Goal: Task Accomplishment & Management: Use online tool/utility

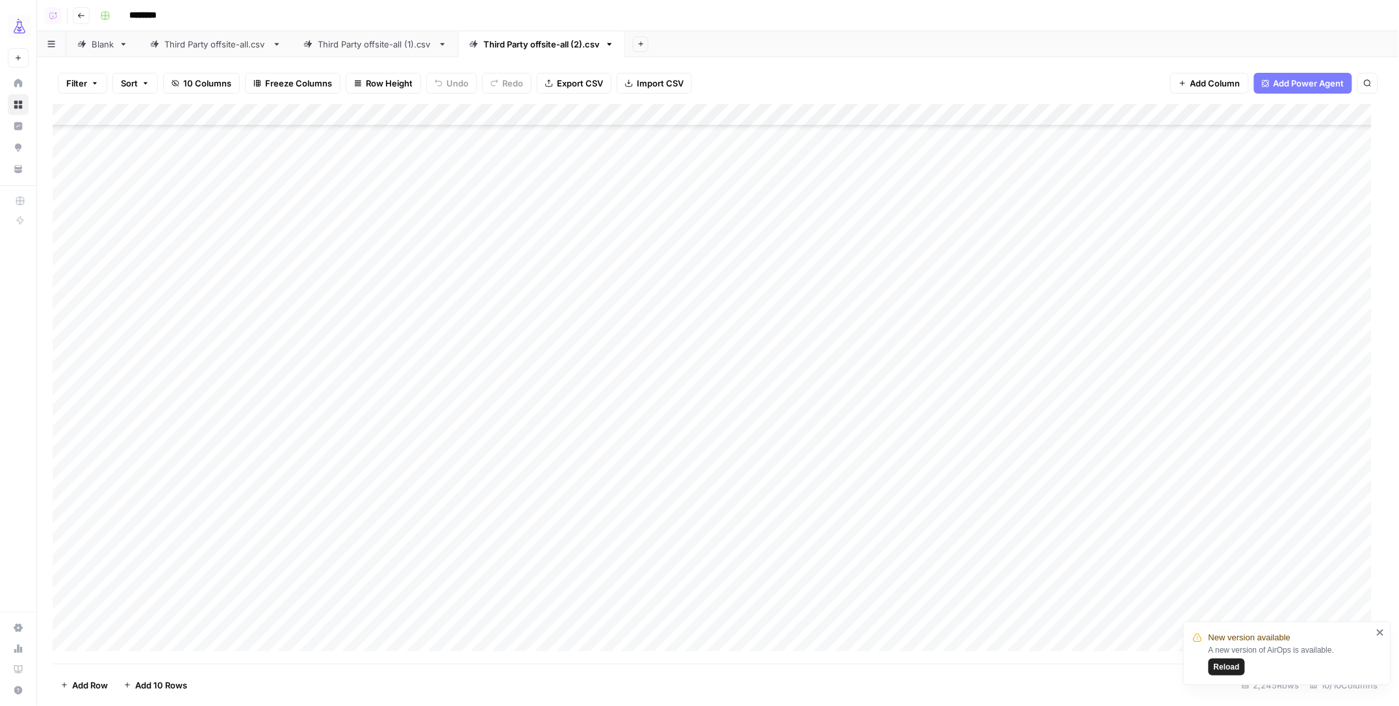
scroll to position [458, 2]
click at [645, 44] on icon "button" at bounding box center [640, 43] width 7 height 7
click at [676, 87] on span "Blank" at bounding box center [712, 89] width 96 height 13
click at [623, 77] on button "Import CSV" at bounding box center [643, 83] width 75 height 21
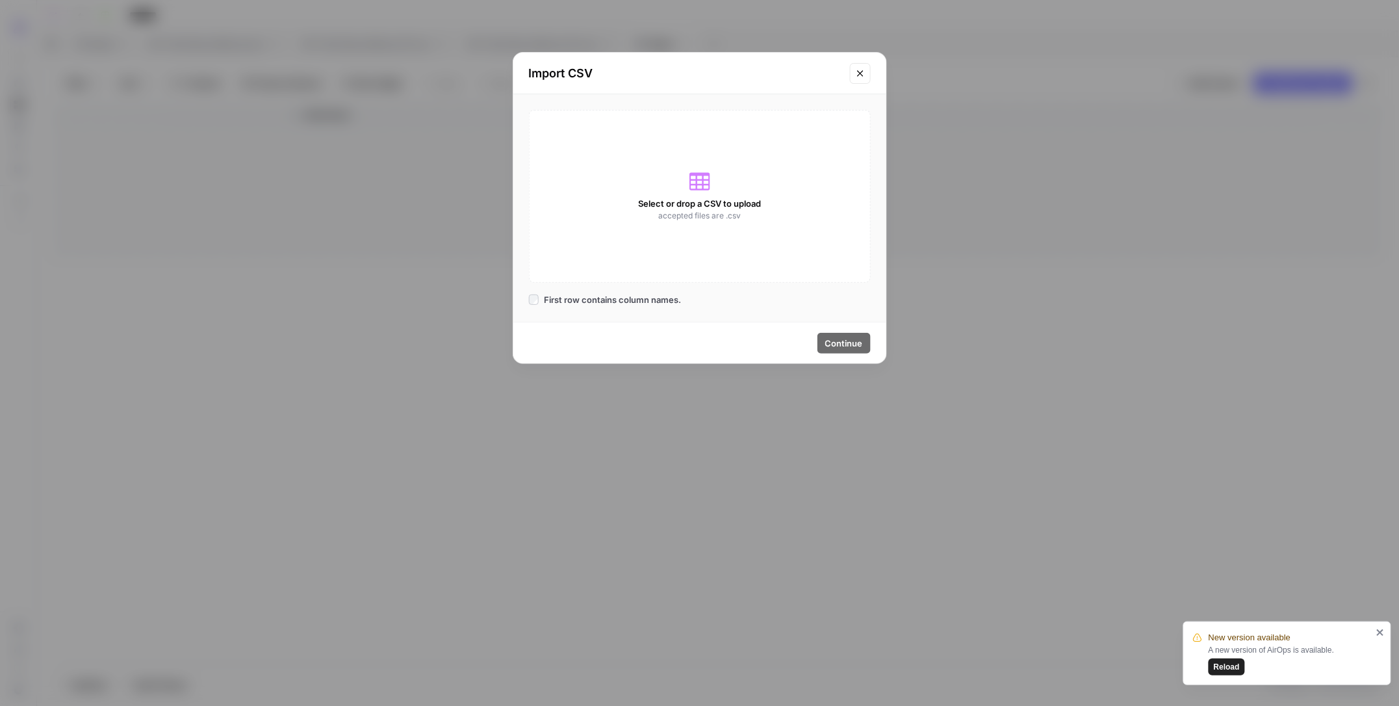
click at [684, 163] on div "Select or drop a CSV to upload accepted files are .csv" at bounding box center [700, 196] width 342 height 173
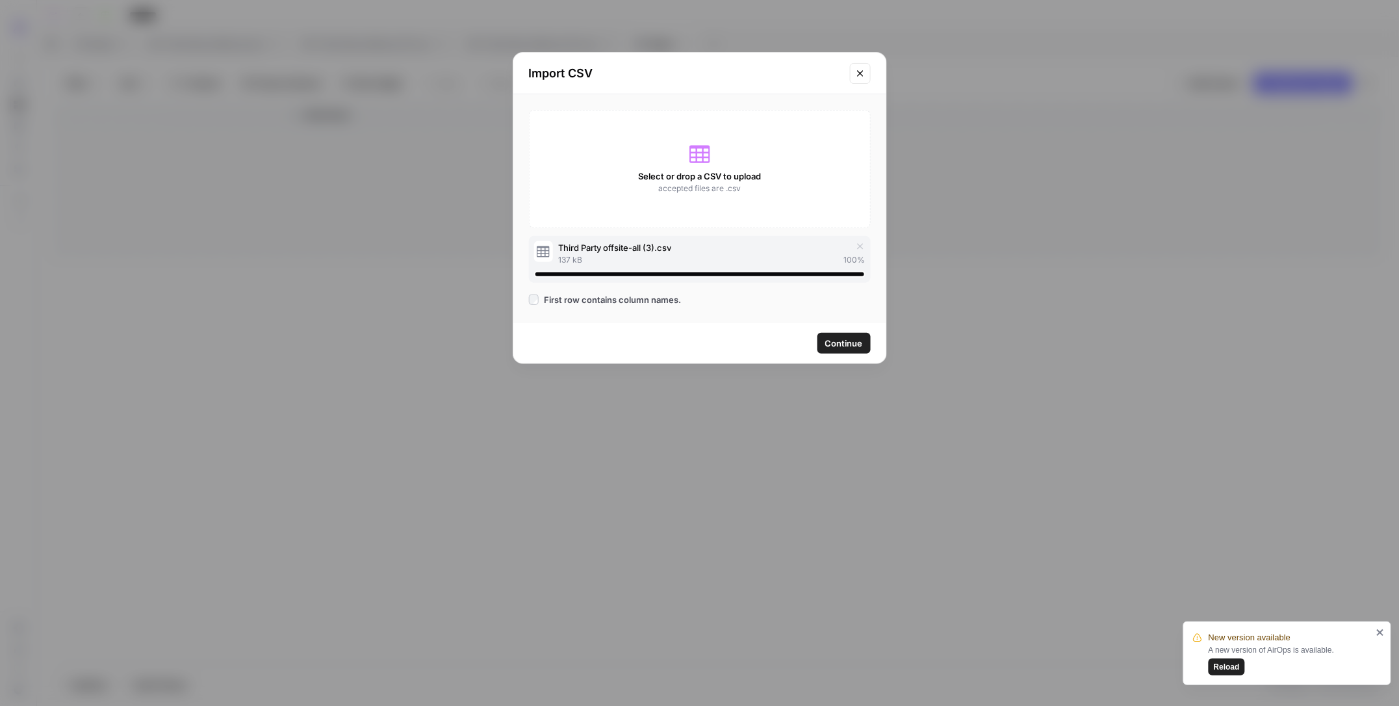
click at [842, 346] on span "Continue" at bounding box center [844, 343] width 38 height 13
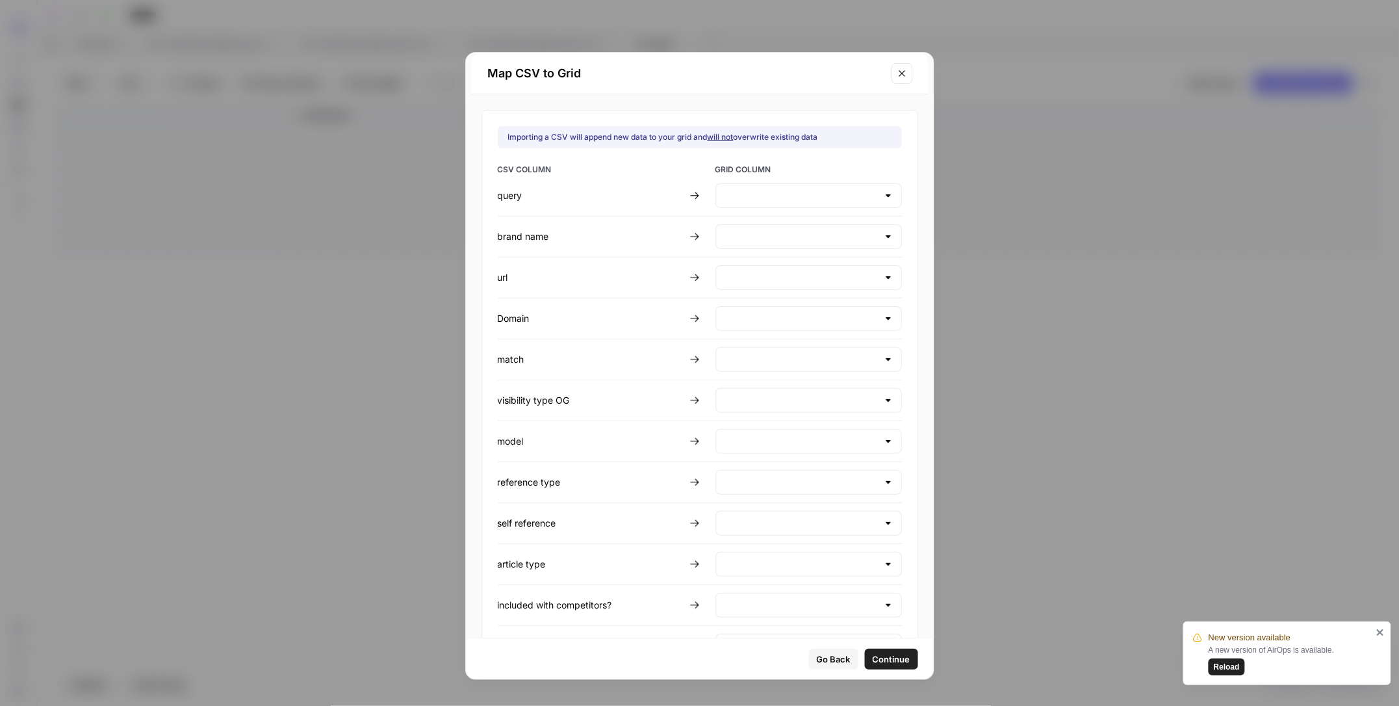
type input "Create new column"
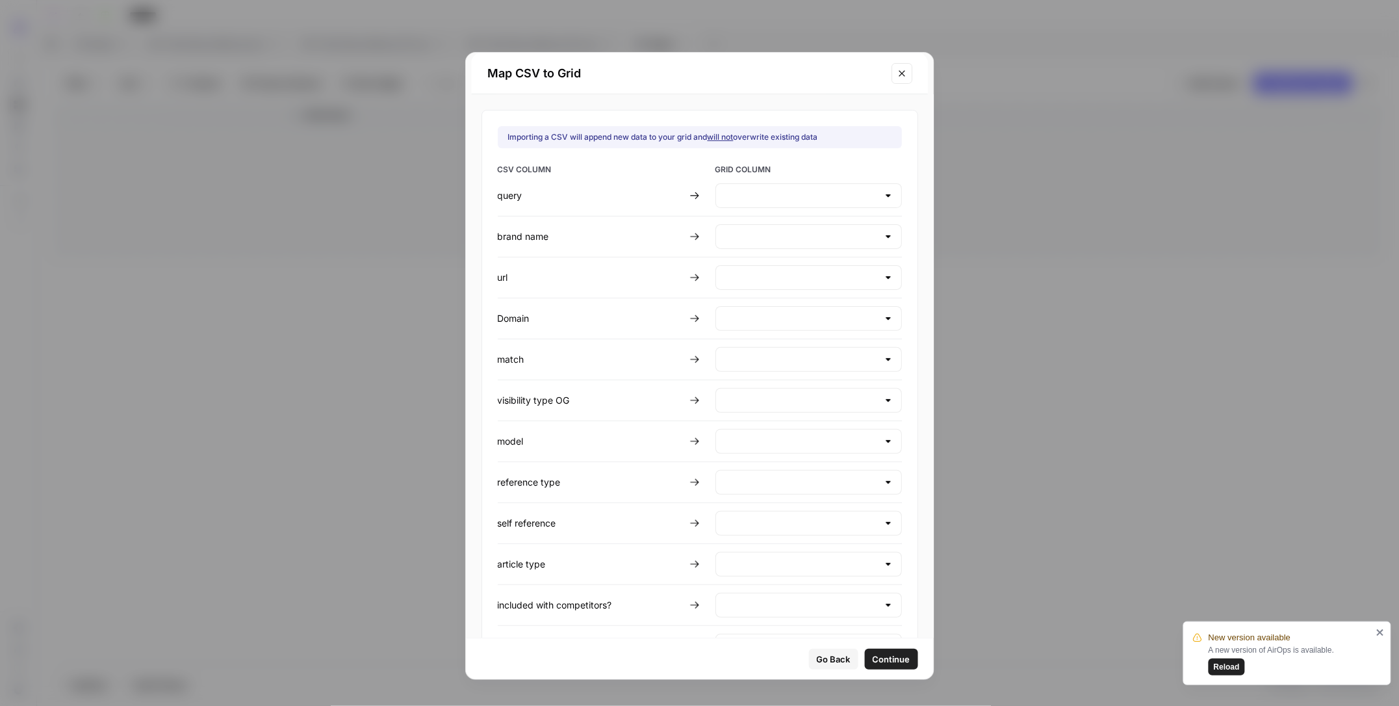
type input "Create new column"
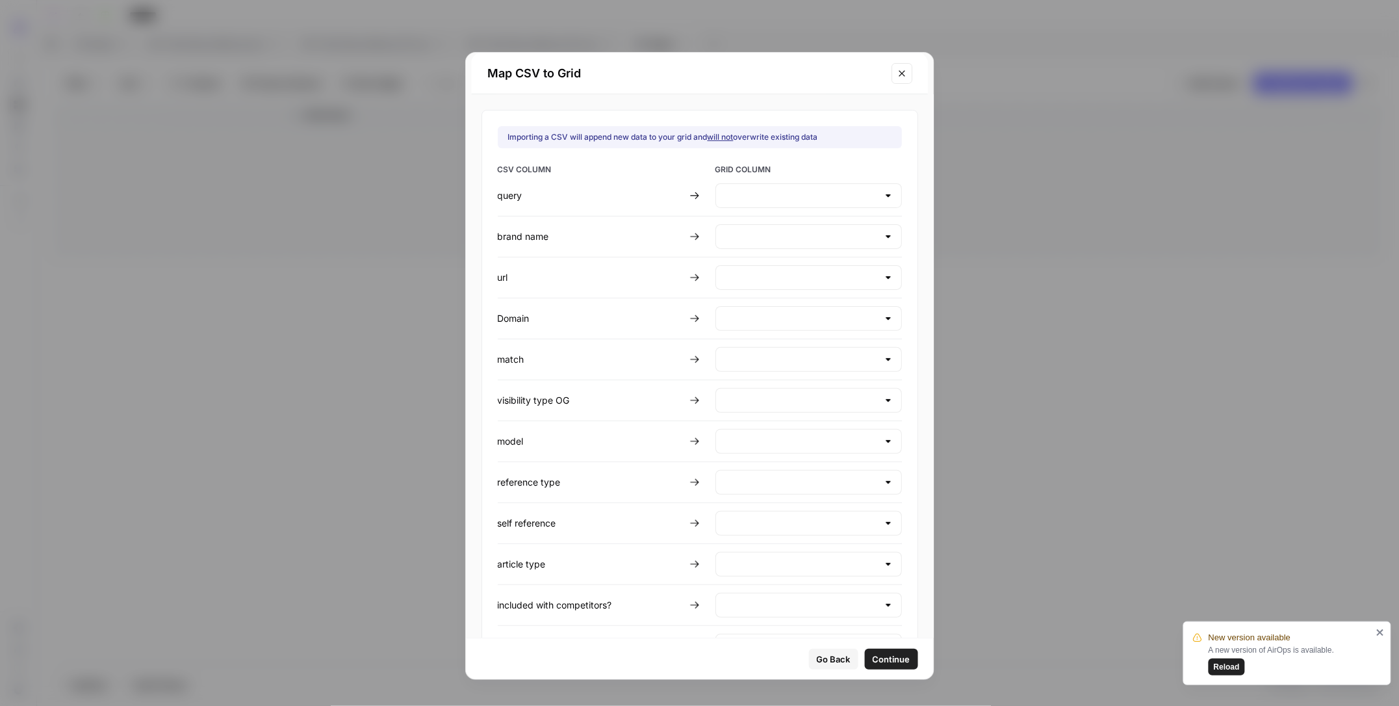
type input "Create new column"
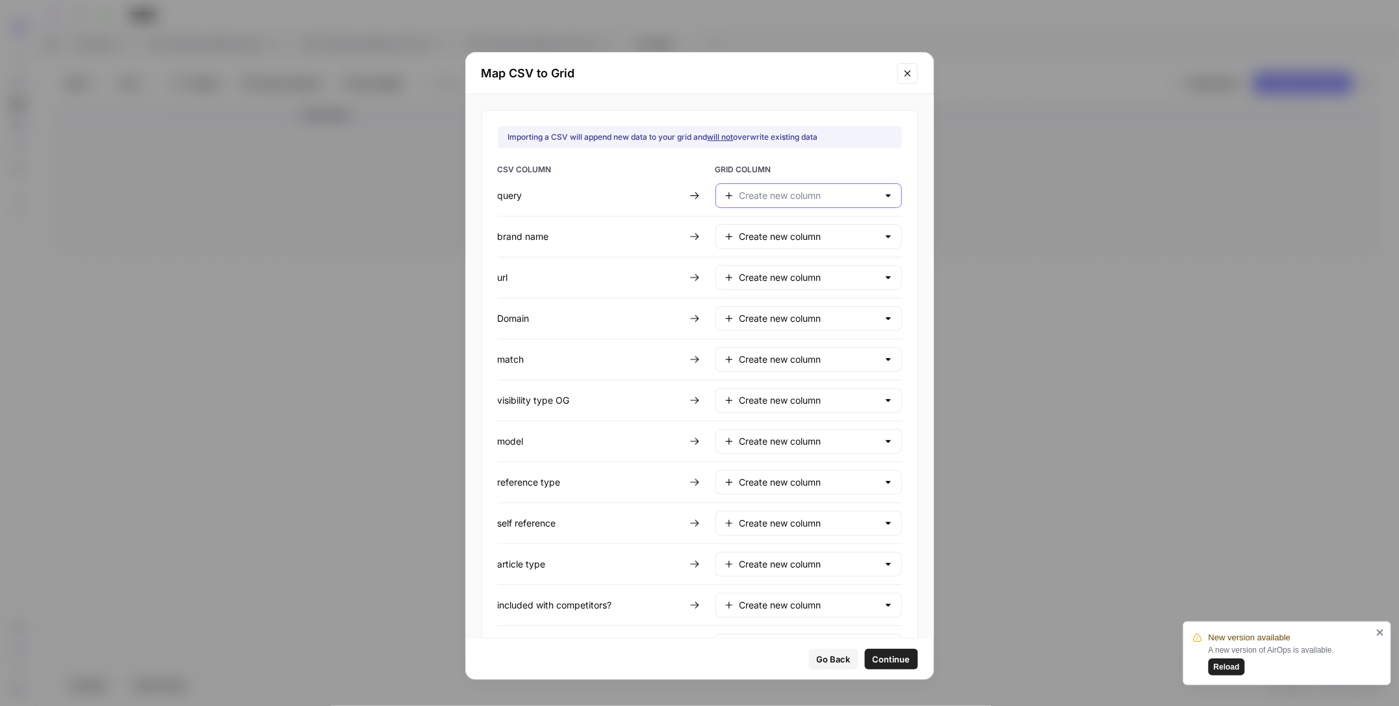
click at [754, 194] on input "text" at bounding box center [809, 195] width 138 height 13
click at [749, 230] on span "Title" at bounding box center [806, 228] width 145 height 13
type input "Title"
click at [740, 239] on input "text" at bounding box center [809, 236] width 138 height 13
type input "Create new column"
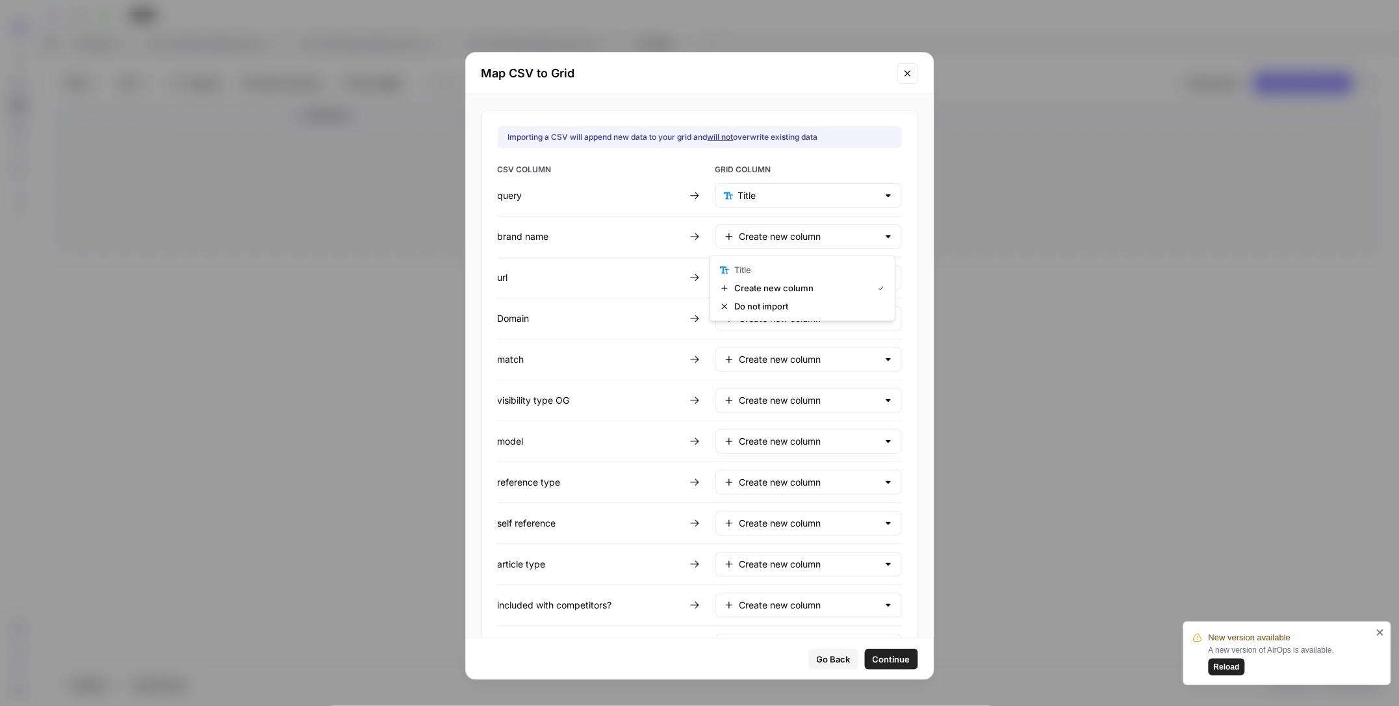
click at [704, 233] on div "CSV COLUMN GRID COLUMN query Title brand name Create new column url Create new …" at bounding box center [700, 411] width 404 height 495
click at [740, 361] on input "text" at bounding box center [809, 359] width 138 height 13
click at [762, 430] on span "Do not import" at bounding box center [806, 430] width 145 height 13
type input "Do not import"
click at [740, 413] on div "Create new column" at bounding box center [808, 400] width 187 height 25
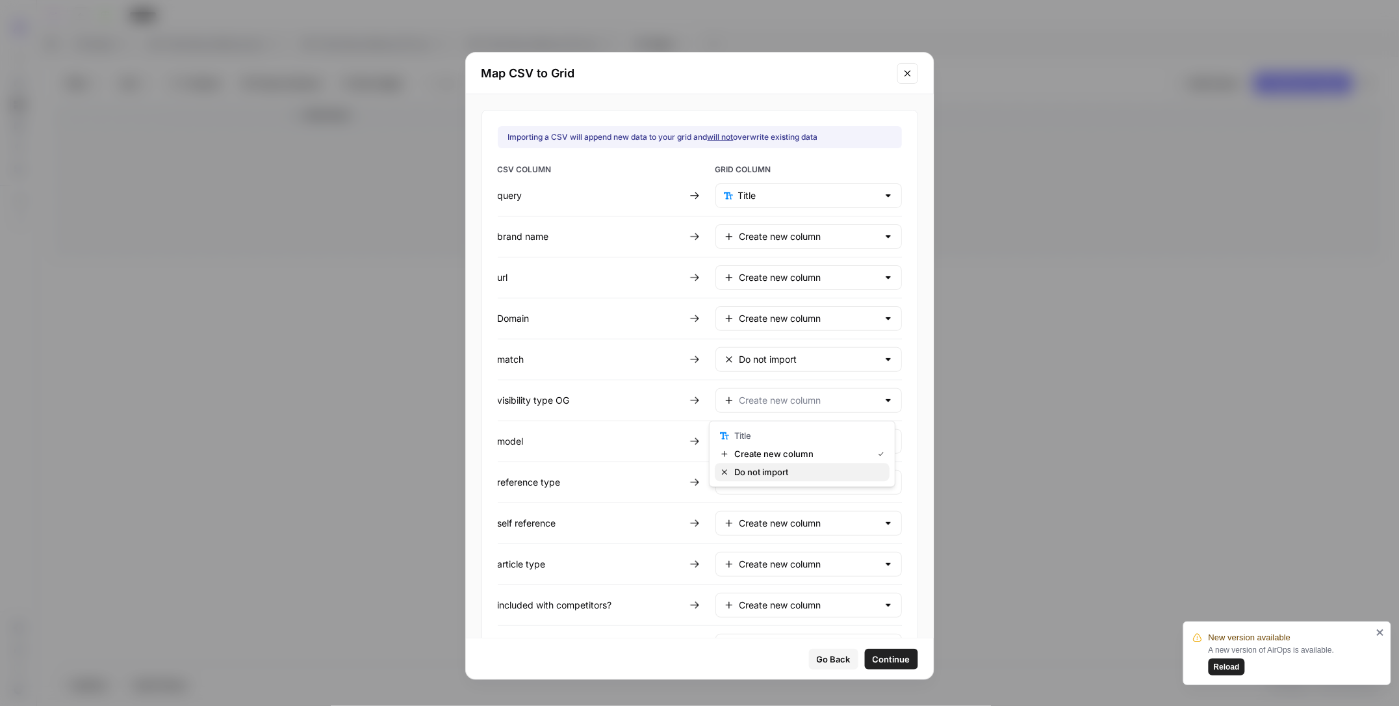
drag, startPoint x: 745, startPoint y: 473, endPoint x: 739, endPoint y: 469, distance: 7.6
click at [745, 473] on span "Do not import" at bounding box center [806, 472] width 145 height 13
type input "Do not import"
drag, startPoint x: 738, startPoint y: 492, endPoint x: 738, endPoint y: 499, distance: 7.2
click at [737, 492] on div "Create new column" at bounding box center [808, 482] width 187 height 25
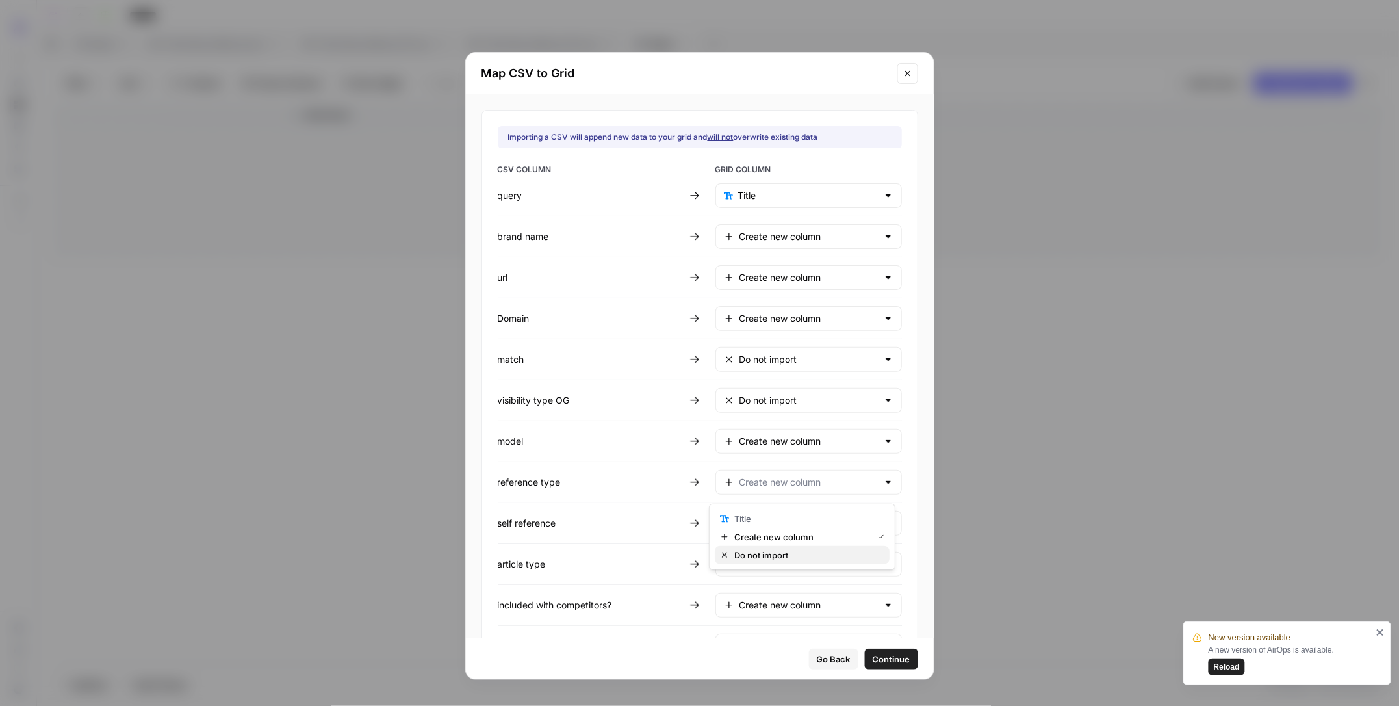
click at [779, 552] on span "Do not import" at bounding box center [806, 554] width 145 height 13
type input "Do not import"
click at [758, 530] on input "text" at bounding box center [809, 523] width 138 height 13
click at [788, 595] on span "Do not import" at bounding box center [806, 596] width 145 height 13
type input "Do not import"
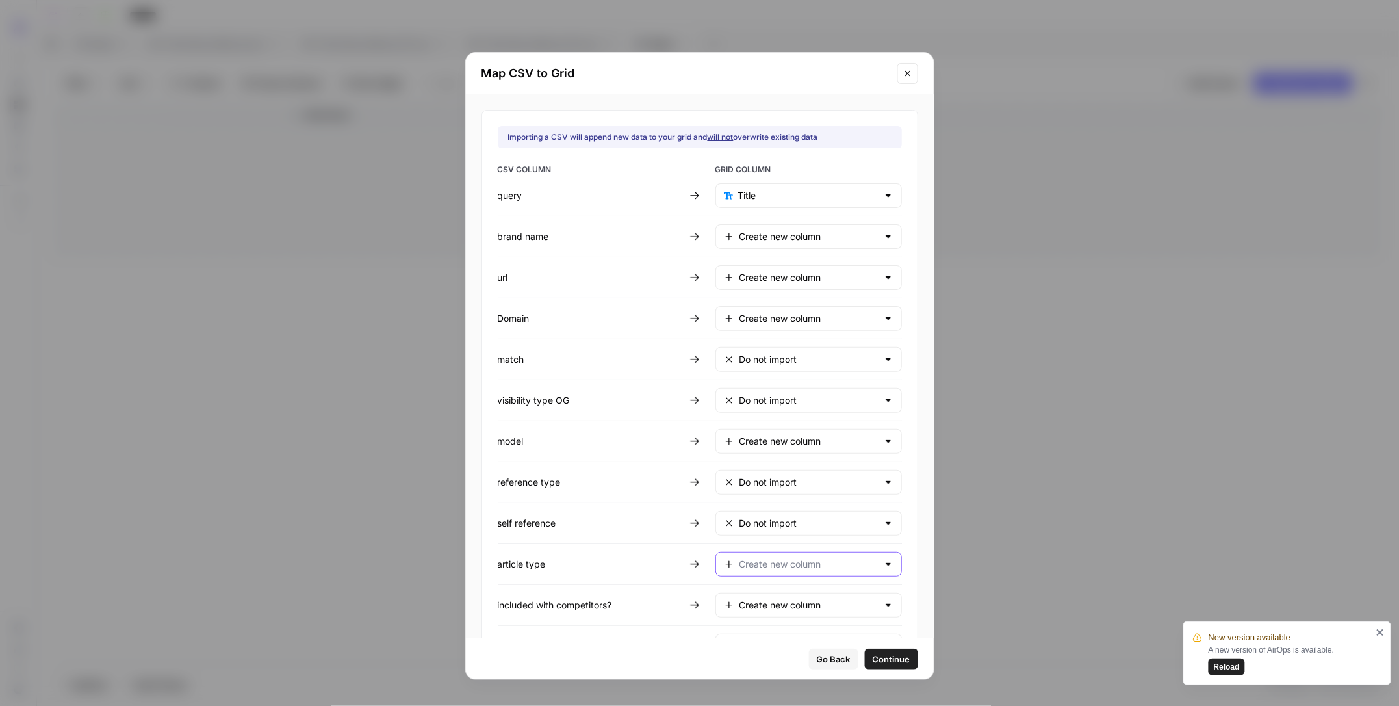
drag, startPoint x: 791, startPoint y: 564, endPoint x: 797, endPoint y: 577, distance: 14.5
click at [791, 564] on input "text" at bounding box center [809, 564] width 138 height 13
click at [825, 637] on span "Do not import" at bounding box center [806, 638] width 145 height 13
type input "Do not import"
drag, startPoint x: 792, startPoint y: 610, endPoint x: 799, endPoint y: 615, distance: 9.2
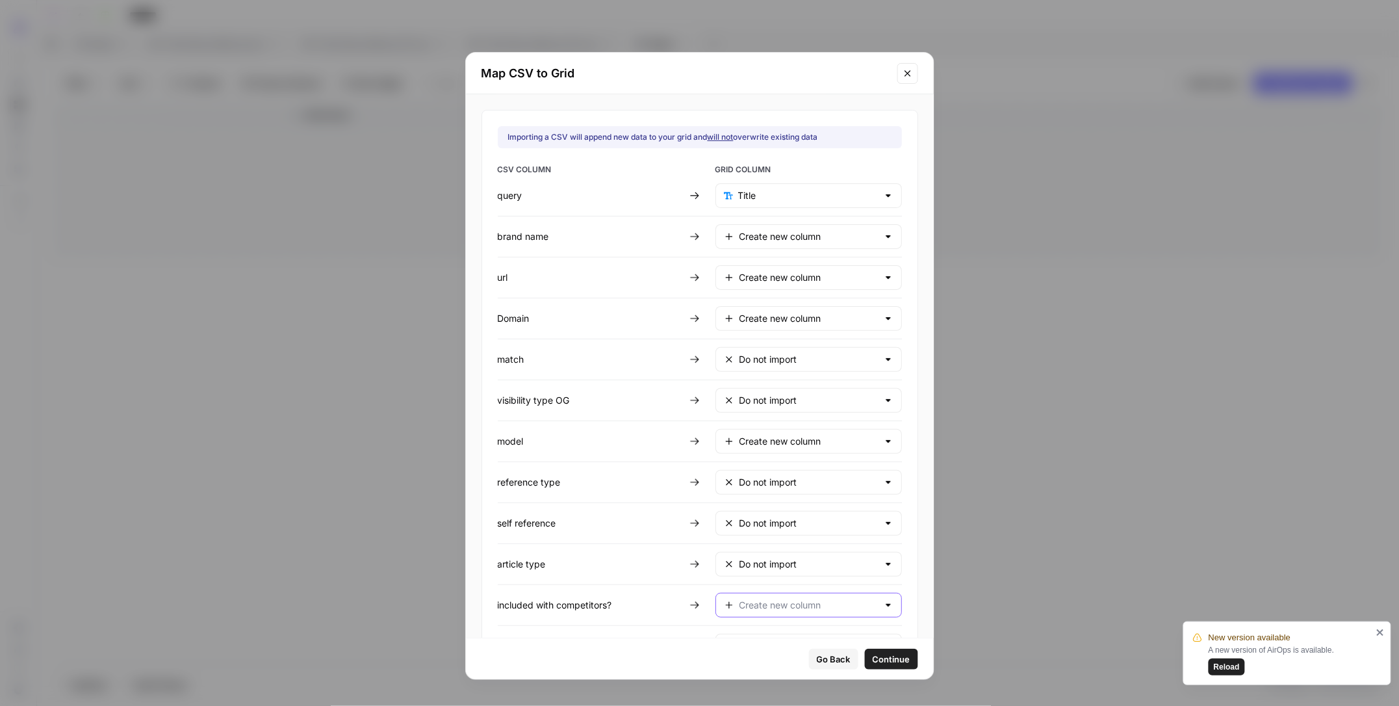
click at [792, 610] on input "text" at bounding box center [809, 605] width 138 height 13
click at [756, 678] on span "Do not import" at bounding box center [806, 678] width 145 height 13
type input "Do not import"
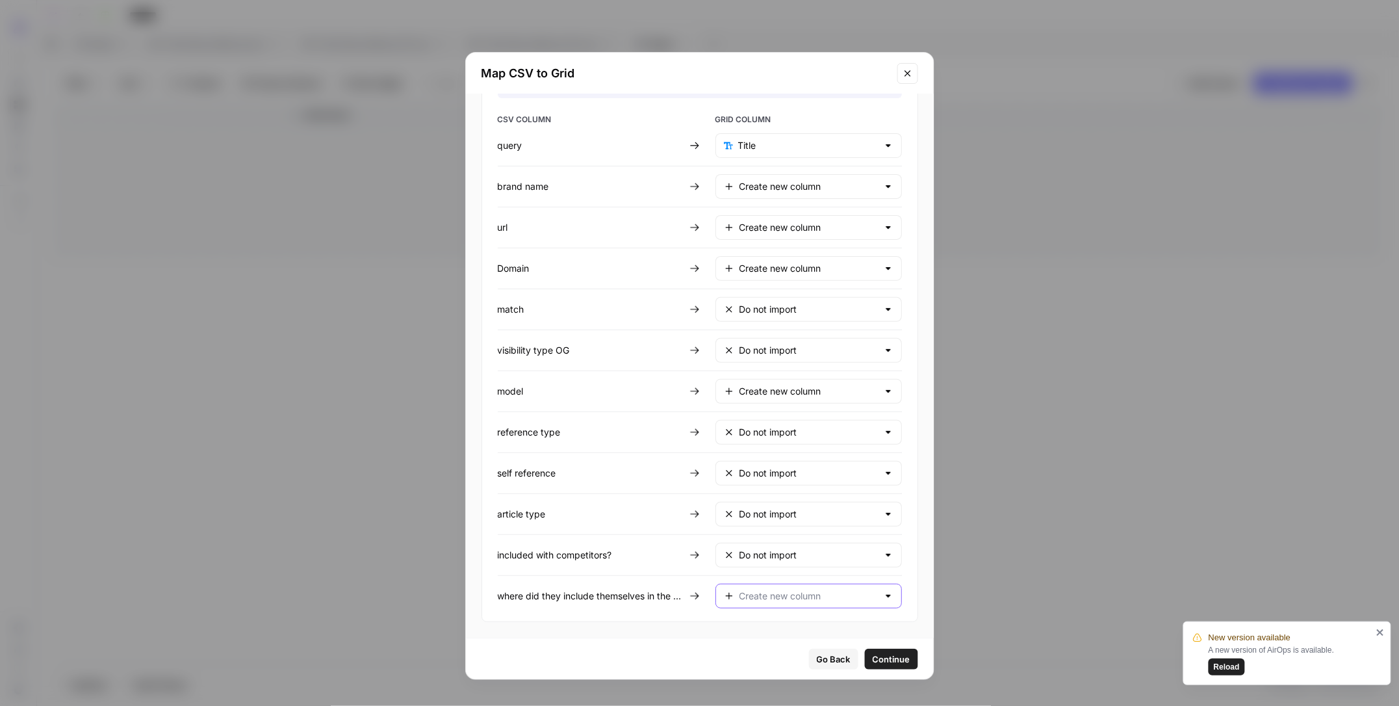
click at [771, 602] on input "text" at bounding box center [809, 595] width 138 height 13
click at [794, 666] on span "Do not import" at bounding box center [806, 664] width 145 height 13
type input "Do not import"
click at [901, 657] on span "Continue" at bounding box center [892, 658] width 38 height 13
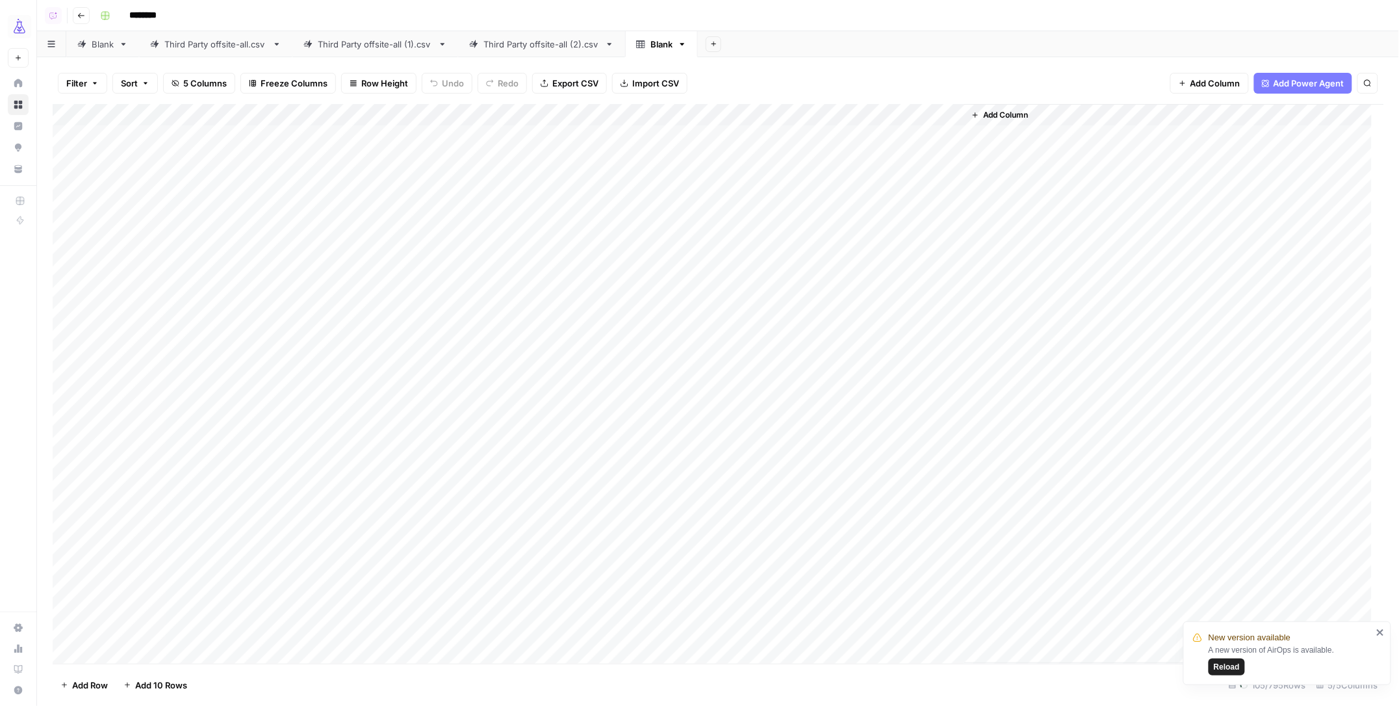
click at [1219, 77] on span "Add Column" at bounding box center [1216, 83] width 50 height 13
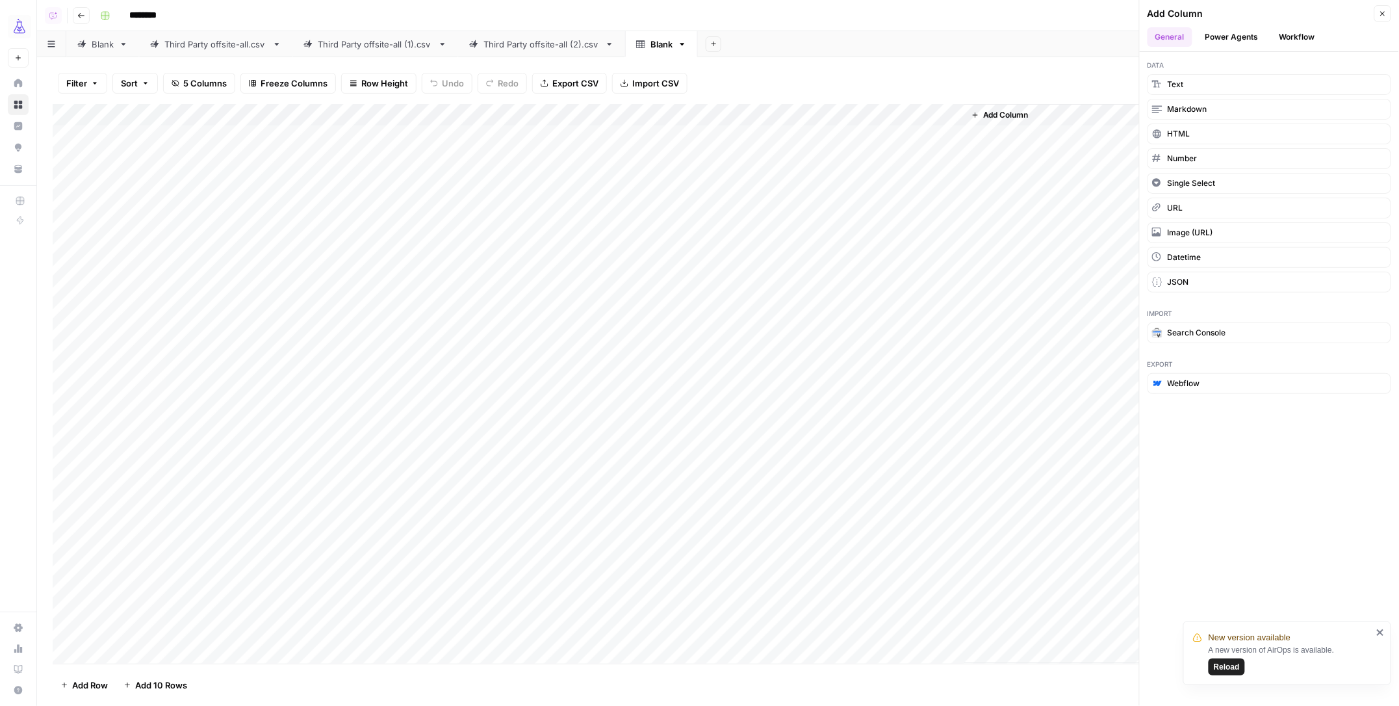
click at [1294, 40] on button "Workflow" at bounding box center [1297, 36] width 51 height 19
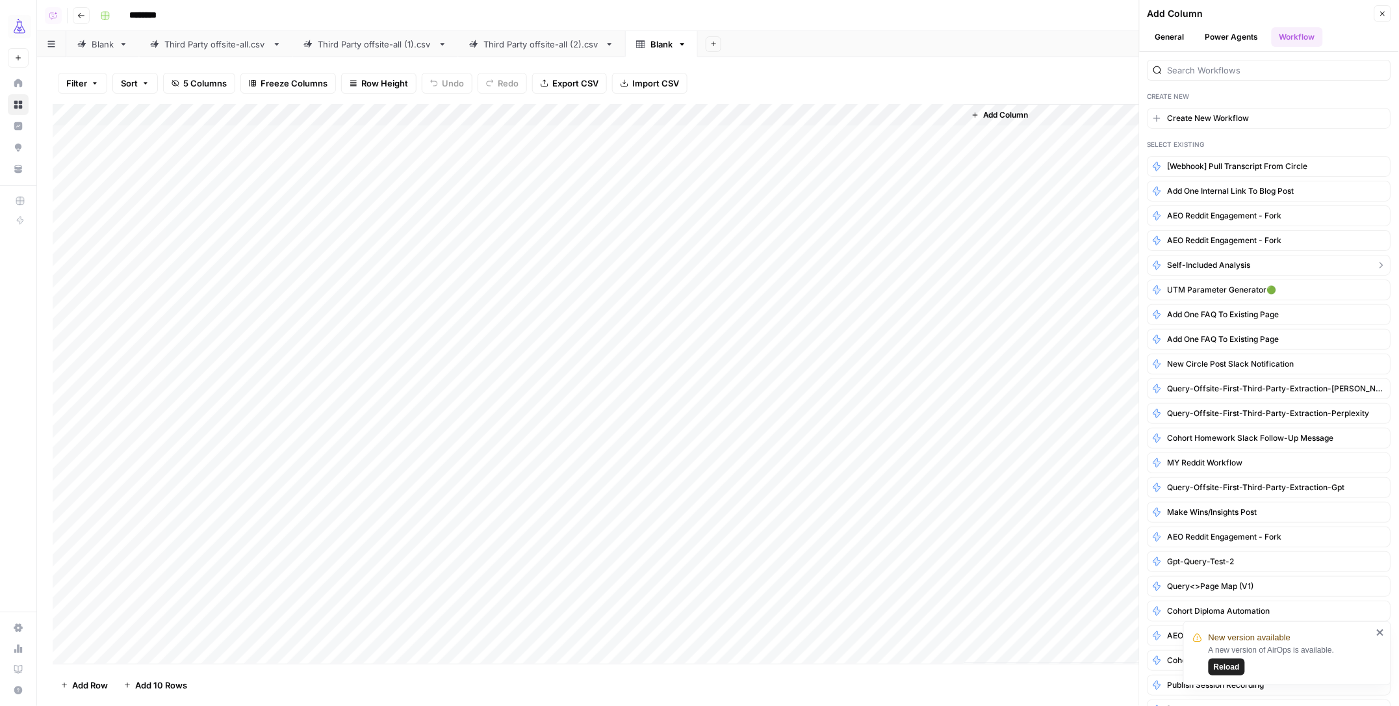
click at [1223, 270] on span "Self-Included Analysis" at bounding box center [1209, 265] width 83 height 12
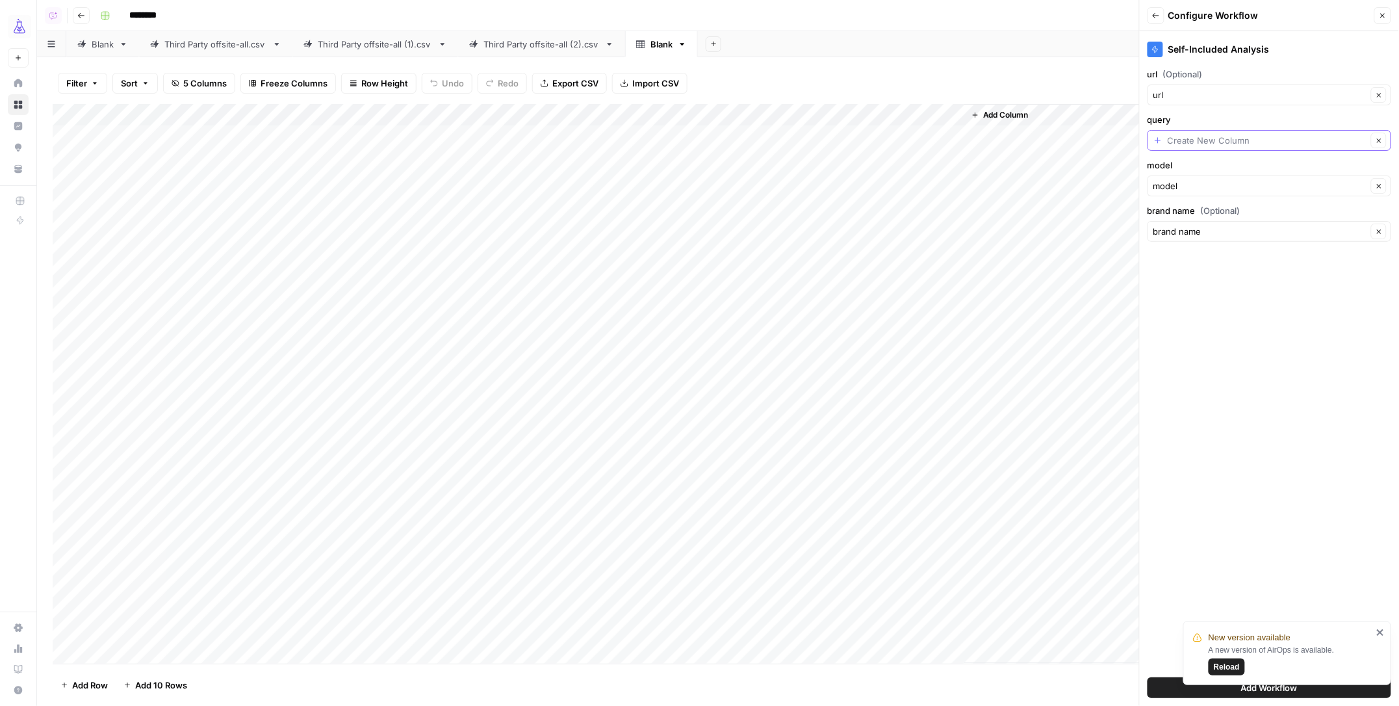
click at [1235, 143] on input "query" at bounding box center [1268, 140] width 200 height 13
click at [1166, 215] on span "Title" at bounding box center [1268, 213] width 216 height 13
type input "Title"
click at [1387, 634] on div "New version available A new version of AirOps is available. Reload" at bounding box center [1287, 653] width 208 height 64
click at [1380, 630] on icon "close" at bounding box center [1380, 632] width 9 height 10
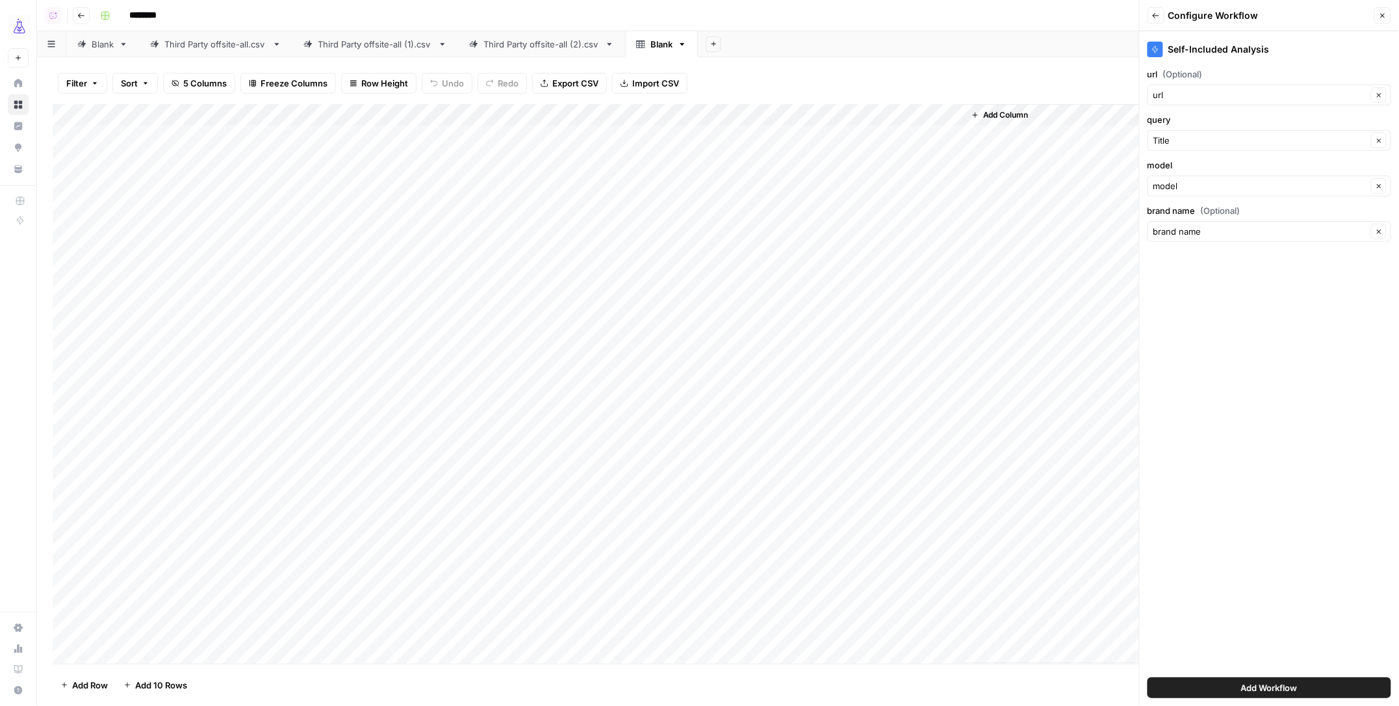
click at [1276, 692] on div "New version available A new version of AirOps is available. Reload" at bounding box center [1285, 692] width 208 height 5
click at [1262, 682] on span "Add Workflow" at bounding box center [1269, 687] width 57 height 13
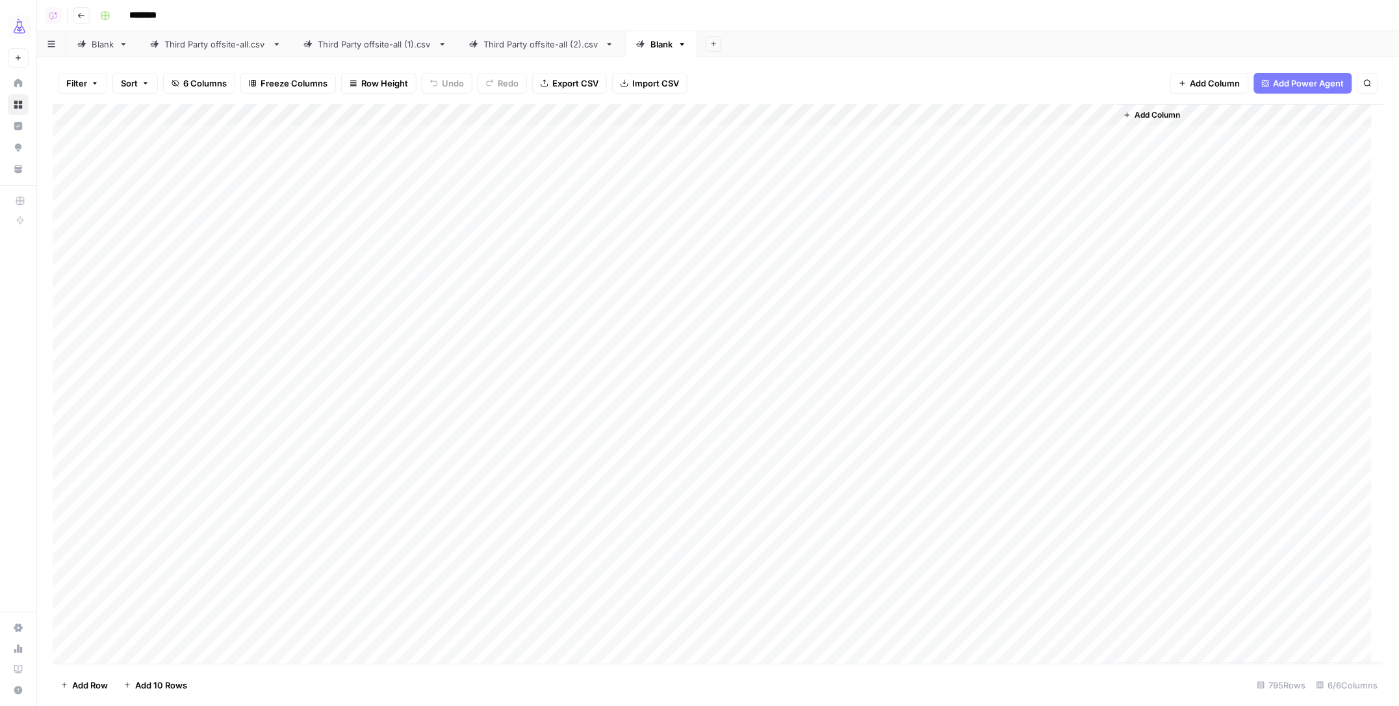
drag, startPoint x: 75, startPoint y: 112, endPoint x: 76, endPoint y: 122, distance: 9.8
click at [75, 112] on div "Add Column" at bounding box center [719, 384] width 1332 height 560
click at [70, 222] on div "Add Column" at bounding box center [719, 384] width 1332 height 560
click at [64, 200] on div "Add Column" at bounding box center [719, 384] width 1332 height 560
click at [65, 178] on div "Add Column" at bounding box center [719, 384] width 1332 height 560
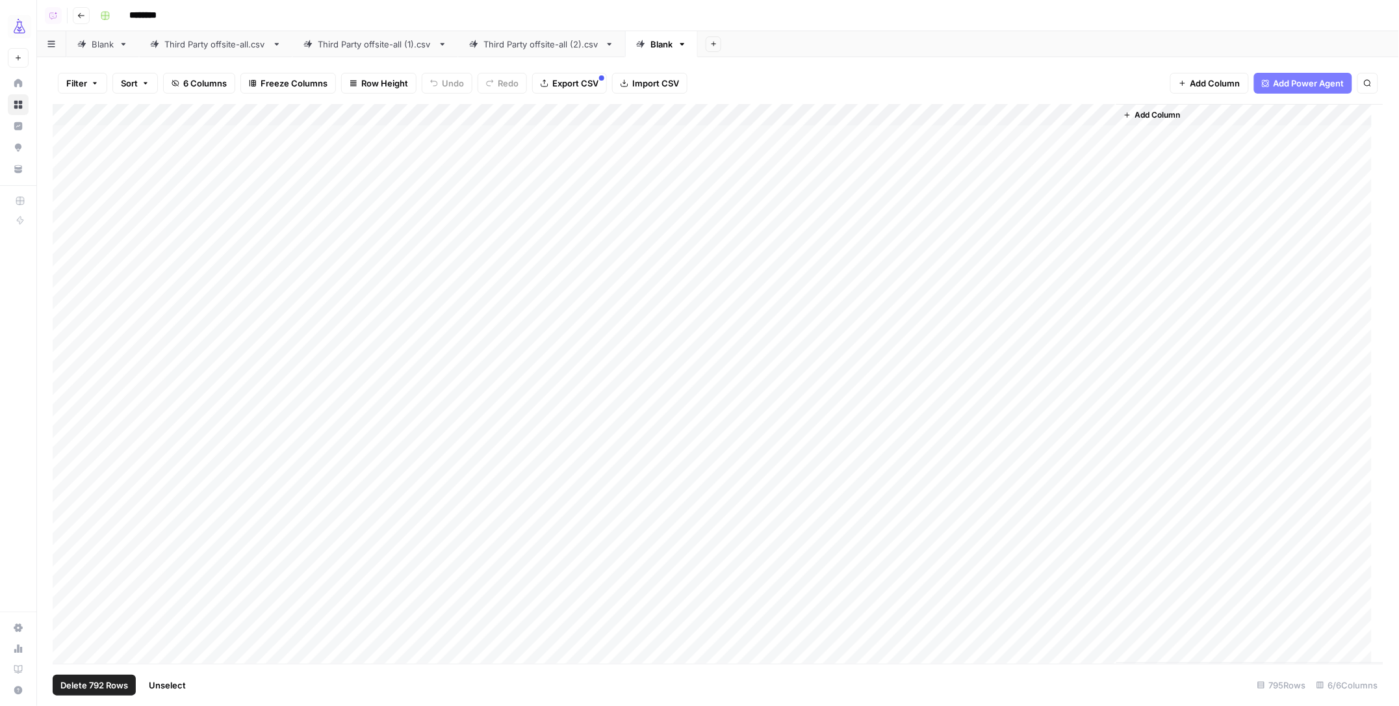
click at [61, 158] on div "Add Column" at bounding box center [719, 384] width 1332 height 560
click at [64, 136] on div "Add Column" at bounding box center [719, 384] width 1332 height 560
click at [65, 162] on div "Add Column" at bounding box center [719, 384] width 1332 height 560
click at [1088, 114] on div "Add Column" at bounding box center [719, 384] width 1332 height 560
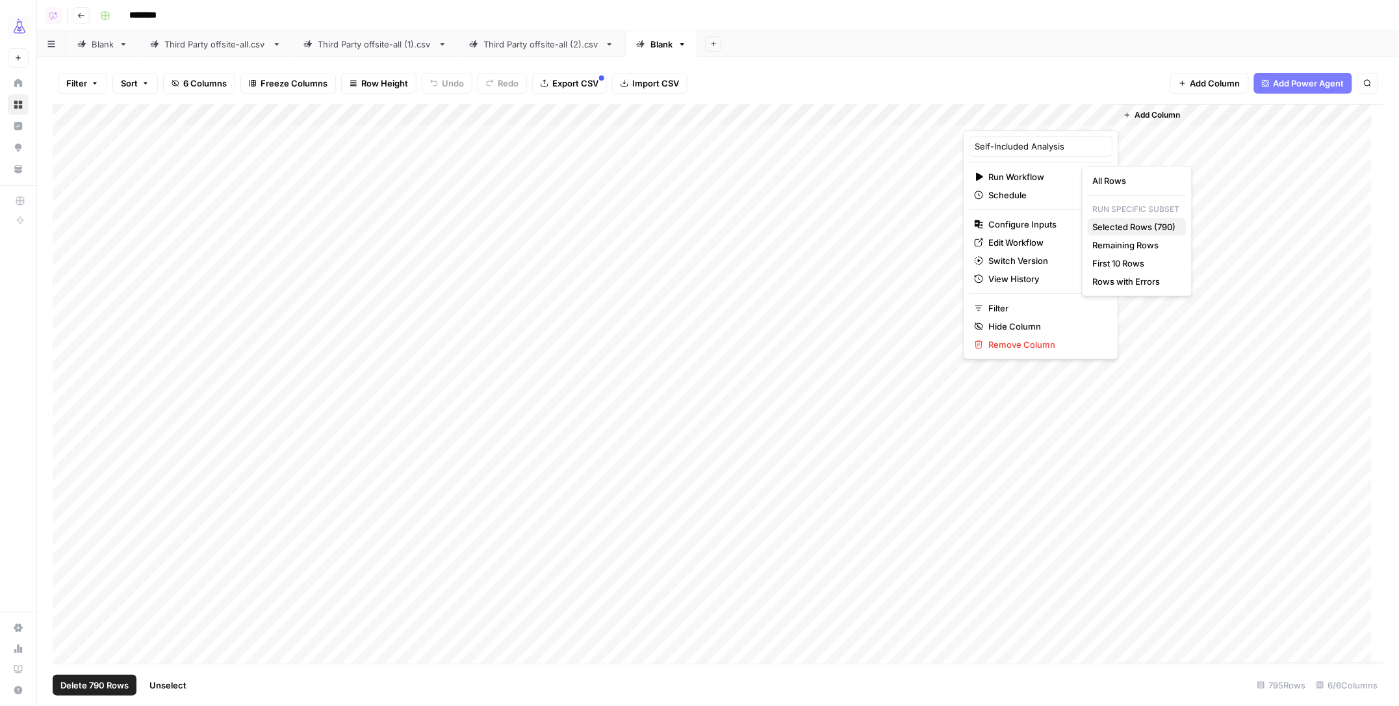
click at [1116, 225] on span "Selected Rows (790)" at bounding box center [1134, 226] width 83 height 13
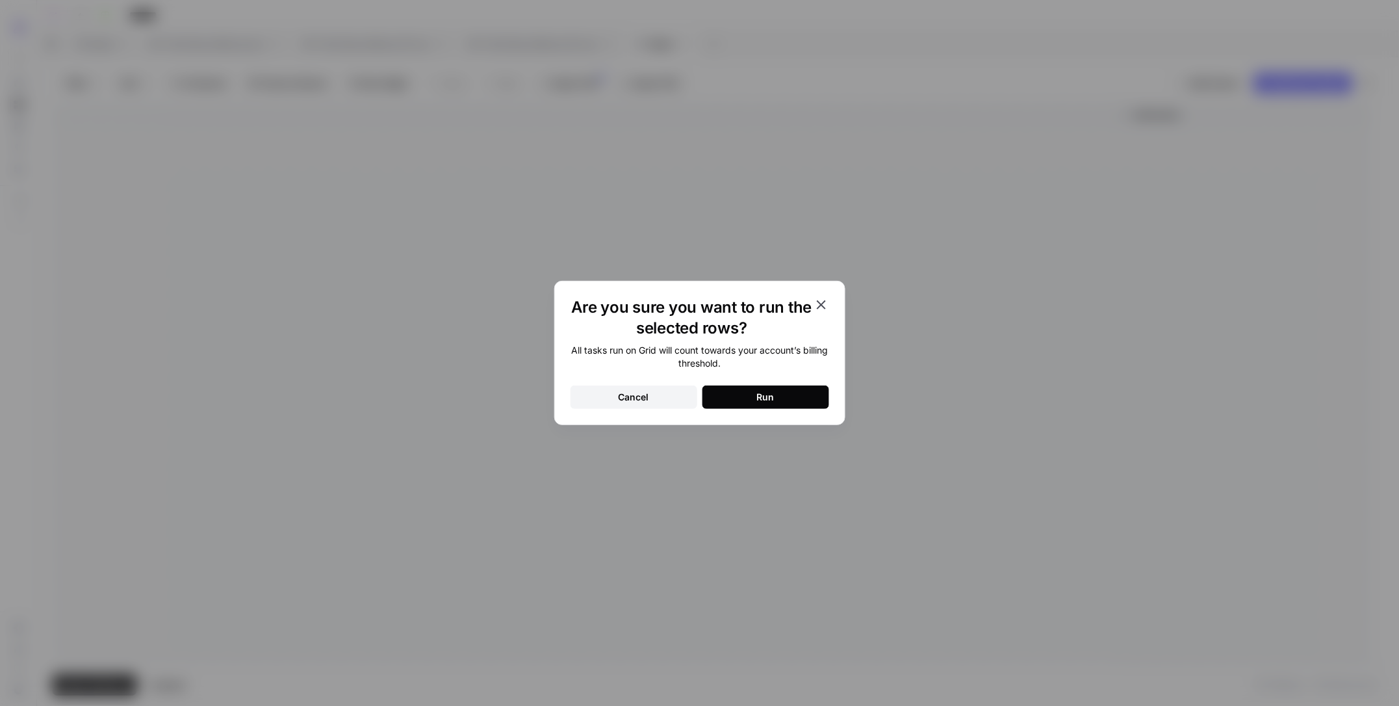
click at [760, 387] on button "Run" at bounding box center [765, 396] width 127 height 23
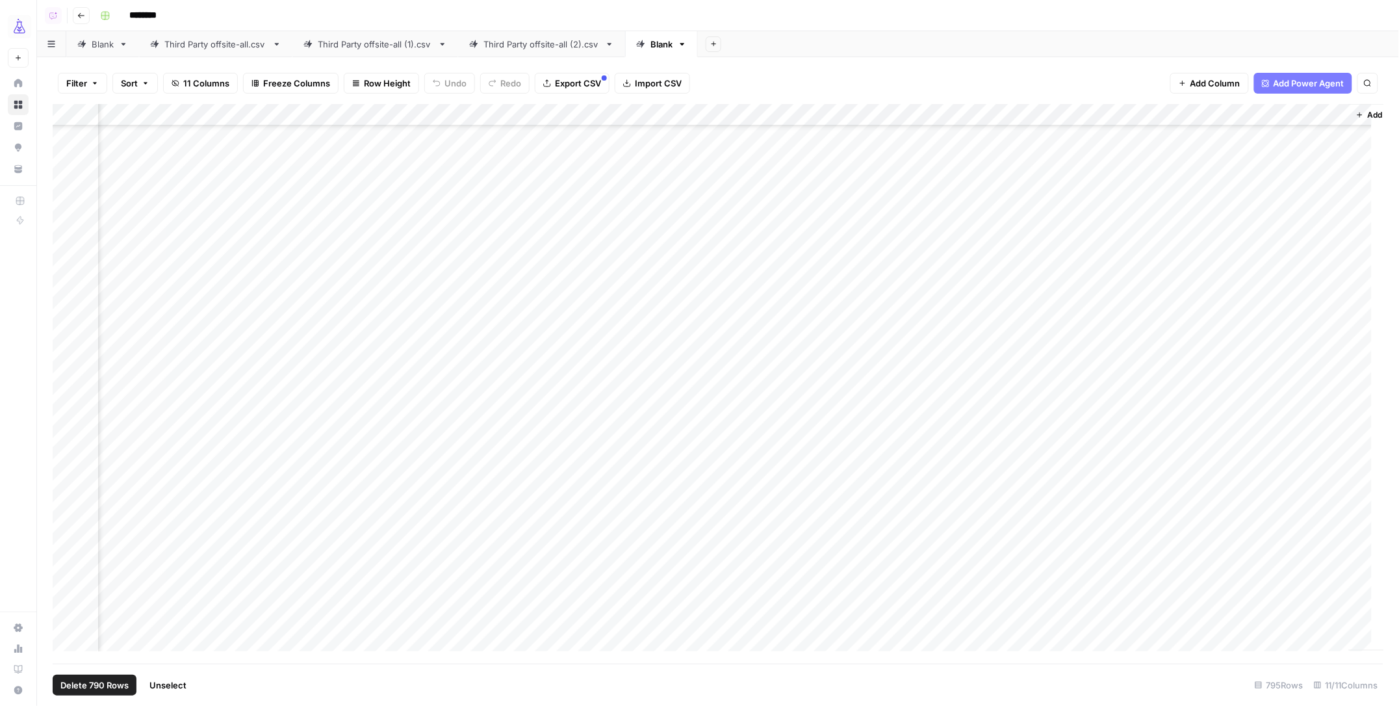
scroll to position [551, 401]
click at [1113, 350] on div "Add Column" at bounding box center [719, 384] width 1332 height 560
click at [1170, 355] on div "Add Column" at bounding box center [719, 384] width 1332 height 560
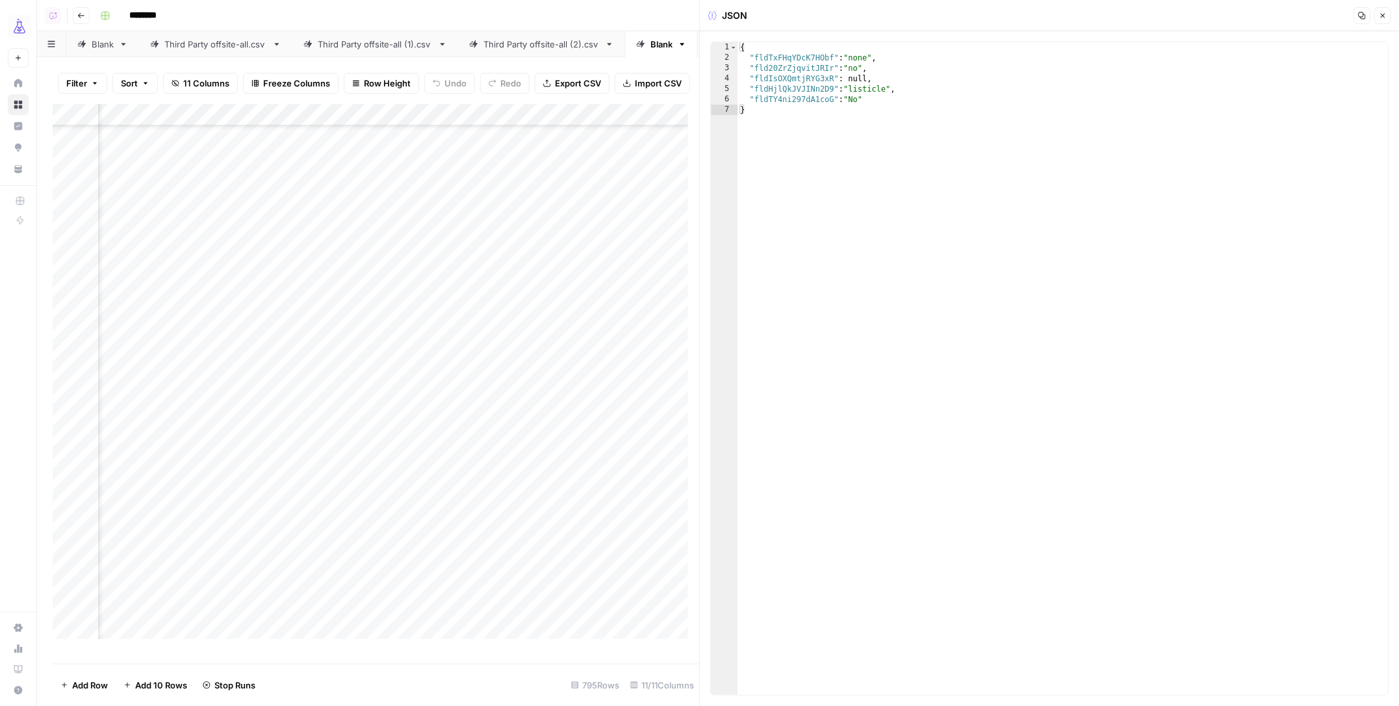
drag, startPoint x: 1382, startPoint y: 15, endPoint x: 1345, endPoint y: 17, distance: 37.7
click at [1382, 15] on icon "button" at bounding box center [1383, 16] width 5 height 5
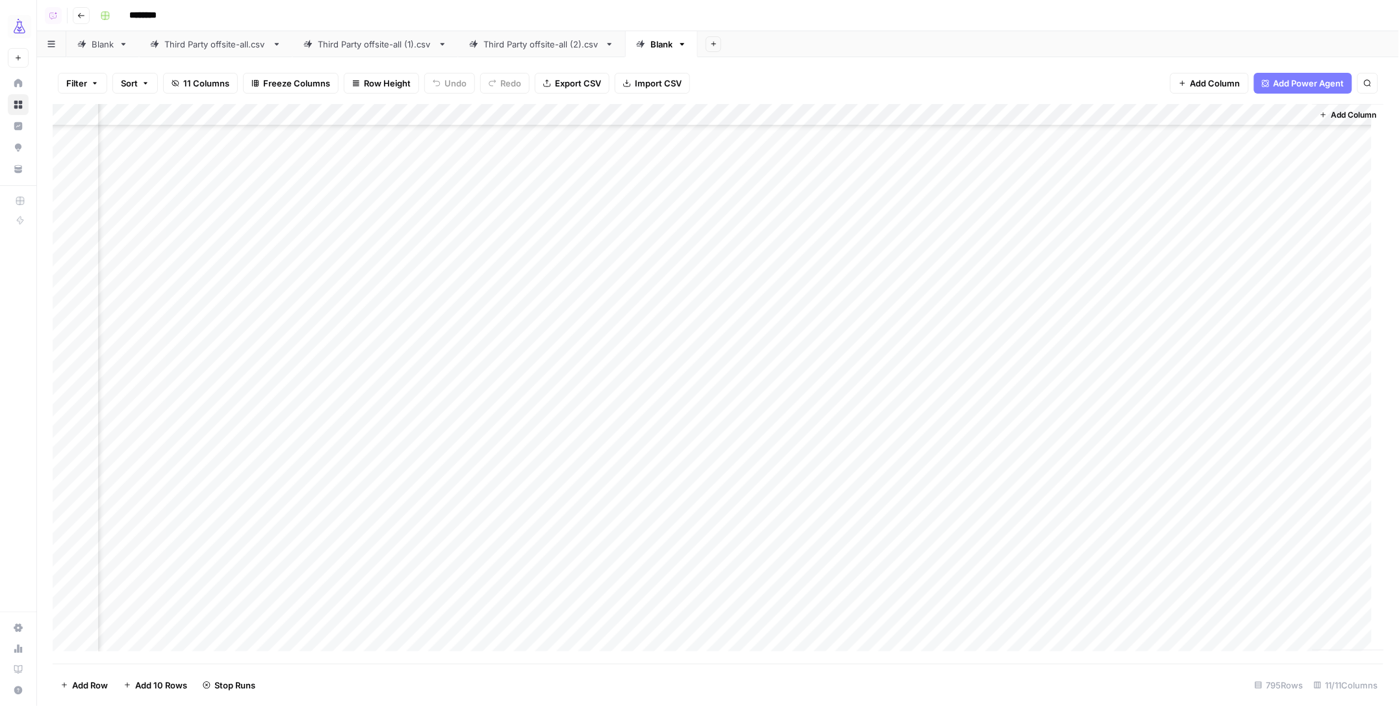
scroll to position [875, 401]
click at [73, 111] on div "Add Column" at bounding box center [719, 384] width 1332 height 560
click at [80, 685] on span "Delete 795 Rows" at bounding box center [94, 684] width 68 height 13
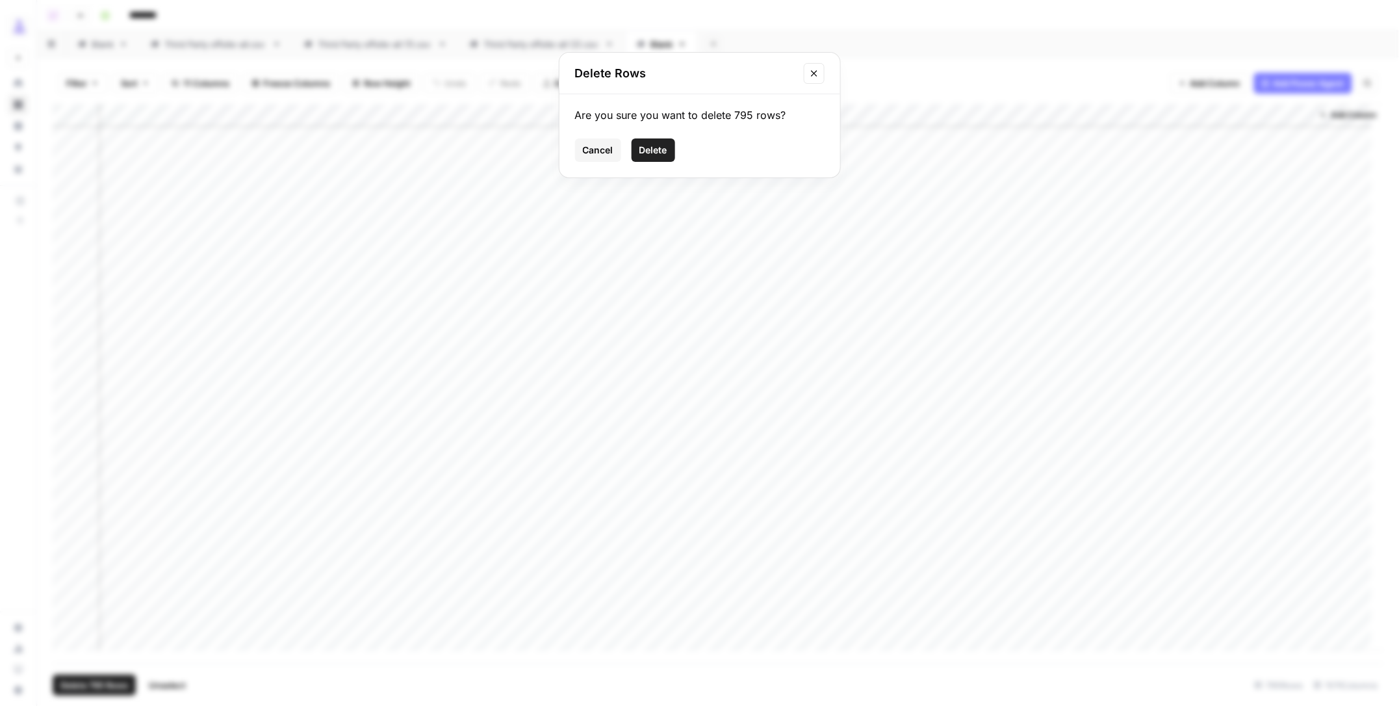
click at [656, 148] on span "Delete" at bounding box center [653, 150] width 28 height 13
click at [656, 79] on span "Import CSV" at bounding box center [658, 83] width 47 height 13
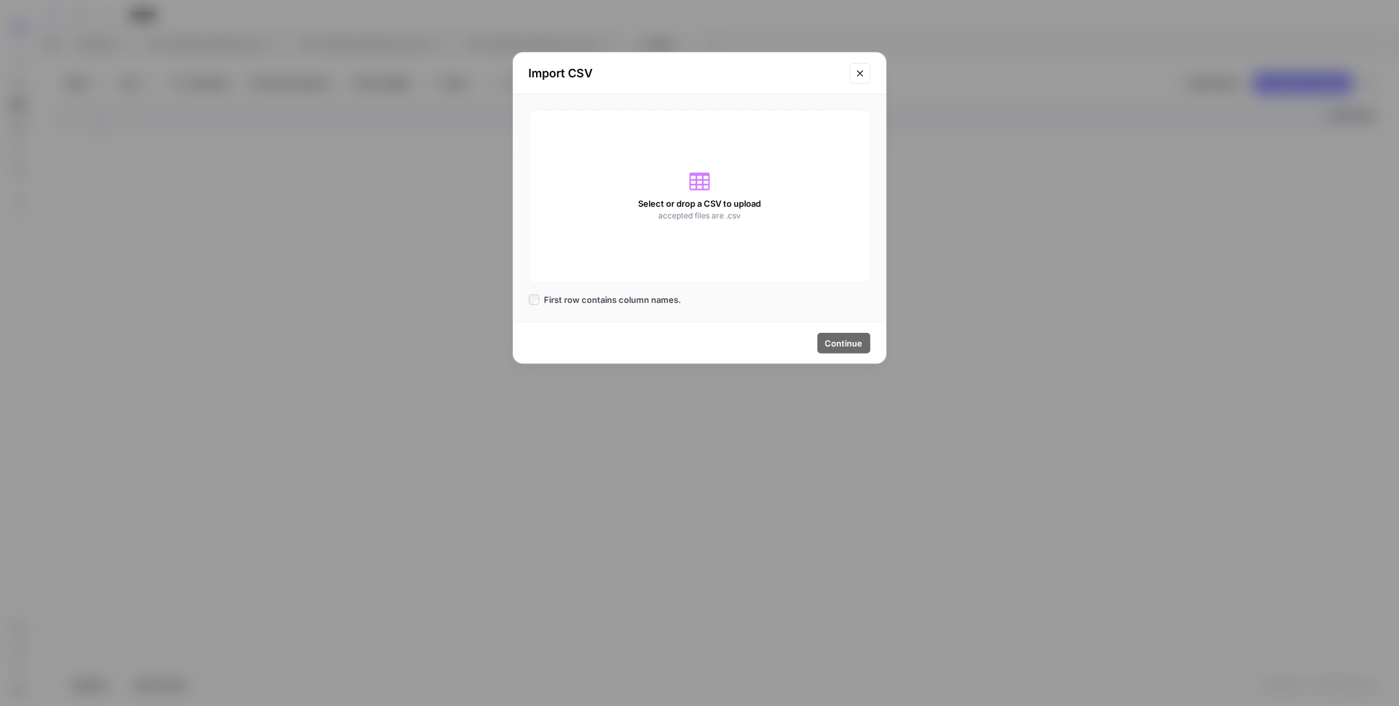
scroll to position [0, 390]
click at [697, 211] on span "accepted files are .csv" at bounding box center [699, 216] width 83 height 12
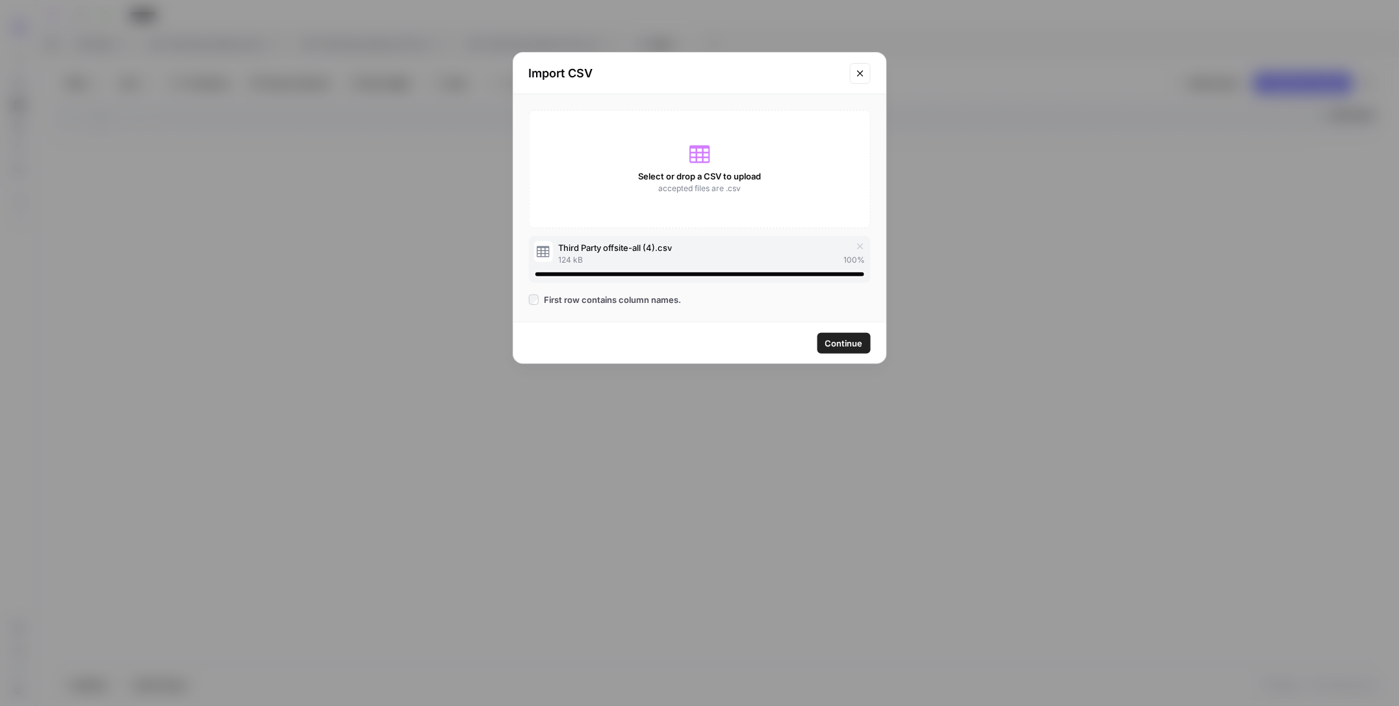
click at [858, 344] on span "Continue" at bounding box center [844, 343] width 38 height 13
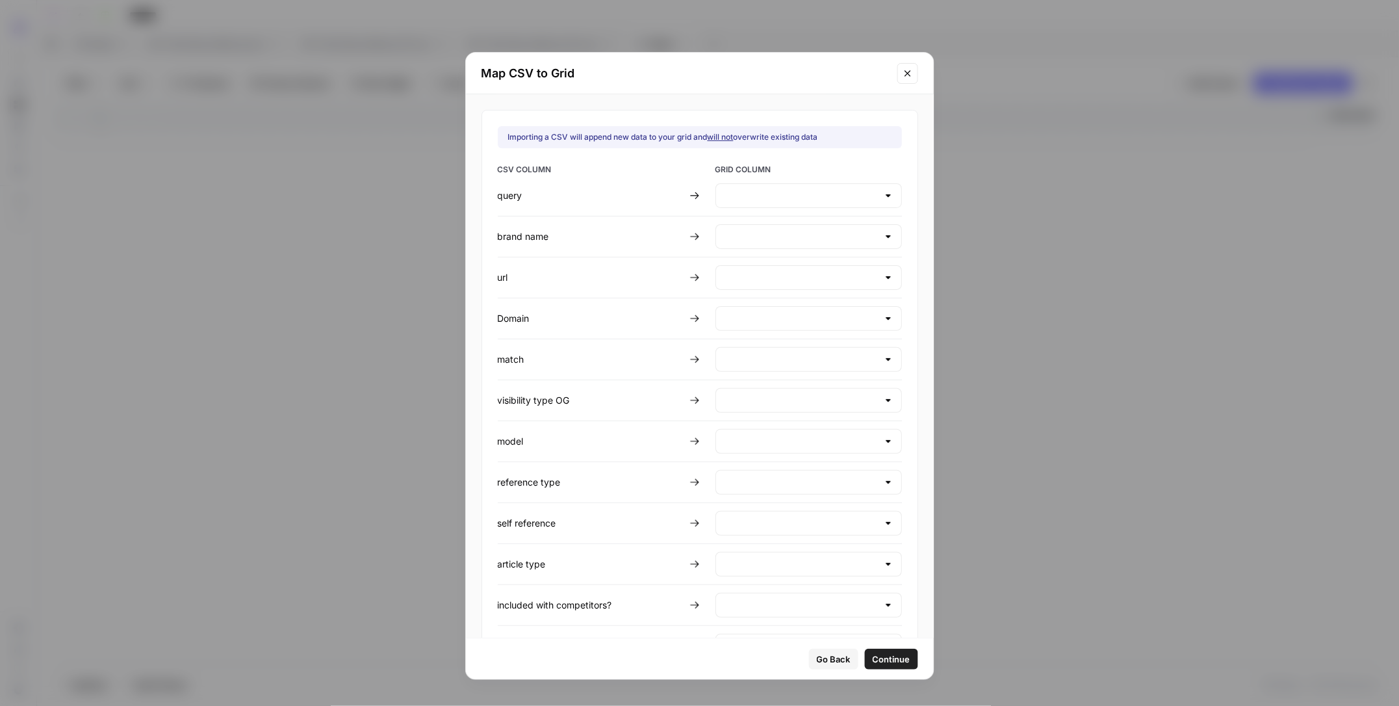
type input "Create new column"
type input "brand name"
type input "url"
type input "Domain"
type input "Create new column"
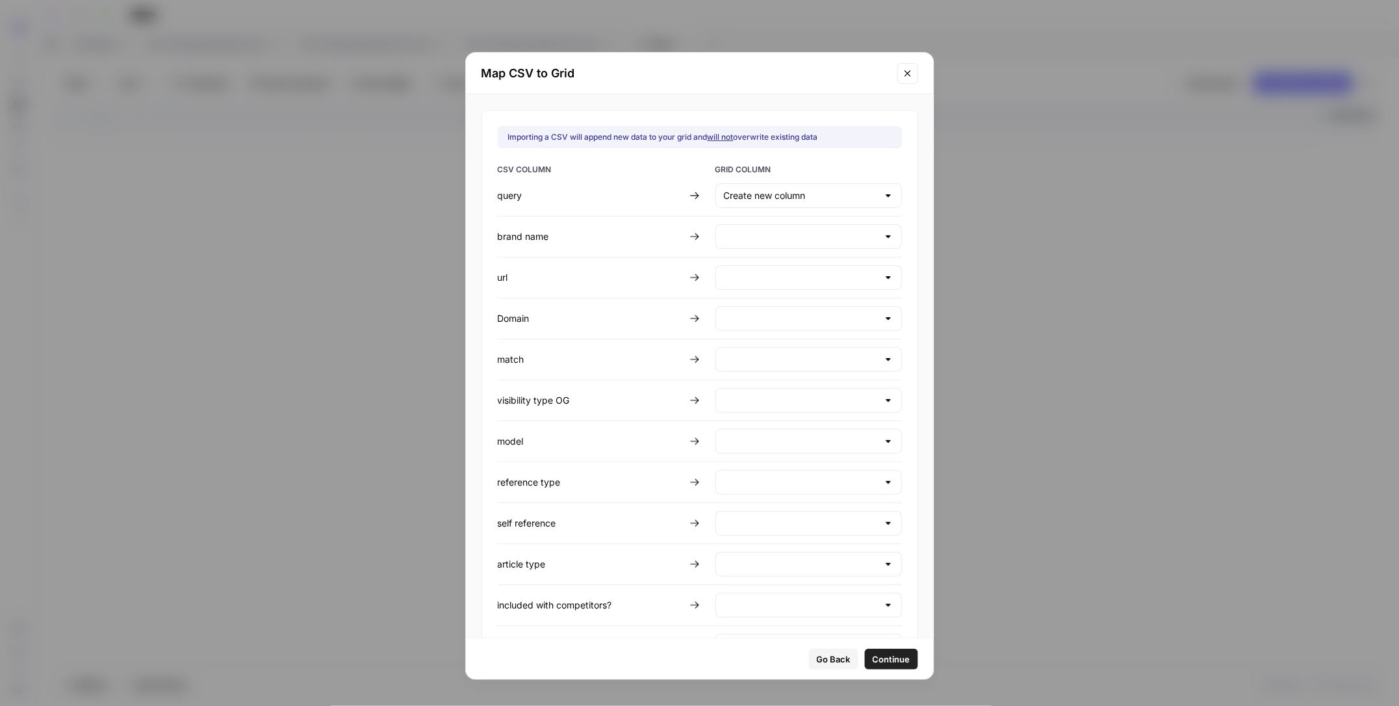
type input "Create new column"
type input "model"
type input "Create new column"
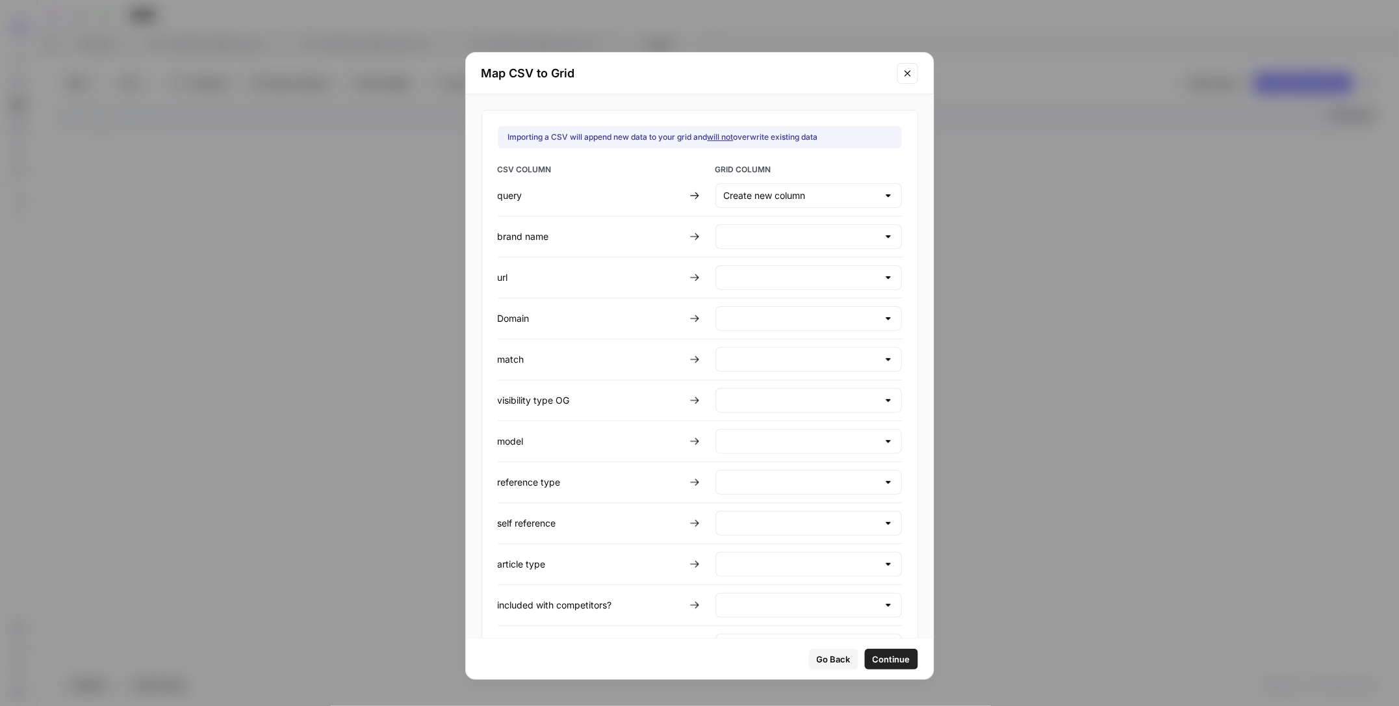
type input "Create new column"
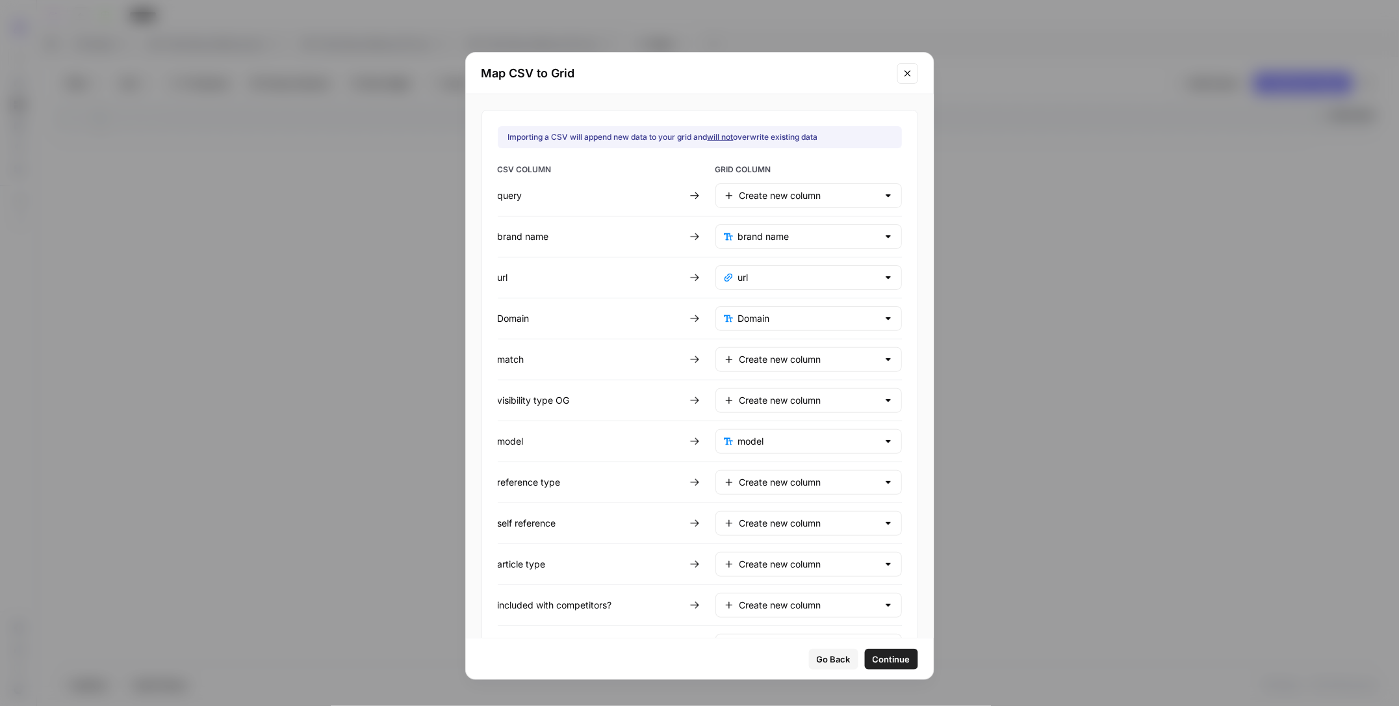
click at [706, 200] on div "CSV COLUMN GRID COLUMN query Create new column brand name brand name url url Do…" at bounding box center [700, 411] width 404 height 495
click at [756, 198] on input "text" at bounding box center [809, 195] width 138 height 13
click at [753, 227] on span "Title" at bounding box center [806, 228] width 145 height 13
type input "Title"
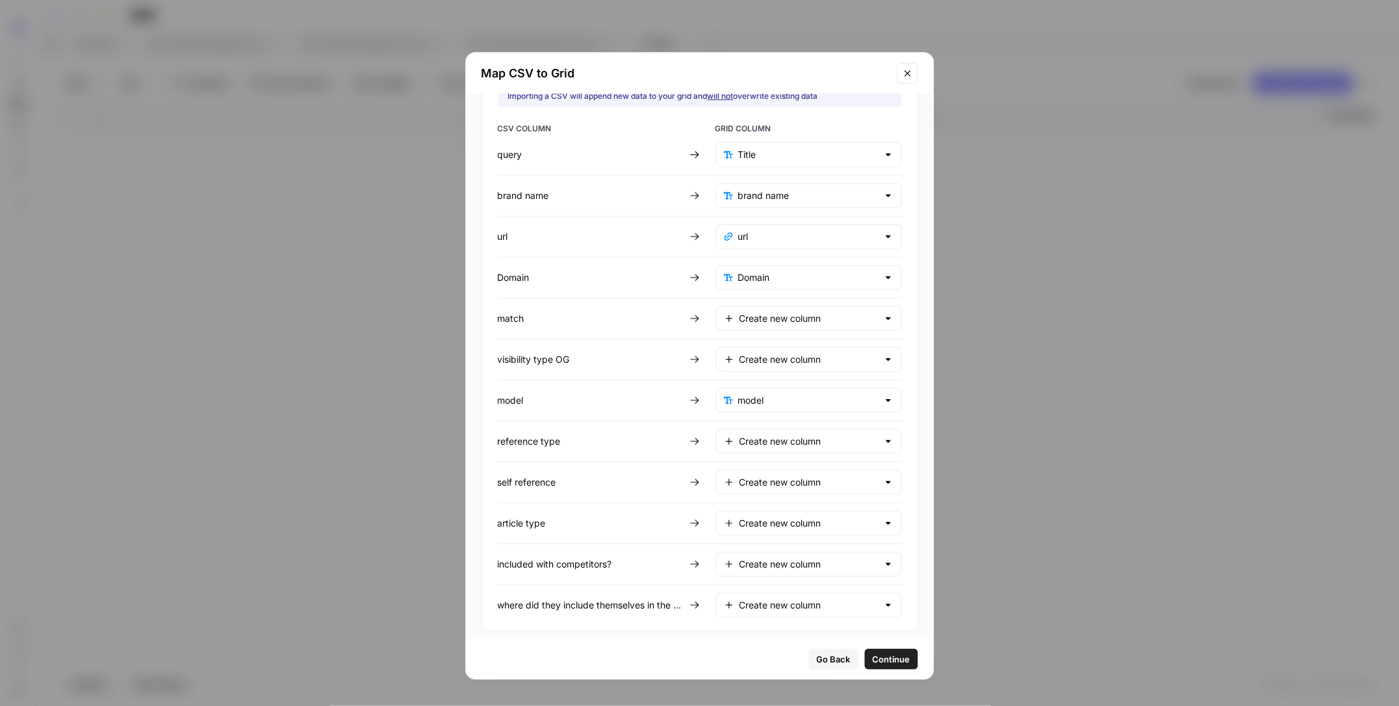
scroll to position [55, 0]
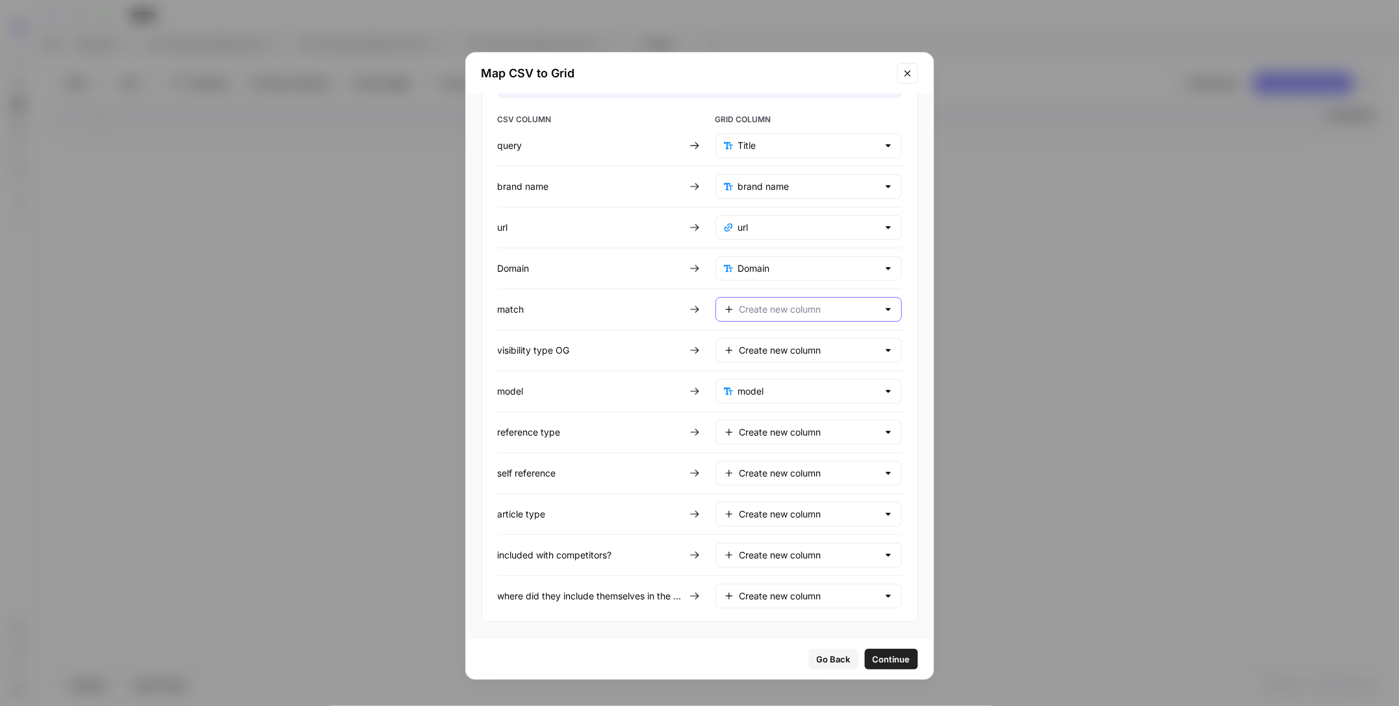
click at [753, 303] on input "text" at bounding box center [809, 309] width 138 height 13
drag, startPoint x: 764, startPoint y: 446, endPoint x: 761, endPoint y: 440, distance: 7.0
click at [764, 446] on span "Do not import" at bounding box center [806, 448] width 145 height 13
type input "Do not import"
click at [762, 351] on input "text" at bounding box center [809, 350] width 138 height 13
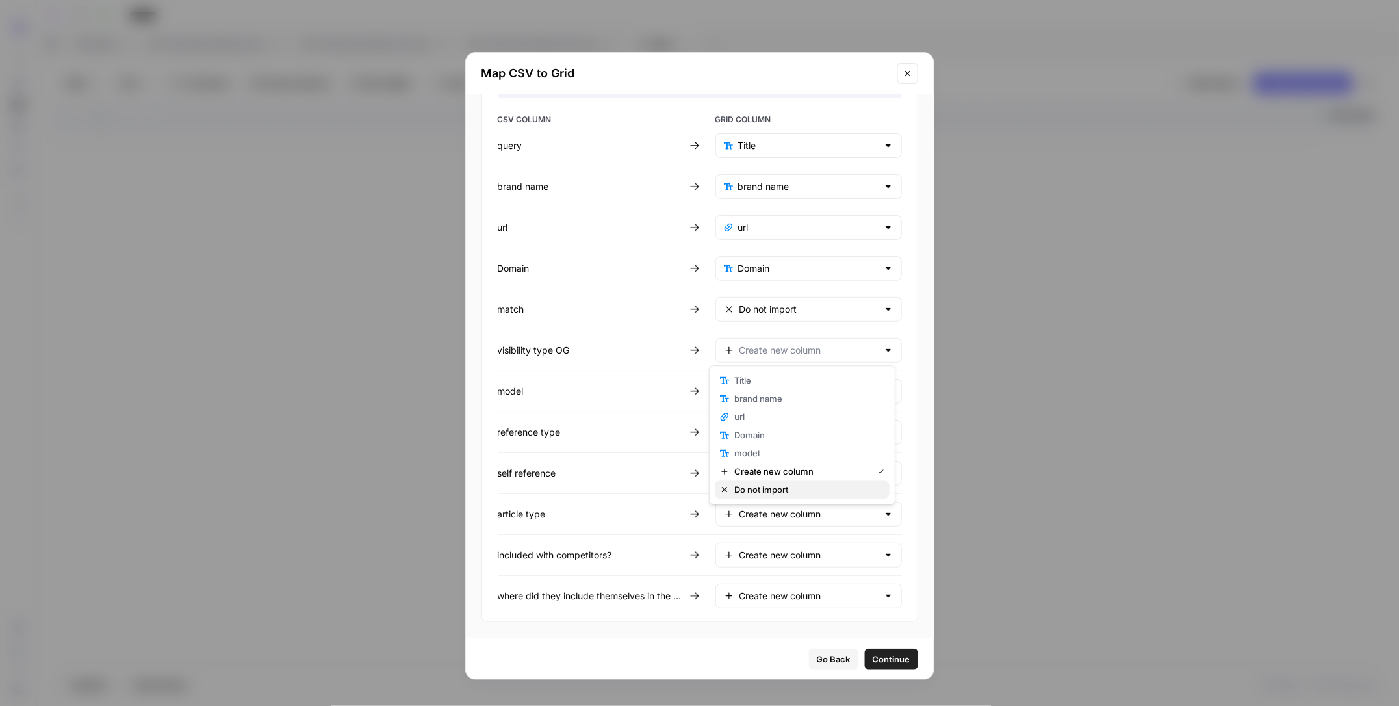
click at [752, 489] on span "Do not import" at bounding box center [806, 489] width 145 height 13
type input "Do not import"
click at [773, 430] on input "text" at bounding box center [809, 432] width 138 height 13
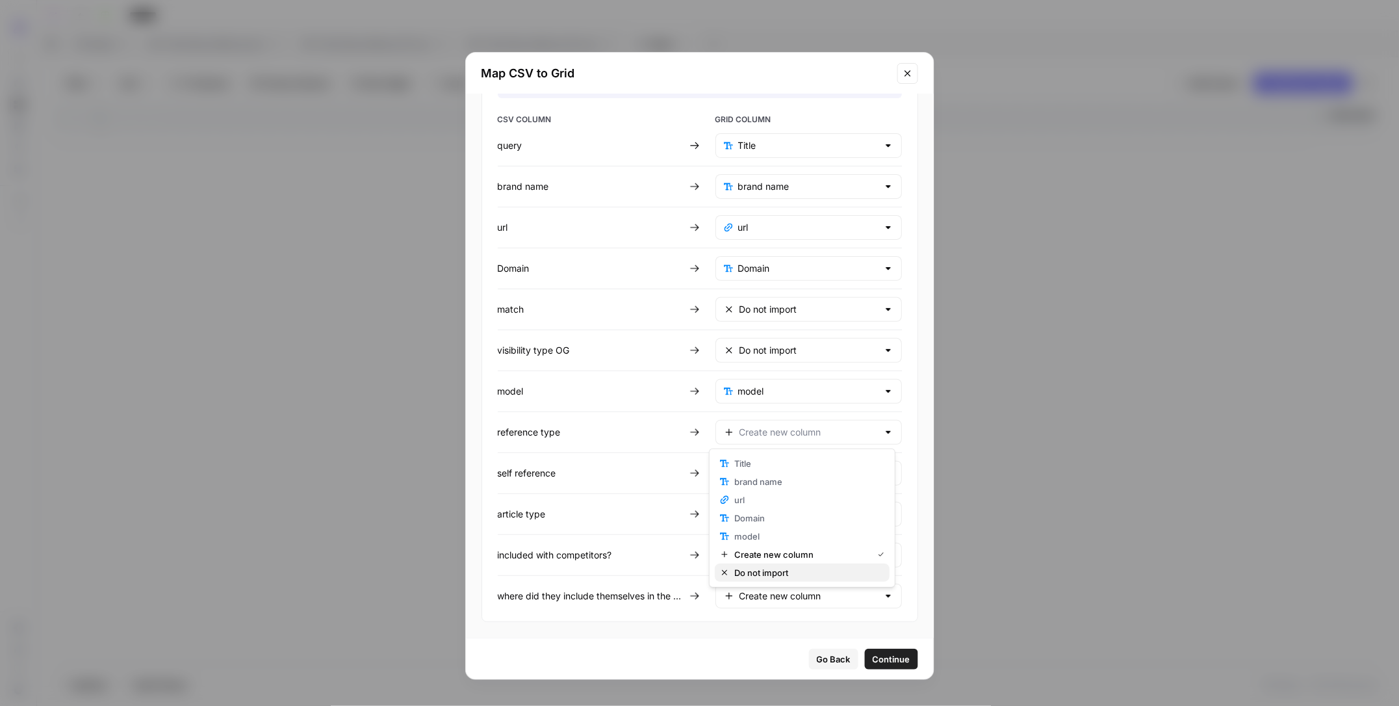
click at [764, 575] on span "Do not import" at bounding box center [806, 572] width 145 height 13
type input "Do not import"
click at [763, 607] on div "Create new column" at bounding box center [808, 596] width 187 height 25
click at [766, 548] on span "Create new column" at bounding box center [800, 544] width 133 height 13
type input "Create new column"
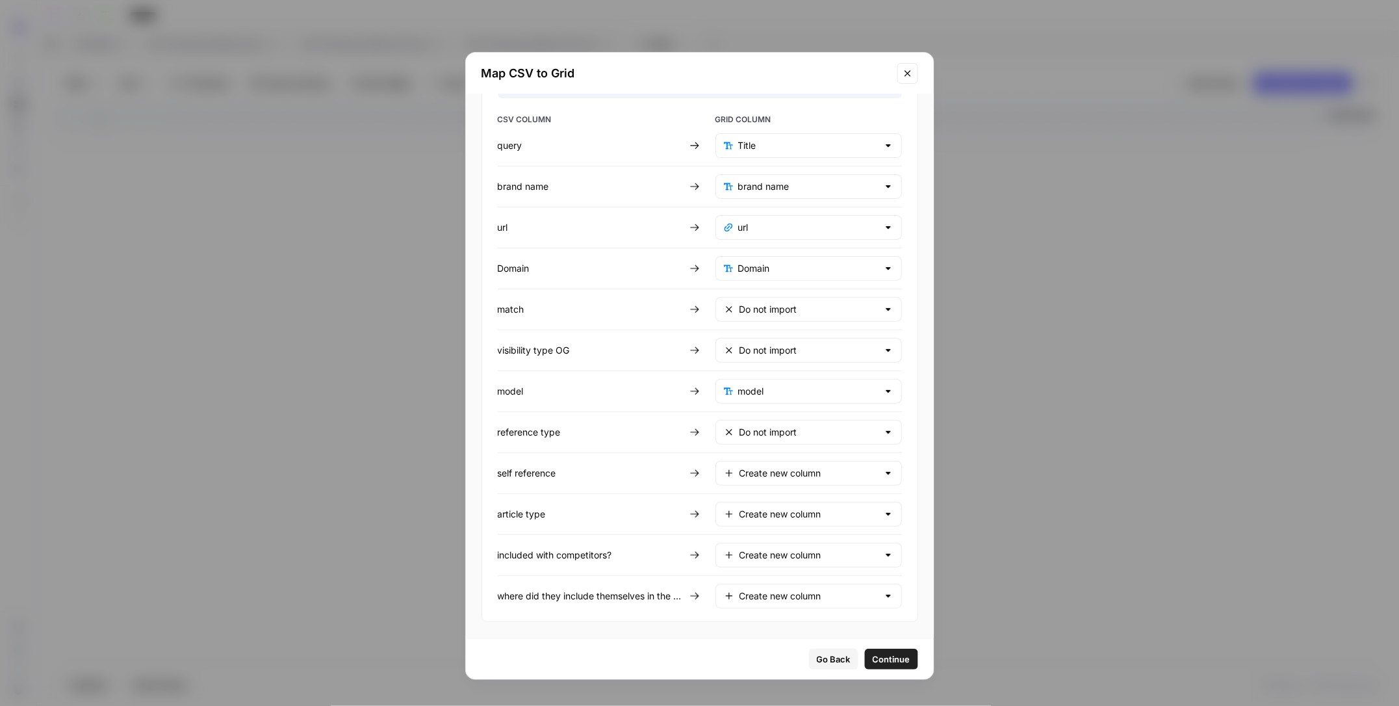
click at [746, 522] on div "Create new column" at bounding box center [808, 514] width 187 height 25
click at [731, 654] on div "Do not import" at bounding box center [802, 655] width 164 height 13
type input "Do not import"
click at [750, 560] on input "text" at bounding box center [809, 554] width 138 height 13
click at [744, 521] on span "Do not import" at bounding box center [806, 521] width 145 height 13
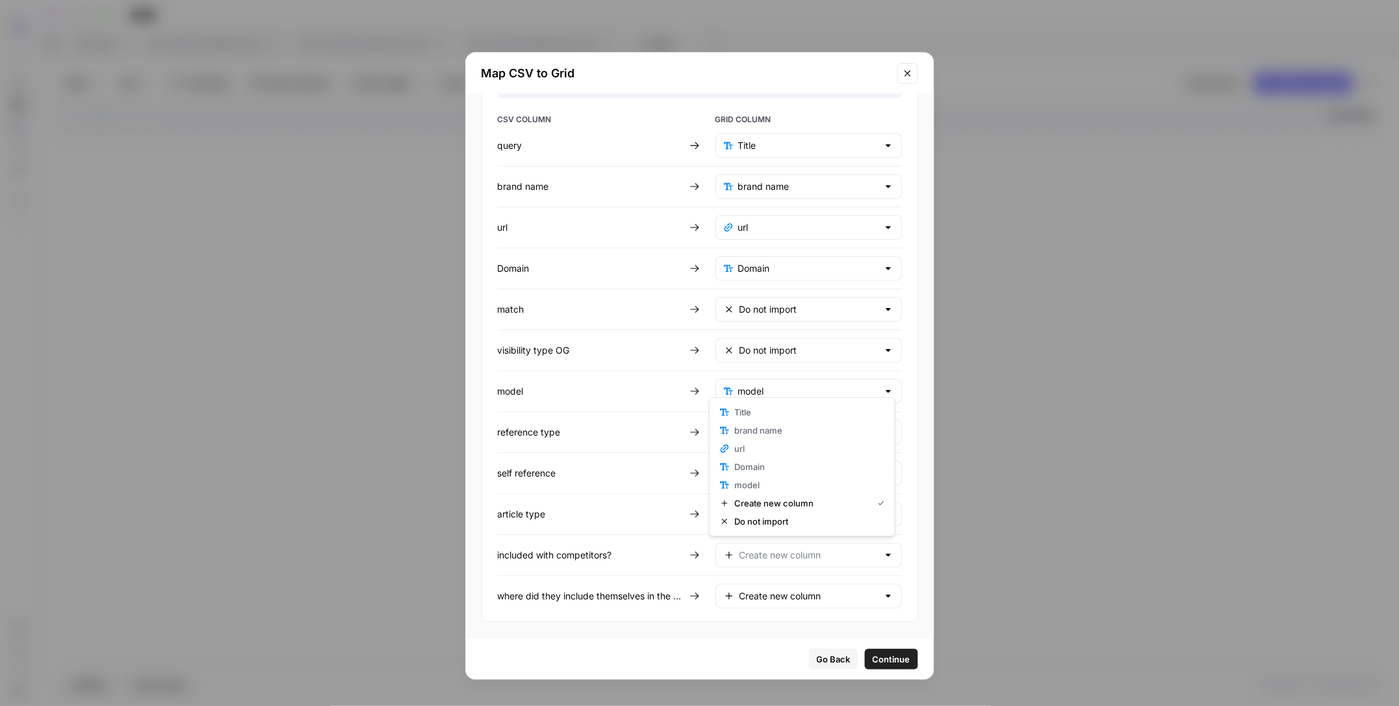
type input "Do not import"
drag, startPoint x: 747, startPoint y: 473, endPoint x: 746, endPoint y: 482, distance: 8.5
click at [746, 473] on input "text" at bounding box center [809, 473] width 138 height 13
click at [742, 616] on span "Do not import" at bounding box center [806, 614] width 145 height 13
type input "Do not import"
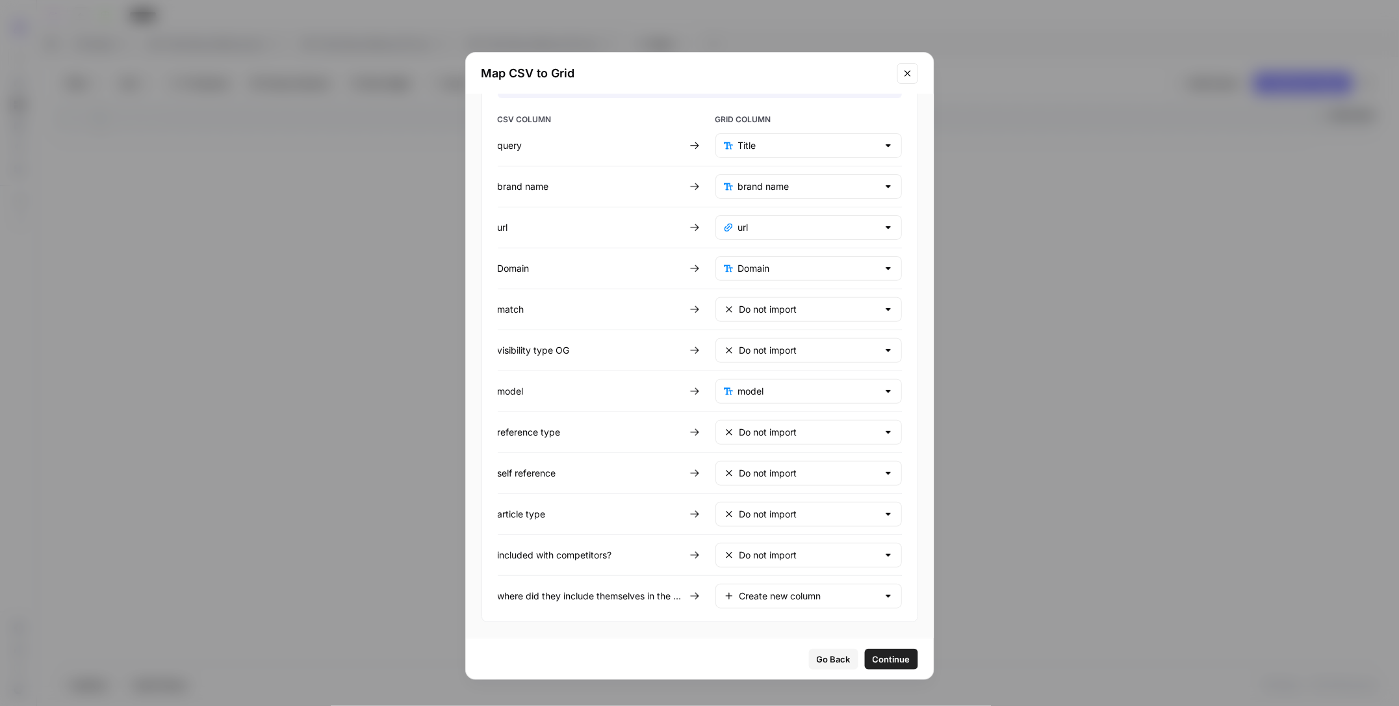
click at [894, 652] on span "Continue" at bounding box center [892, 658] width 38 height 13
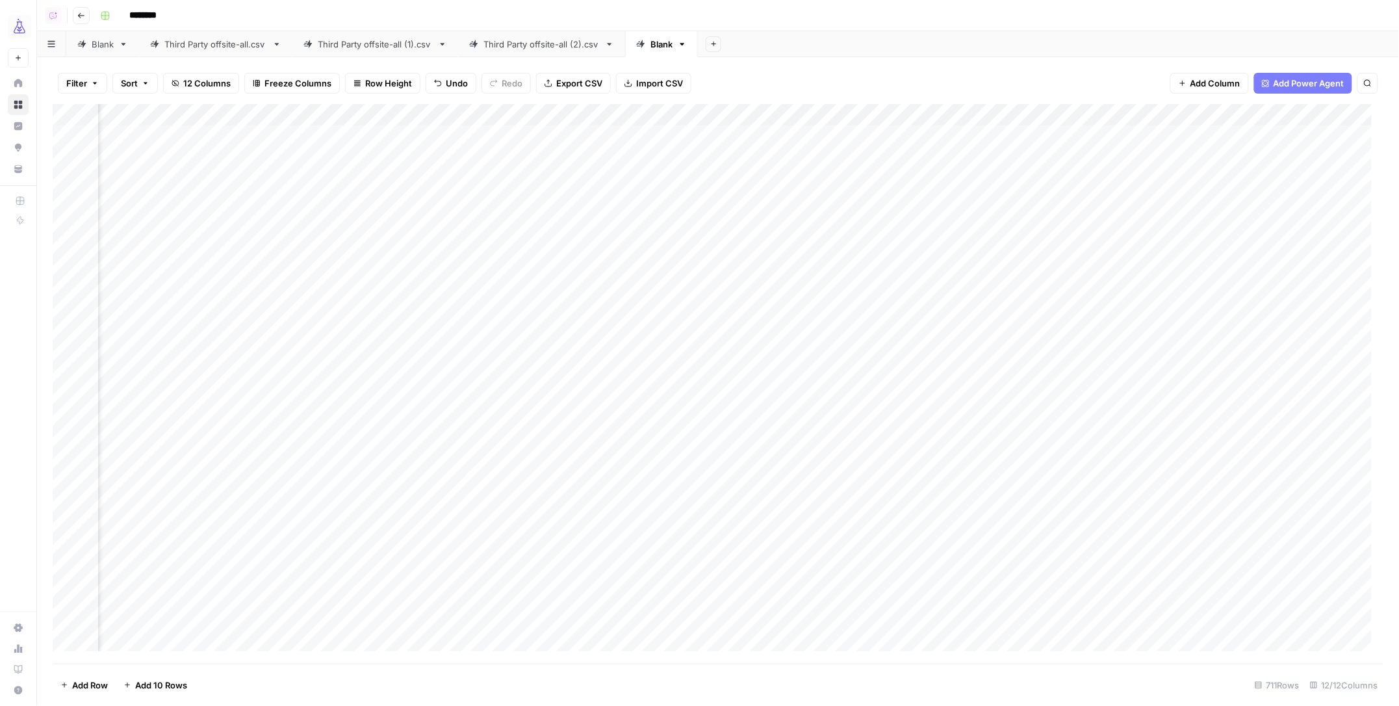
scroll to position [0, 433]
click at [659, 118] on div "Add Column" at bounding box center [719, 384] width 1332 height 560
click at [609, 246] on span "Edit Workflow" at bounding box center [613, 242] width 114 height 13
click at [582, 137] on div "Add Column" at bounding box center [719, 384] width 1332 height 560
click at [668, 135] on div "Add Column" at bounding box center [719, 384] width 1332 height 560
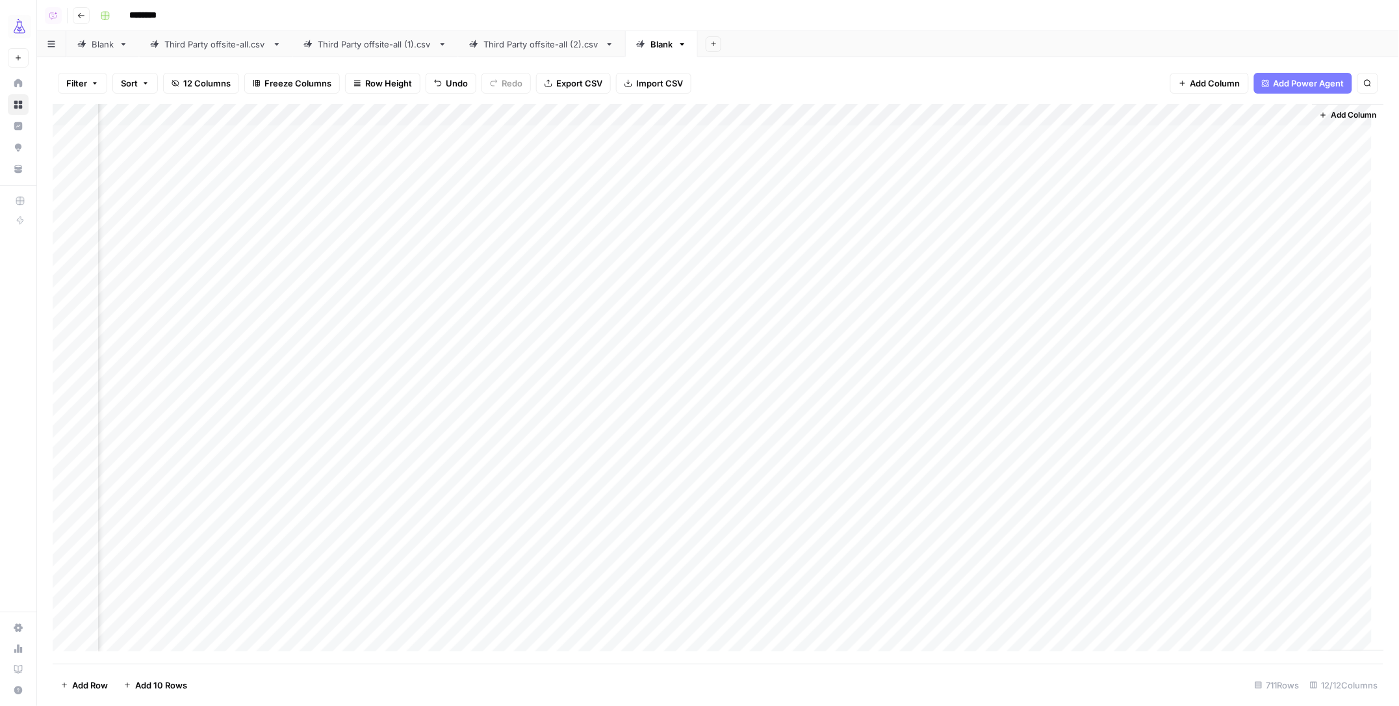
scroll to position [0, 587]
click at [1196, 142] on div "Add Column" at bounding box center [719, 384] width 1332 height 560
click at [1172, 161] on div "Add Column" at bounding box center [719, 384] width 1332 height 560
click at [1159, 136] on div "Add Column" at bounding box center [719, 384] width 1332 height 560
click at [1149, 138] on div "Add Column" at bounding box center [719, 384] width 1332 height 560
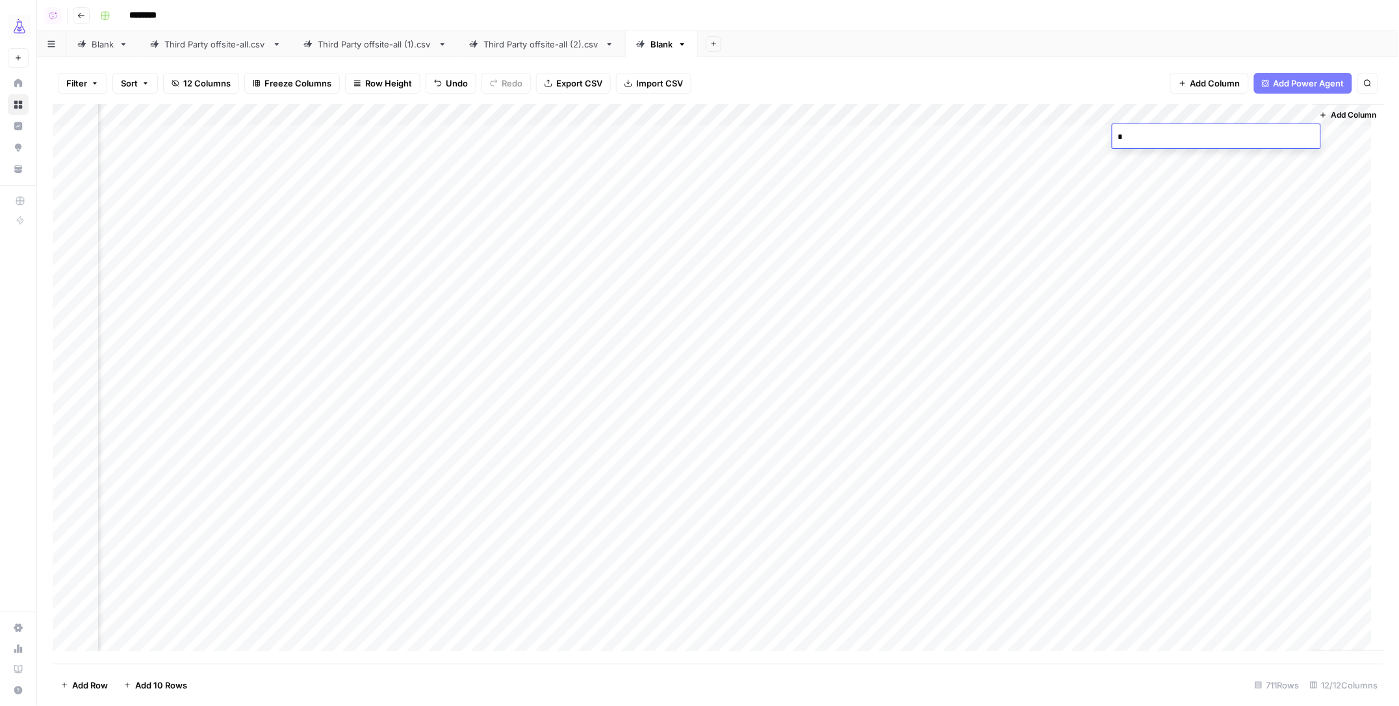
click at [1143, 164] on div "Add Column" at bounding box center [719, 384] width 1332 height 560
click at [1234, 112] on div "Add Column" at bounding box center [719, 384] width 1332 height 560
click at [1174, 220] on span "Hide Column" at bounding box center [1212, 224] width 114 height 13
drag, startPoint x: 1309, startPoint y: 114, endPoint x: 708, endPoint y: 116, distance: 600.5
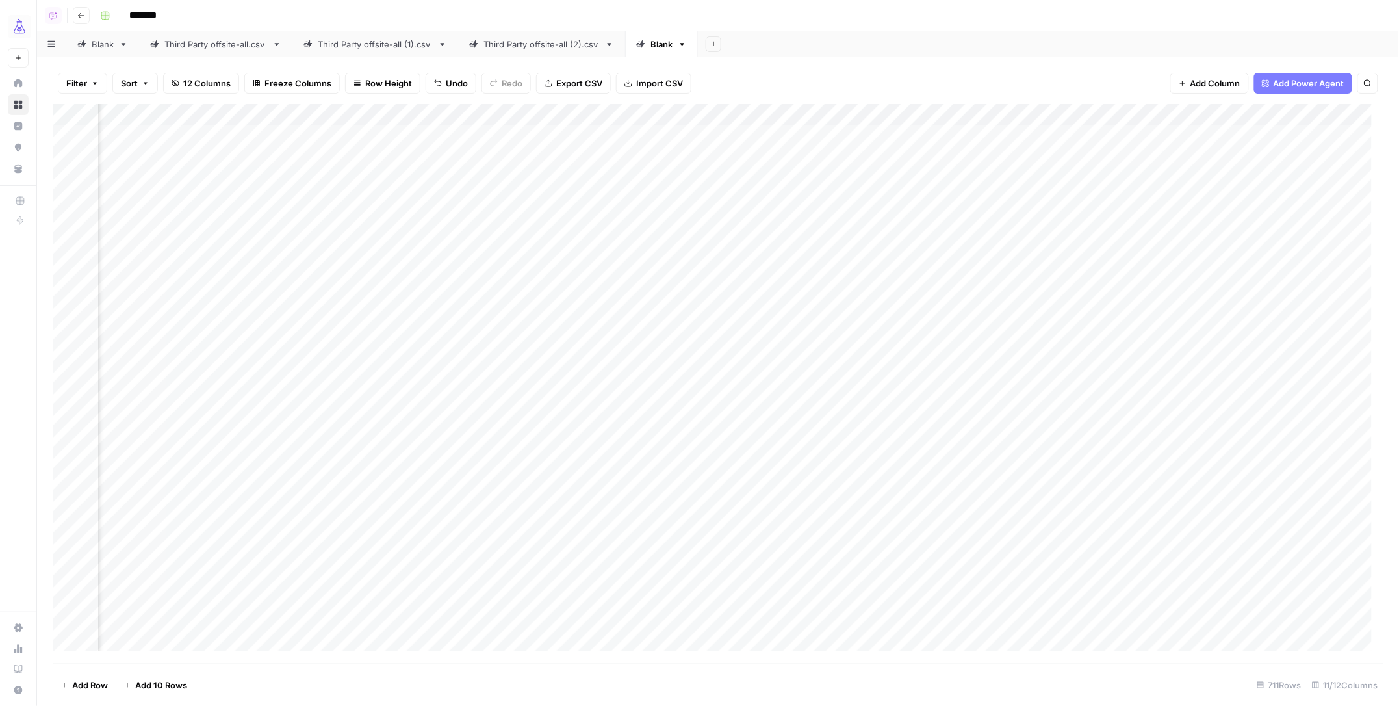
click at [708, 116] on div "Add Column" at bounding box center [719, 384] width 1332 height 560
drag, startPoint x: 812, startPoint y: 114, endPoint x: 656, endPoint y: 124, distance: 156.3
click at [691, 120] on div "Add Column" at bounding box center [719, 384] width 1332 height 560
click at [946, 185] on div "Add Column" at bounding box center [719, 384] width 1332 height 560
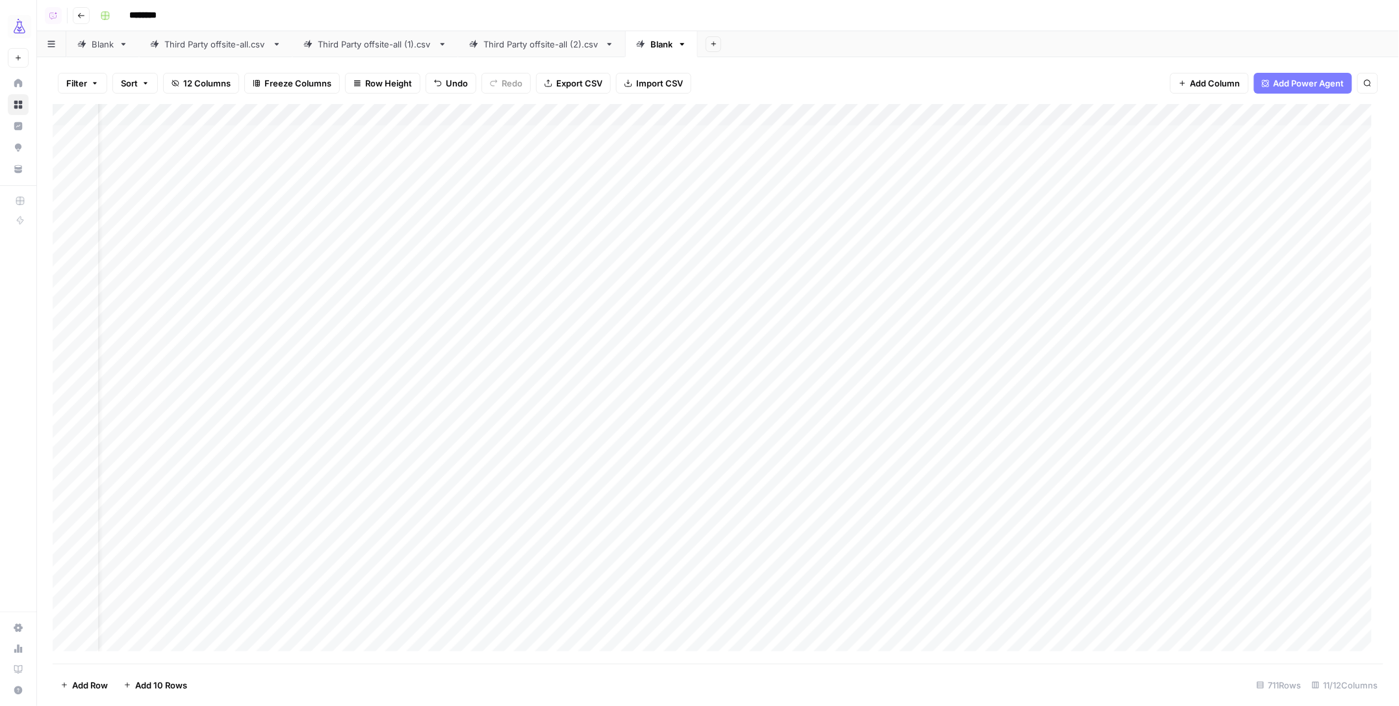
click at [946, 146] on div "Add Column" at bounding box center [719, 384] width 1332 height 560
click at [1115, 116] on div "Add Column" at bounding box center [719, 384] width 1332 height 560
click at [1027, 243] on span "Edit Workflow" at bounding box center [1070, 242] width 114 height 13
click at [1113, 114] on div "Add Column" at bounding box center [719, 384] width 1332 height 560
click at [1042, 220] on span "Configure Inputs" at bounding box center [1070, 224] width 114 height 13
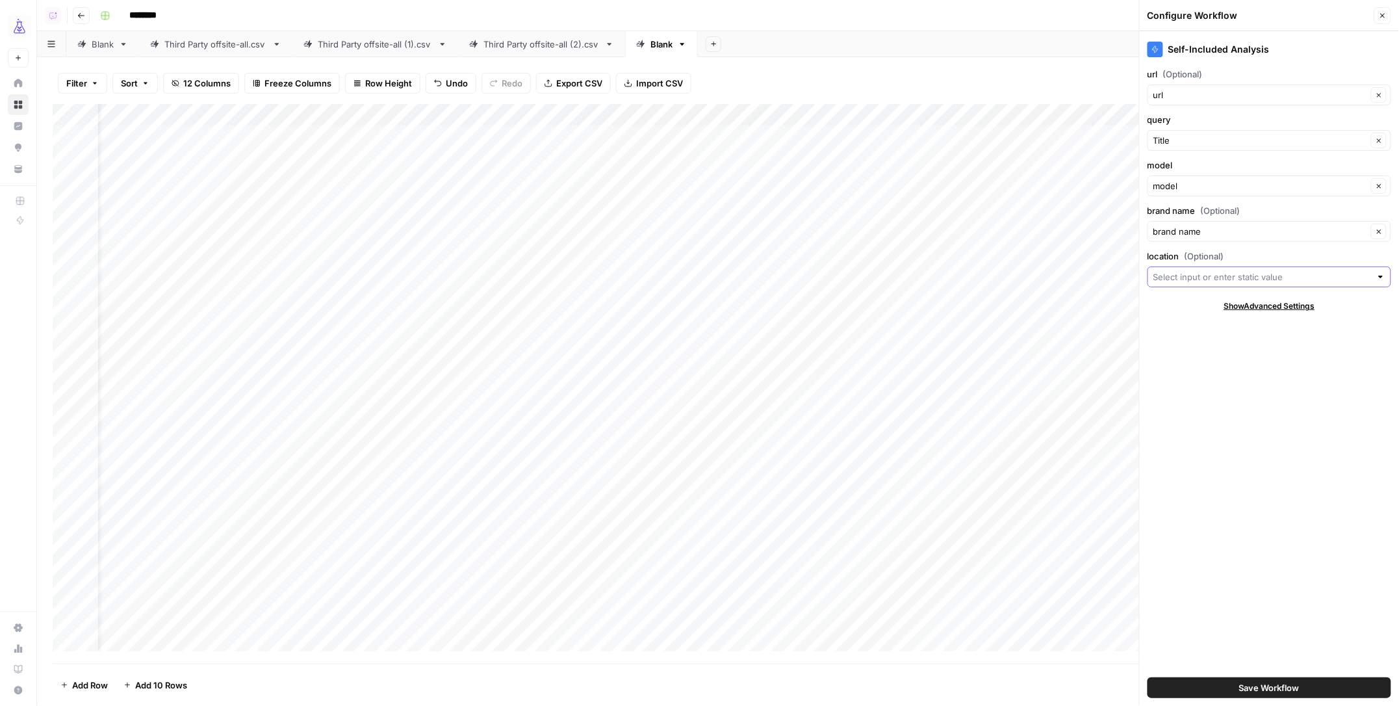
click at [1254, 279] on input "location (Optional)" at bounding box center [1262, 276] width 218 height 13
click at [1219, 417] on span "where did they include themselves in the article" at bounding box center [1268, 418] width 216 height 13
type input "where did they include themselves in the article"
click at [1228, 684] on button "Save Workflow" at bounding box center [1270, 687] width 244 height 21
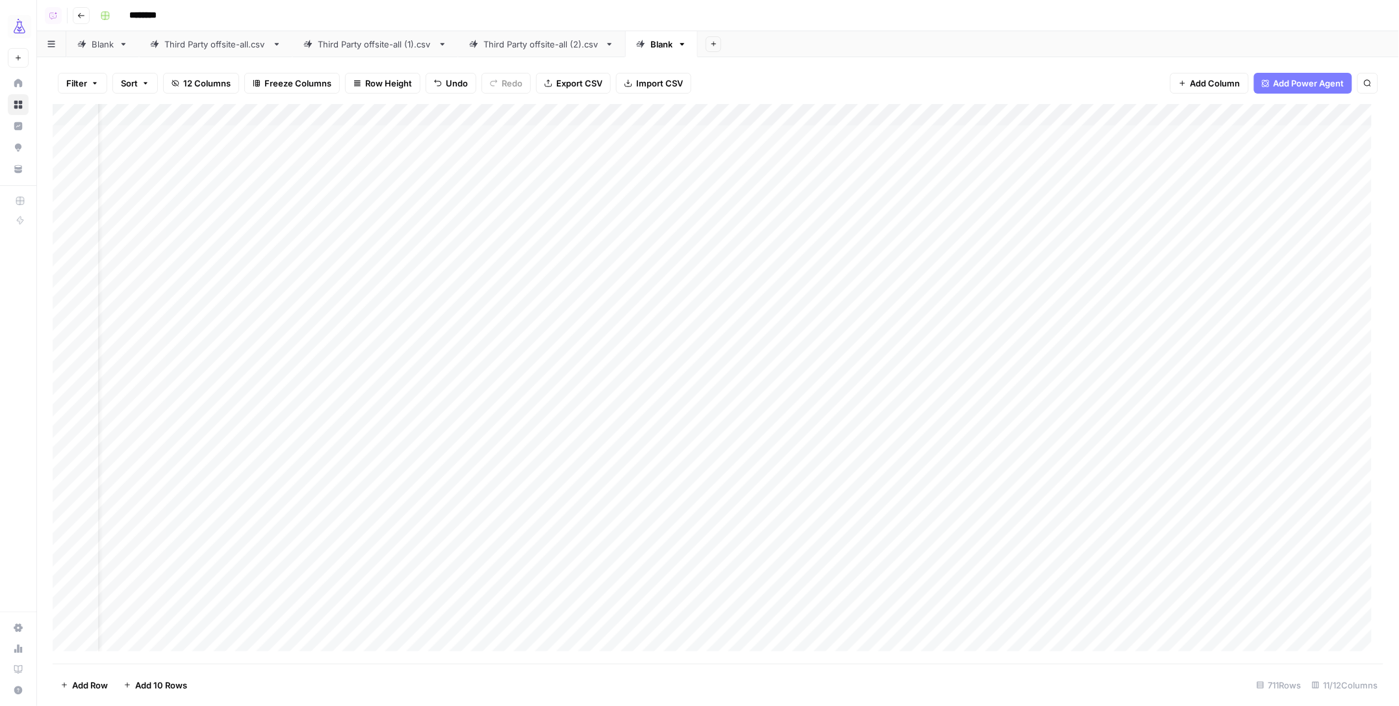
click at [938, 140] on div "Add Column" at bounding box center [719, 384] width 1332 height 560
click at [695, 113] on div "Add Column" at bounding box center [719, 384] width 1332 height 560
click at [677, 379] on div "Add Column" at bounding box center [719, 384] width 1332 height 560
click at [695, 135] on div "Add Column" at bounding box center [719, 384] width 1332 height 560
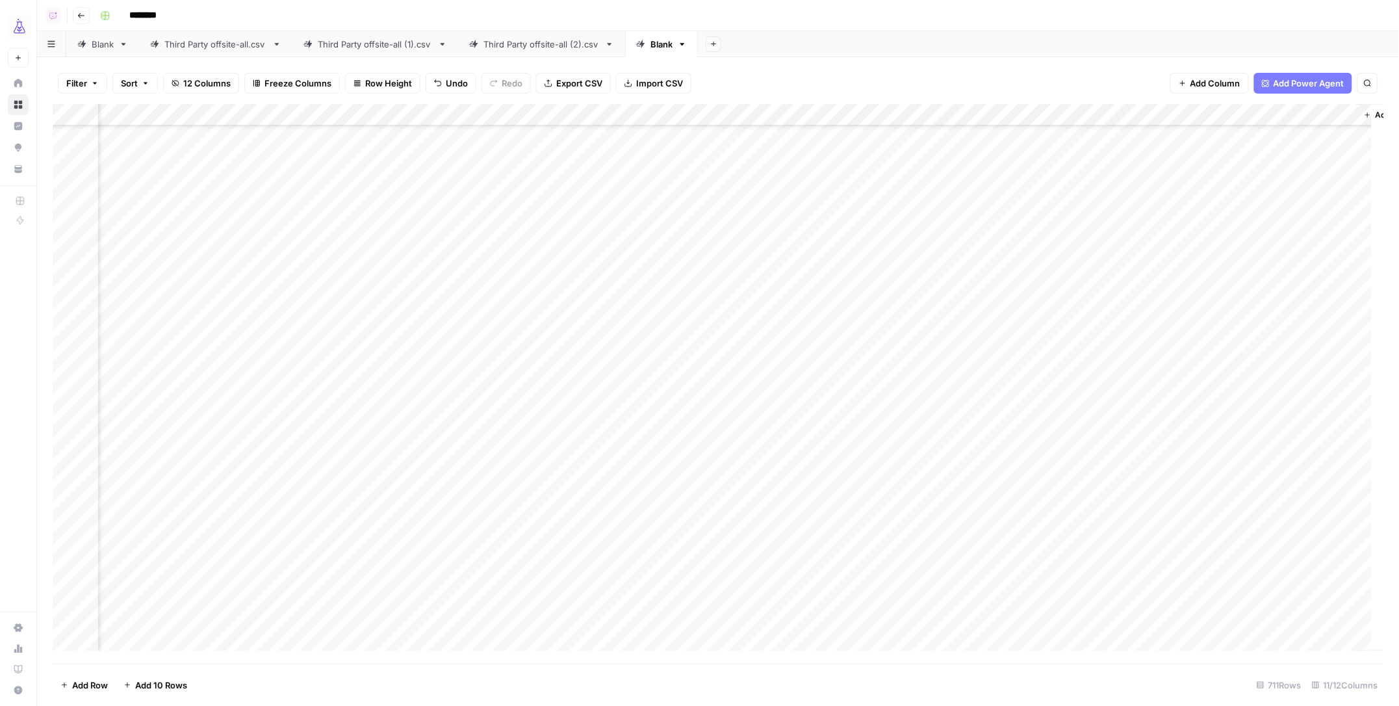
scroll to position [15205, 292]
drag, startPoint x: 732, startPoint y: 144, endPoint x: 701, endPoint y: 555, distance: 411.9
click at [701, 555] on div "Add Column" at bounding box center [719, 384] width 1332 height 560
click at [694, 578] on div "Add Column" at bounding box center [719, 384] width 1332 height 560
click at [693, 597] on div "Add Column" at bounding box center [719, 384] width 1332 height 560
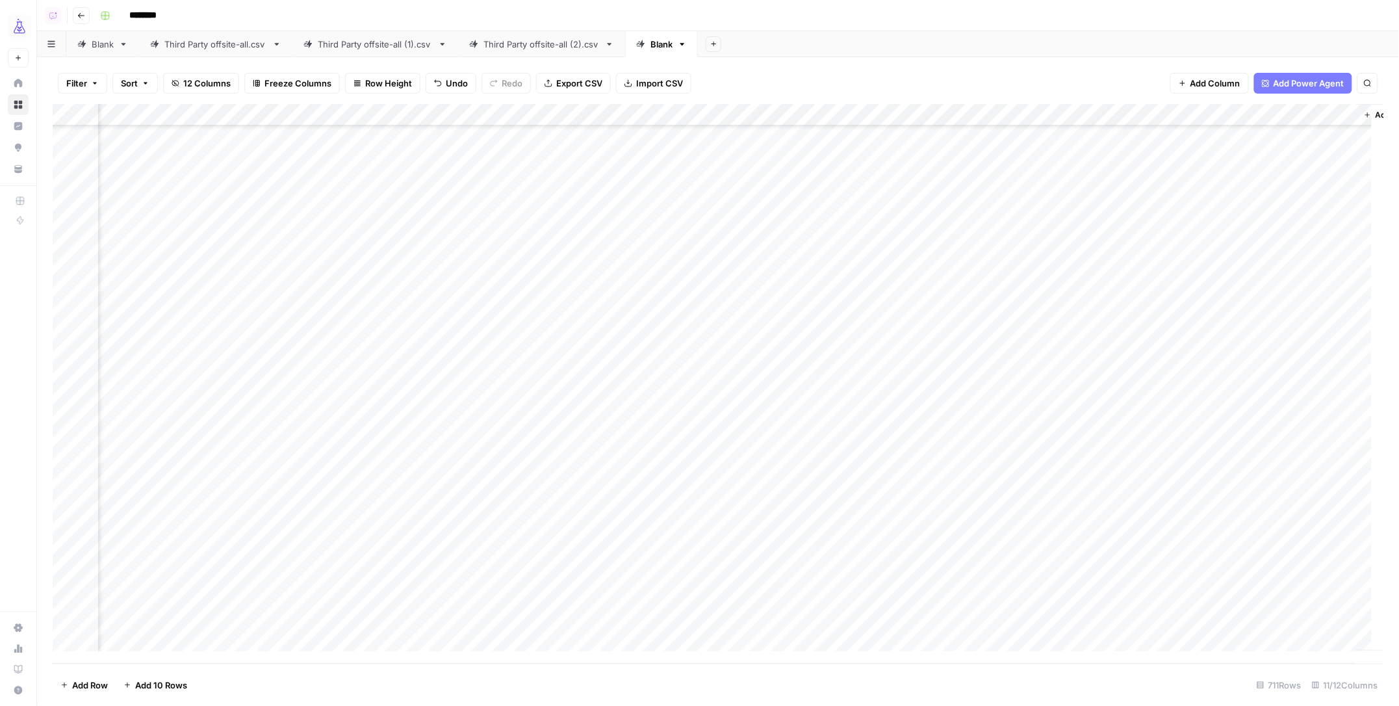
click at [693, 623] on div "Add Column" at bounding box center [719, 384] width 1332 height 560
click at [787, 196] on div "Add Column" at bounding box center [719, 384] width 1332 height 560
click at [783, 222] on div "Add Column" at bounding box center [719, 384] width 1332 height 560
click at [779, 244] on div "Add Column" at bounding box center [719, 384] width 1332 height 560
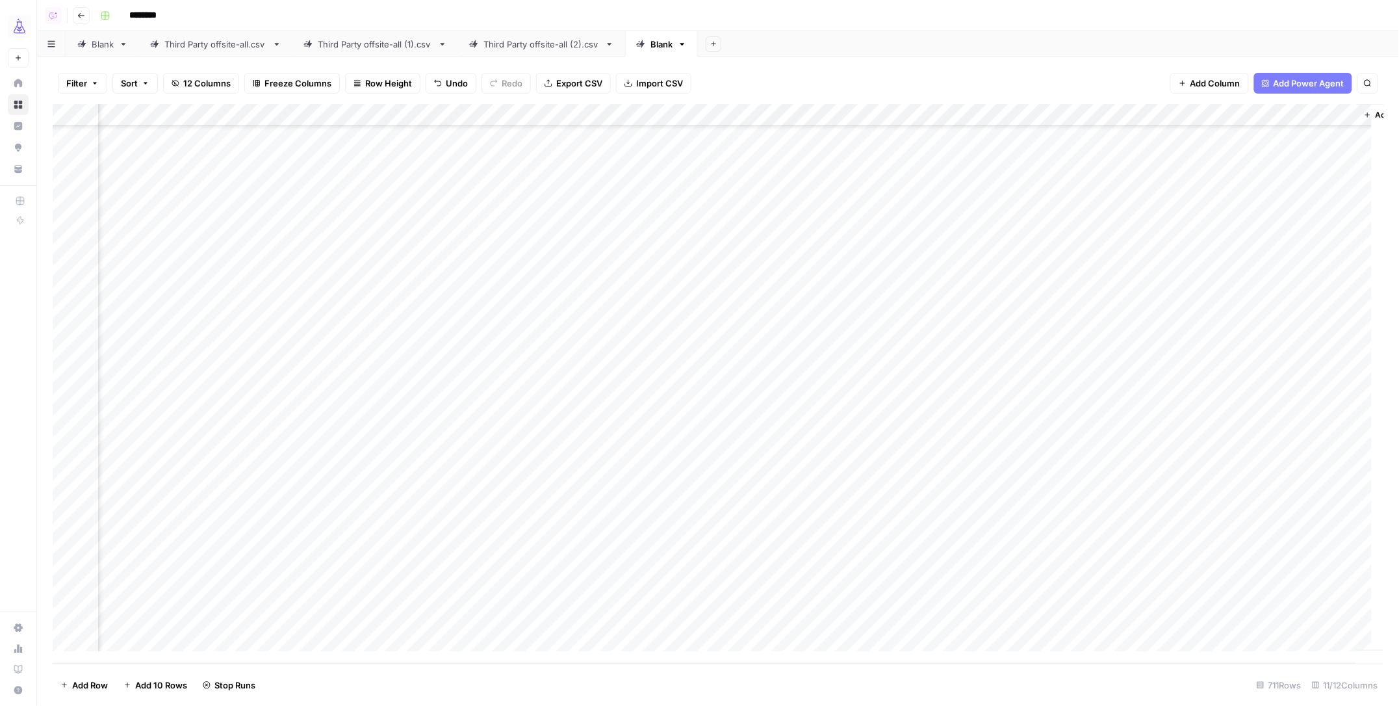
click at [697, 223] on div "Add Column" at bounding box center [719, 384] width 1332 height 560
click at [419, 220] on div "Add Column" at bounding box center [719, 384] width 1332 height 560
click at [654, 179] on div "Add Column" at bounding box center [719, 384] width 1332 height 560
click at [845, 117] on div "Add Column" at bounding box center [719, 384] width 1332 height 560
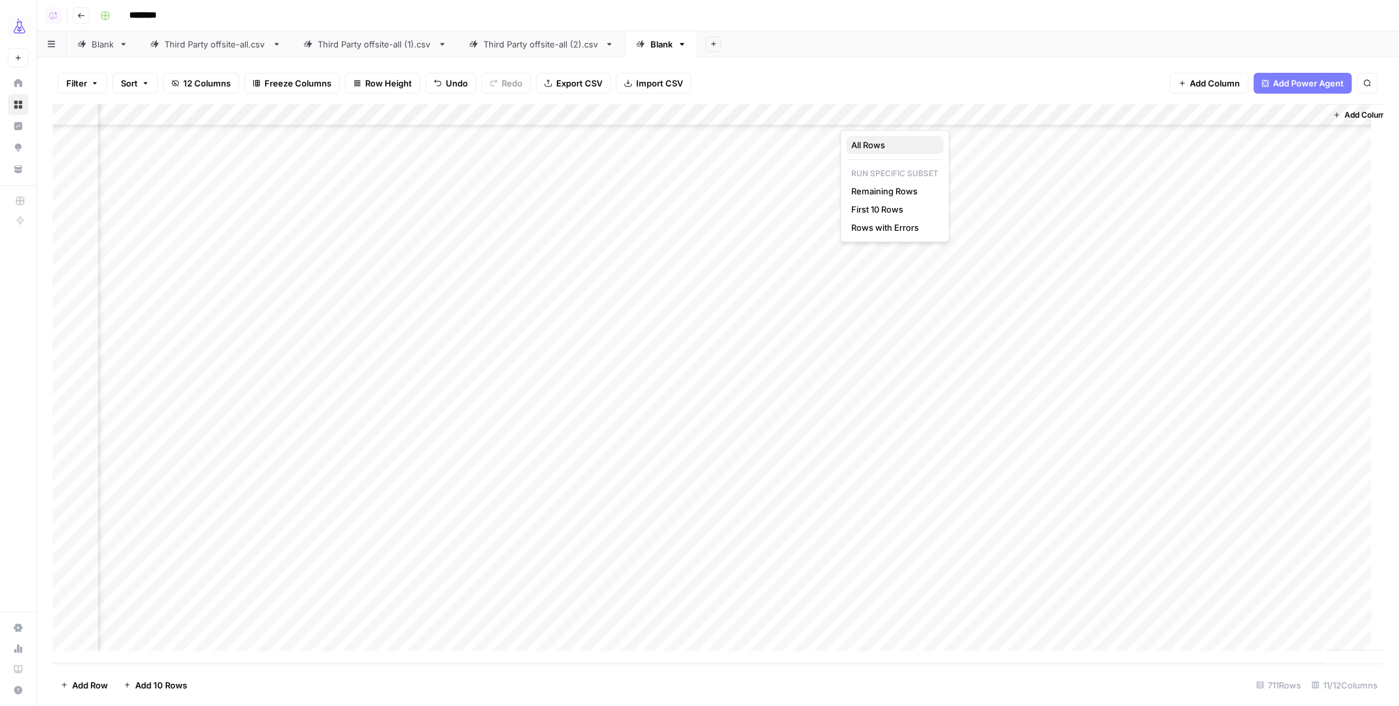
click at [855, 142] on span "All Rows" at bounding box center [893, 144] width 82 height 13
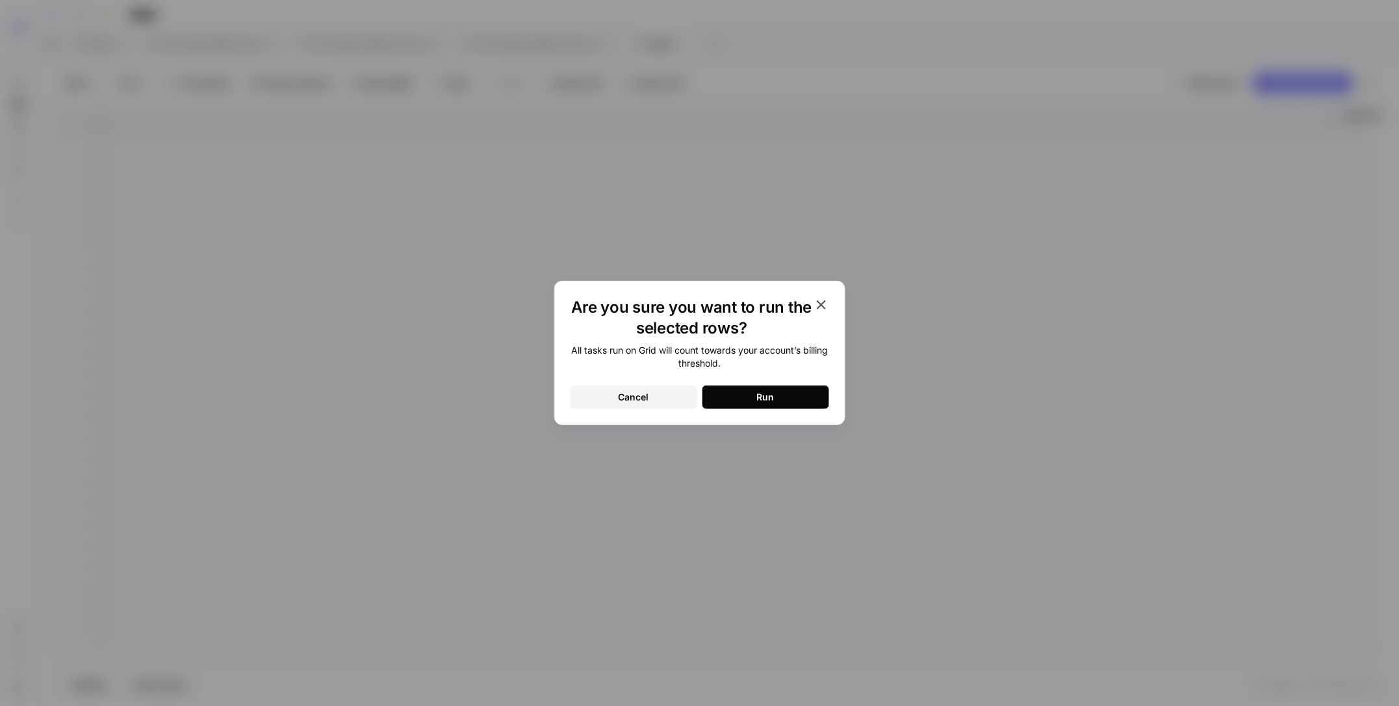
click at [792, 389] on button "Run" at bounding box center [765, 396] width 127 height 23
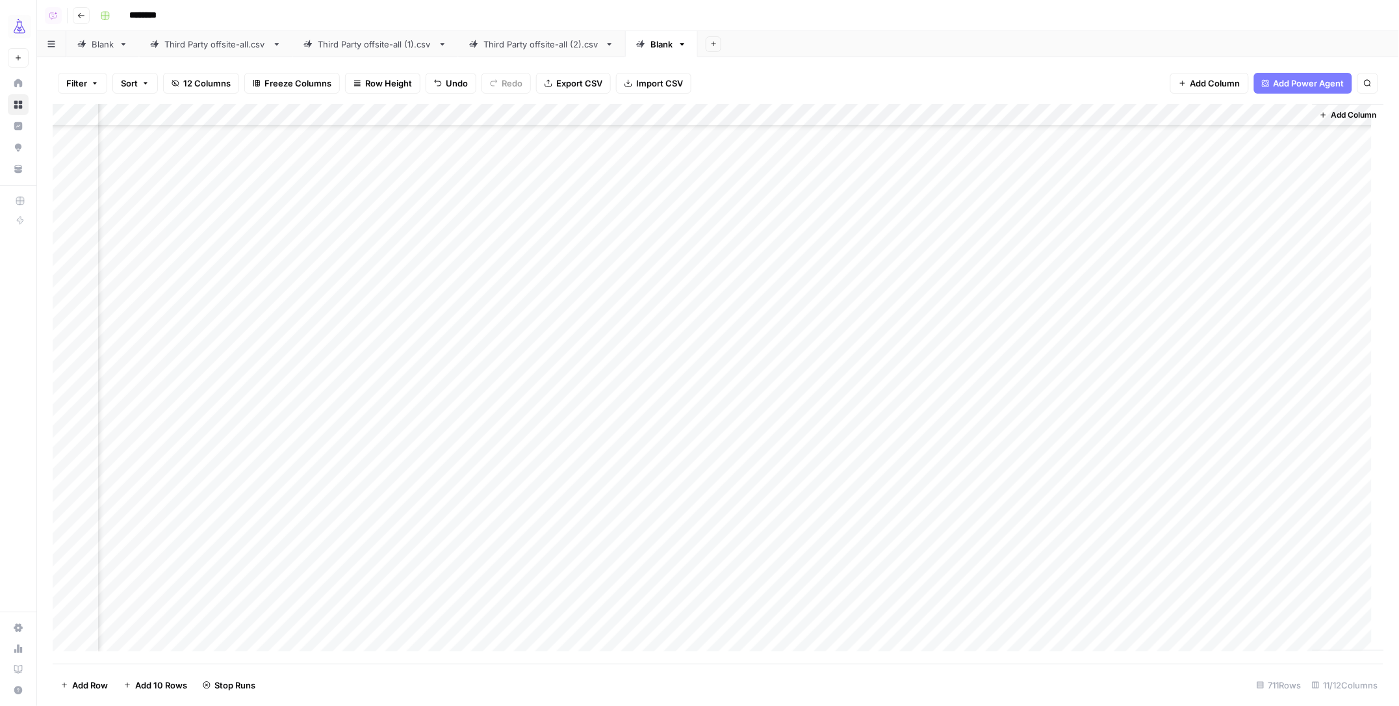
scroll to position [9527, 344]
click at [1131, 483] on div "Add Column" at bounding box center [719, 384] width 1332 height 560
click at [1038, 485] on div "Add Column" at bounding box center [719, 384] width 1332 height 560
drag, startPoint x: 470, startPoint y: 111, endPoint x: 615, endPoint y: 115, distance: 144.3
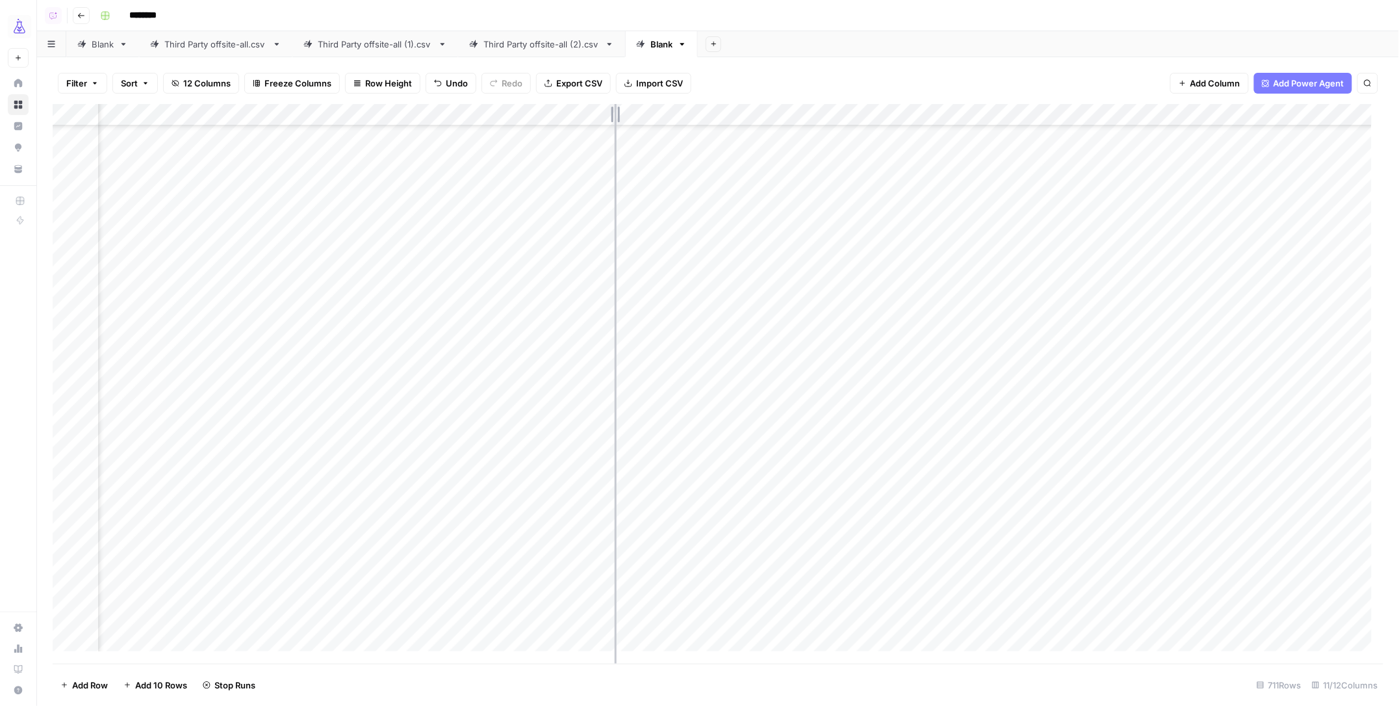
click at [615, 115] on div "Add Column" at bounding box center [719, 384] width 1332 height 560
drag, startPoint x: 545, startPoint y: 270, endPoint x: 552, endPoint y: 270, distance: 6.5
click at [545, 270] on div "Add Column" at bounding box center [719, 384] width 1332 height 560
click at [547, 266] on div "Add Column" at bounding box center [719, 384] width 1332 height 560
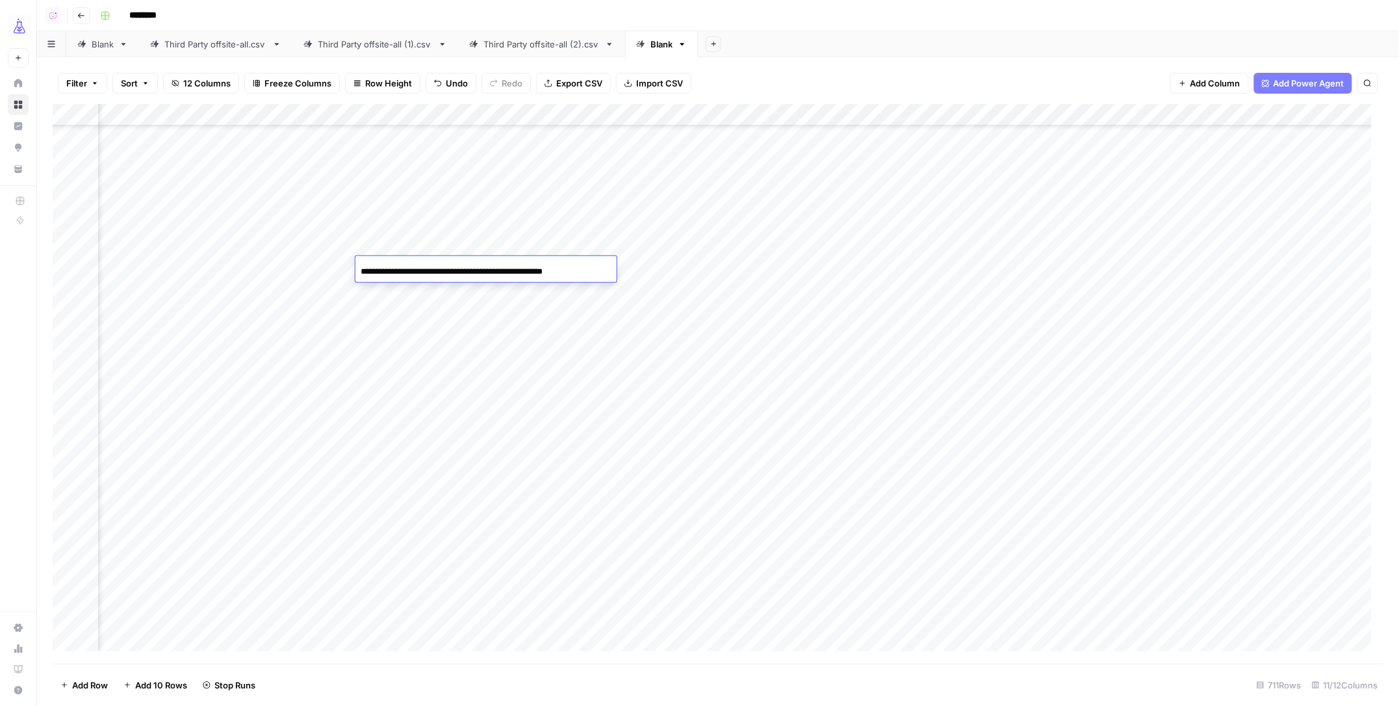
scroll to position [0, 23]
click at [633, 272] on div "Add Column" at bounding box center [719, 384] width 1332 height 560
click at [604, 268] on div "Add Column" at bounding box center [719, 384] width 1332 height 560
click at [1180, 114] on div "Add Column" at bounding box center [719, 384] width 1332 height 560
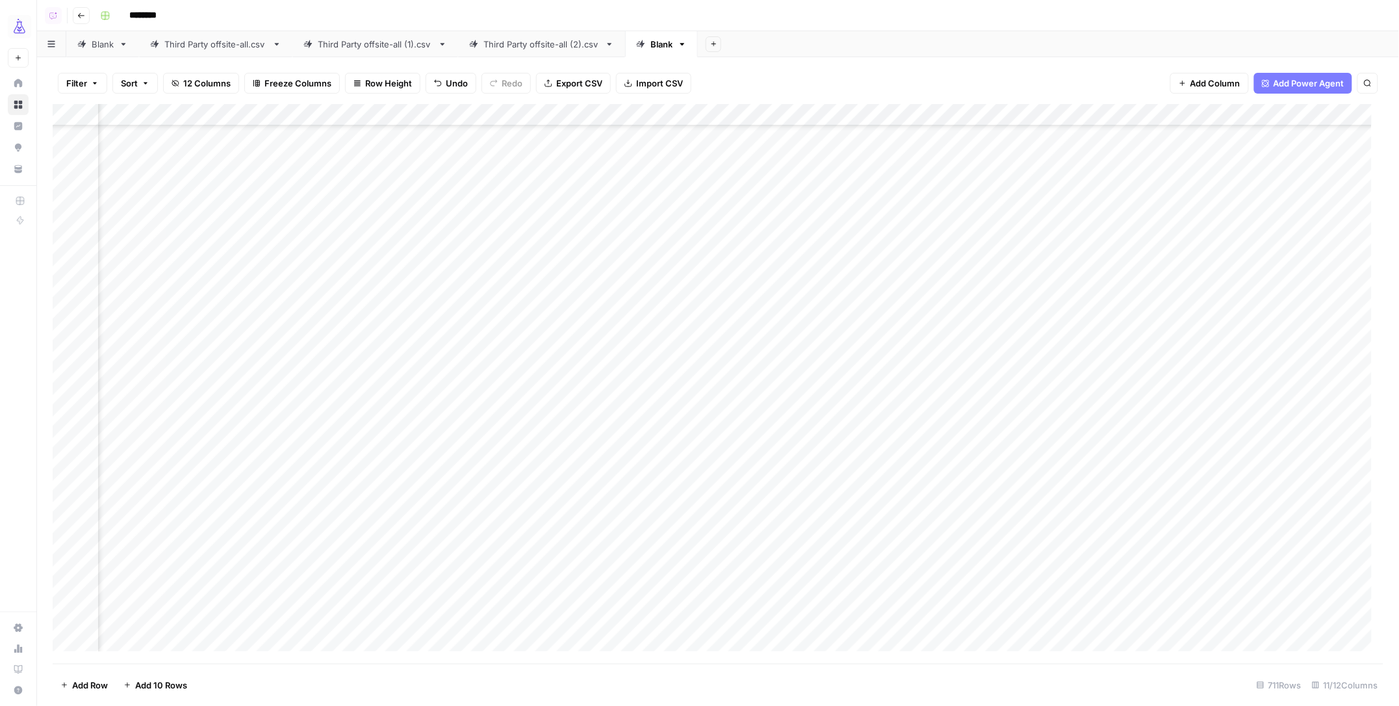
click at [92, 86] on icon "button" at bounding box center [95, 83] width 8 height 8
click at [294, 148] on icon "button" at bounding box center [296, 148] width 8 height 8
click at [153, 156] on input "text" at bounding box center [154, 152] width 142 height 13
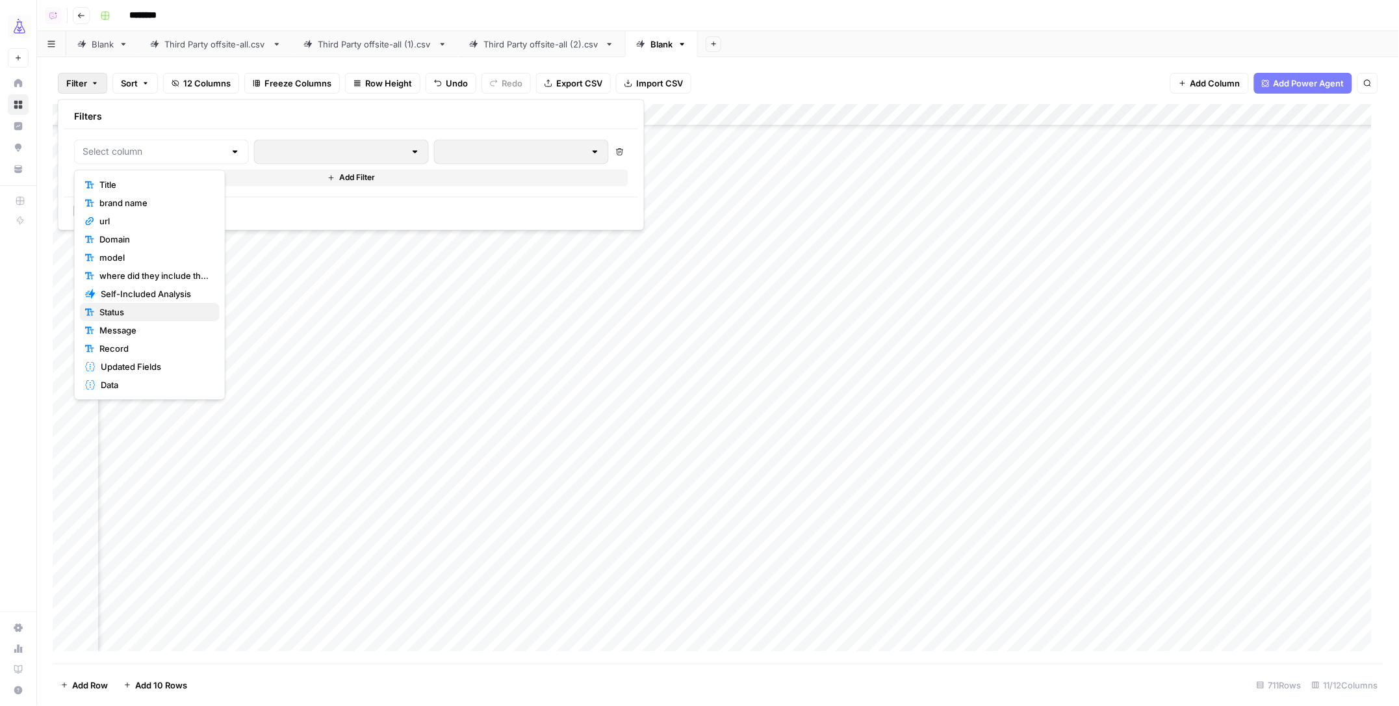
click at [135, 309] on span "Status" at bounding box center [154, 311] width 110 height 13
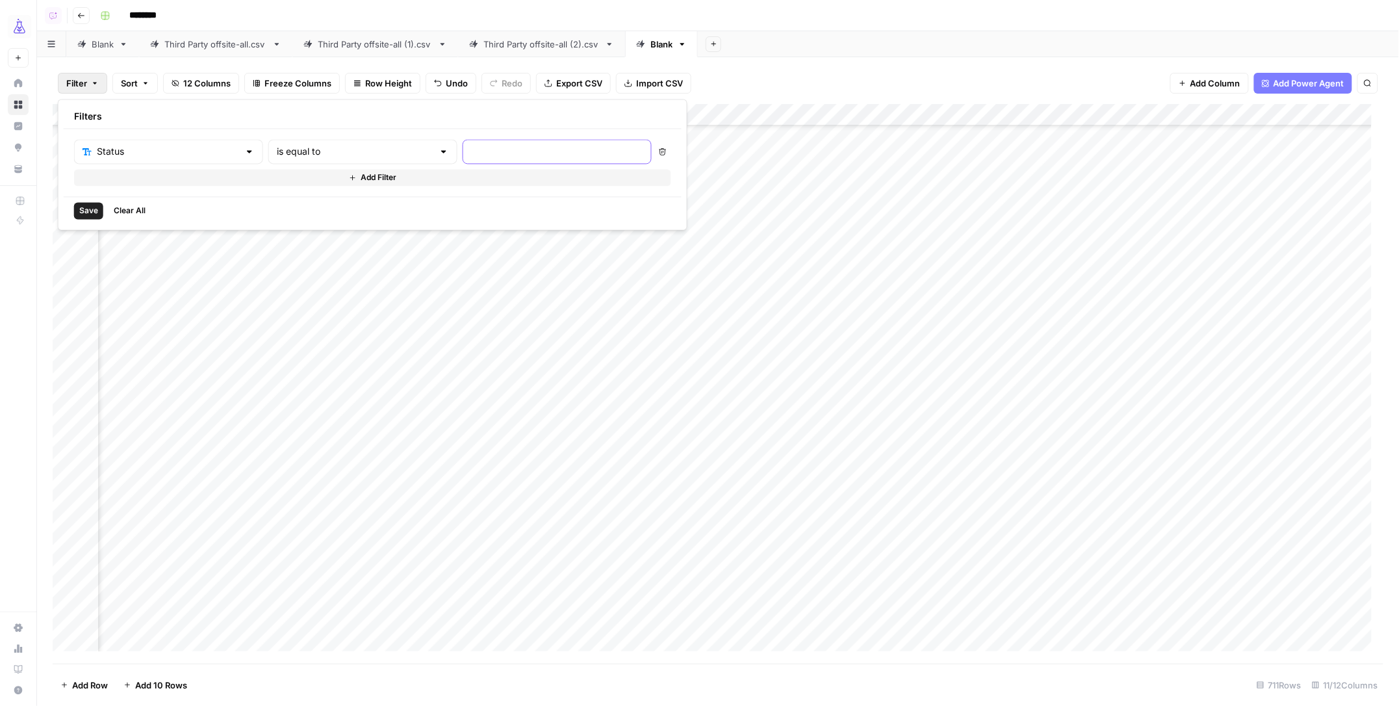
click at [471, 153] on input "text" at bounding box center [557, 152] width 172 height 13
type input "error"
click at [85, 212] on span "Save" at bounding box center [88, 211] width 19 height 12
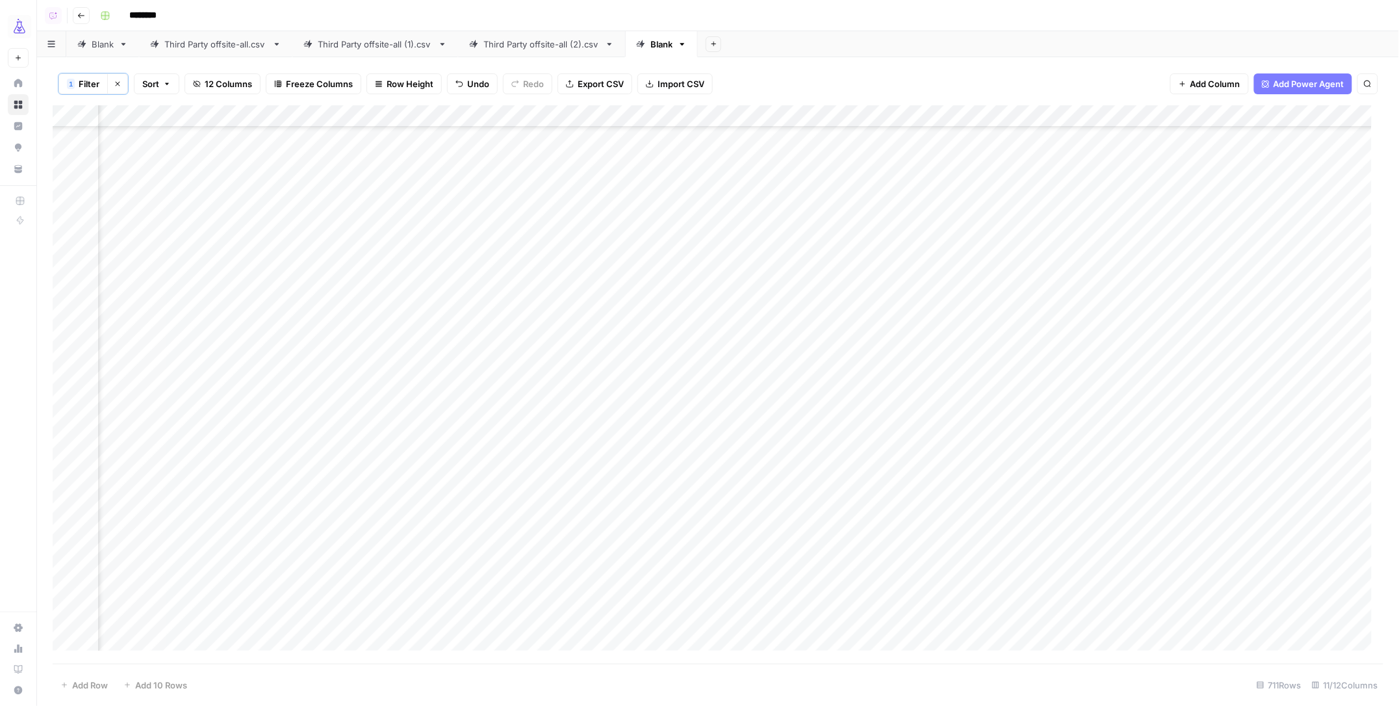
scroll to position [713, 116]
click at [88, 86] on span "Filter" at bounding box center [89, 83] width 21 height 13
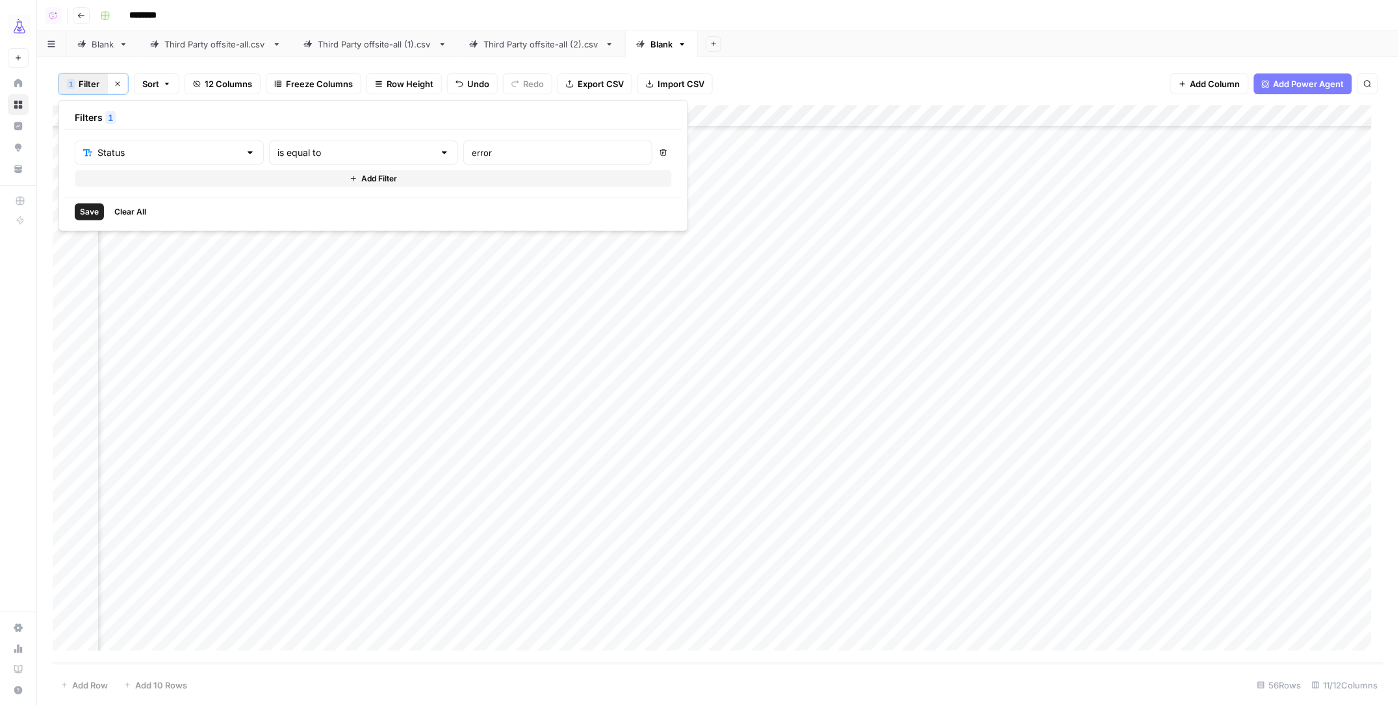
click at [361, 177] on span "Add Filter" at bounding box center [379, 179] width 36 height 12
click at [133, 185] on input "text" at bounding box center [161, 182] width 157 height 13
click at [339, 160] on div "is equal to" at bounding box center [363, 152] width 189 height 25
click at [123, 206] on button "Add Filter" at bounding box center [373, 208] width 597 height 17
click at [655, 212] on button "Delete" at bounding box center [663, 212] width 17 height 17
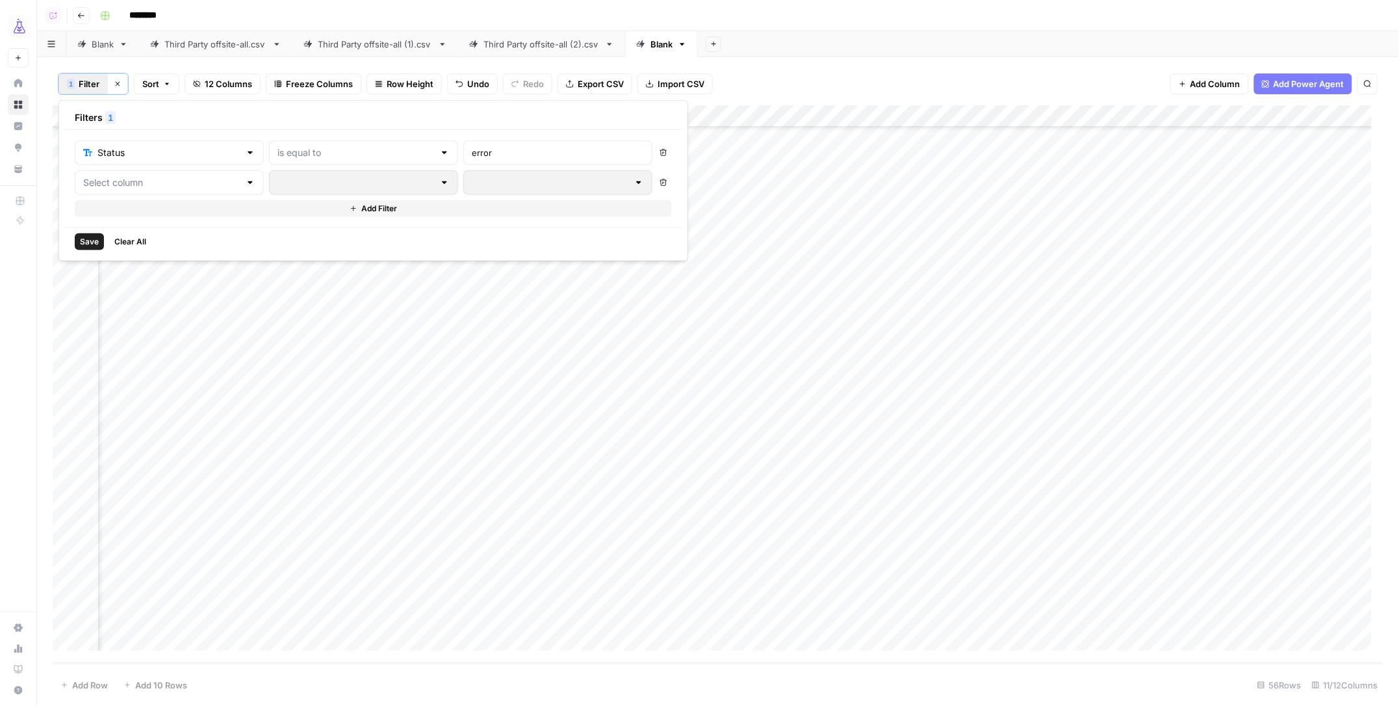
click at [1260, 380] on div "Add Column" at bounding box center [719, 384] width 1332 height 558
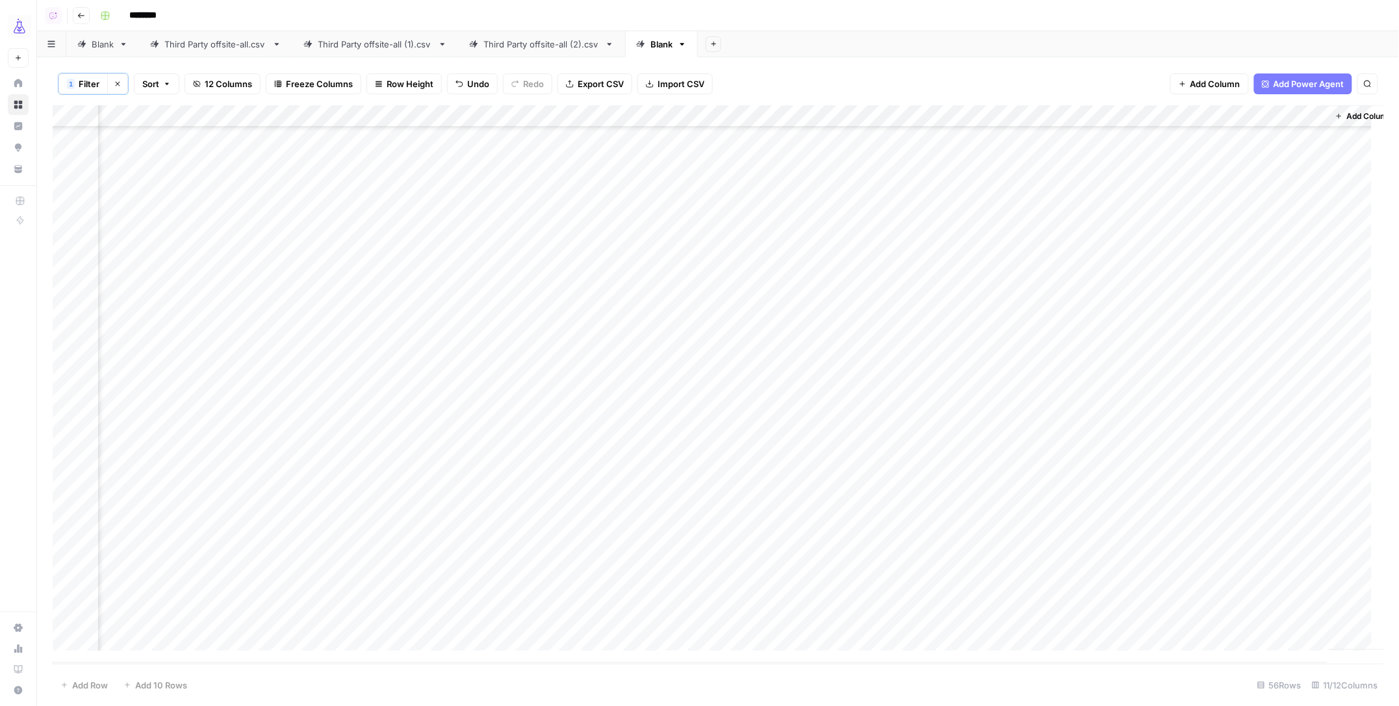
scroll to position [712, 492]
click at [716, 43] on icon "button" at bounding box center [713, 43] width 7 height 7
click at [743, 86] on span "Blank" at bounding box center [785, 89] width 96 height 13
click at [693, 47] on link "Blank" at bounding box center [661, 44] width 73 height 26
click at [758, 44] on icon at bounding box center [755, 44] width 5 height 3
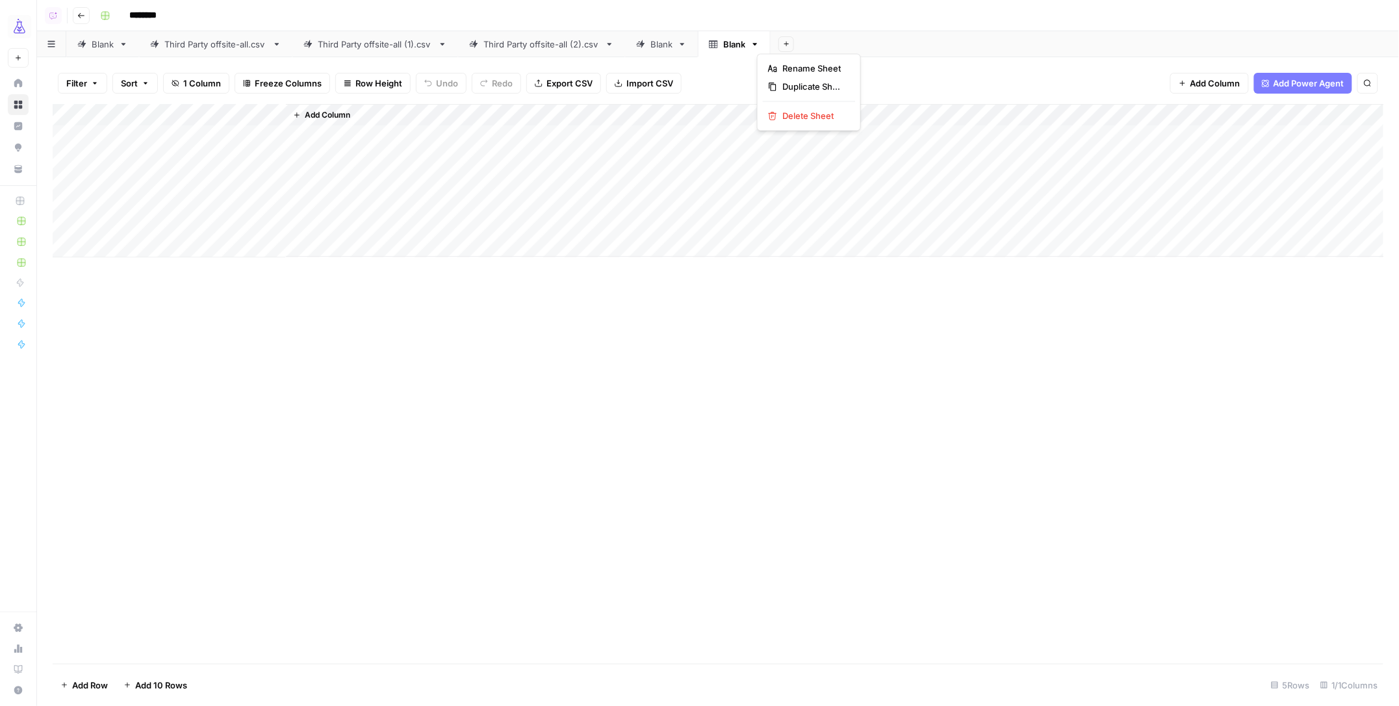
click at [760, 44] on icon "button" at bounding box center [755, 44] width 9 height 9
click at [765, 112] on button "Delete Sheet" at bounding box center [809, 116] width 92 height 18
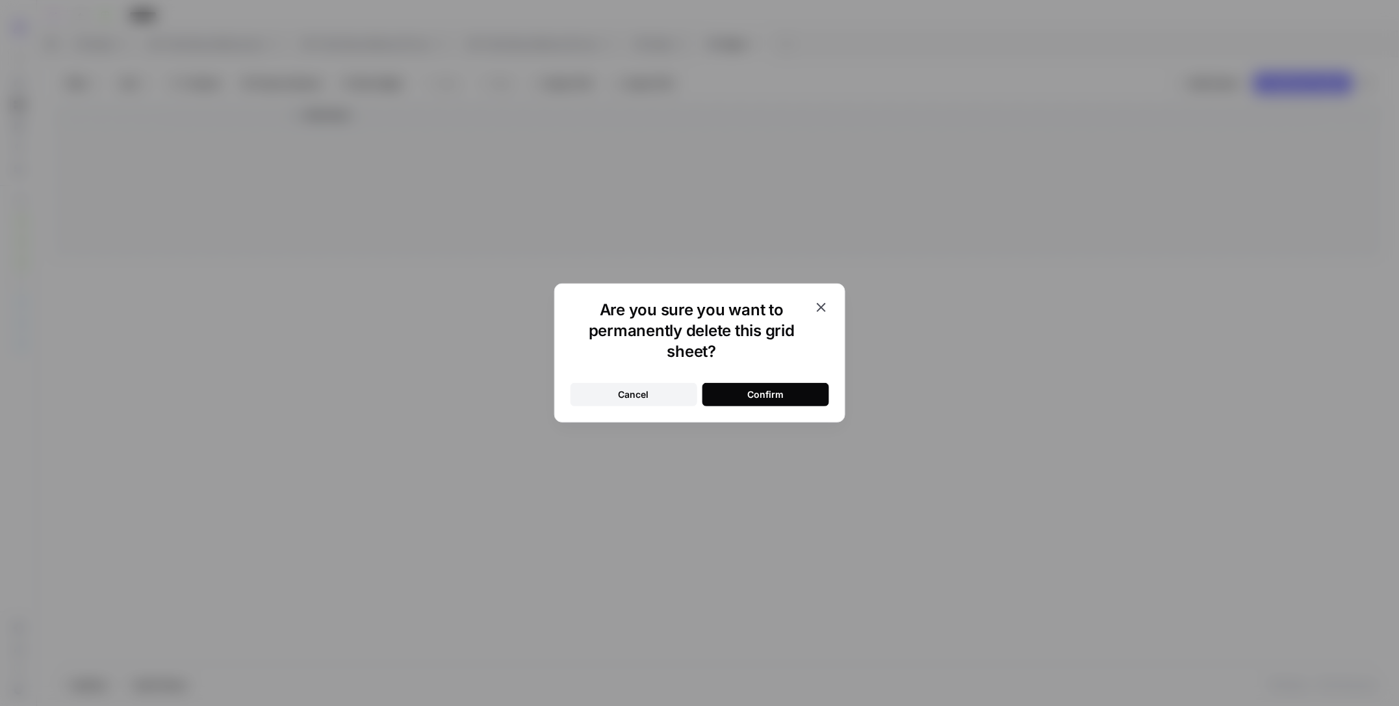
click at [760, 389] on div "Confirm" at bounding box center [765, 394] width 36 height 13
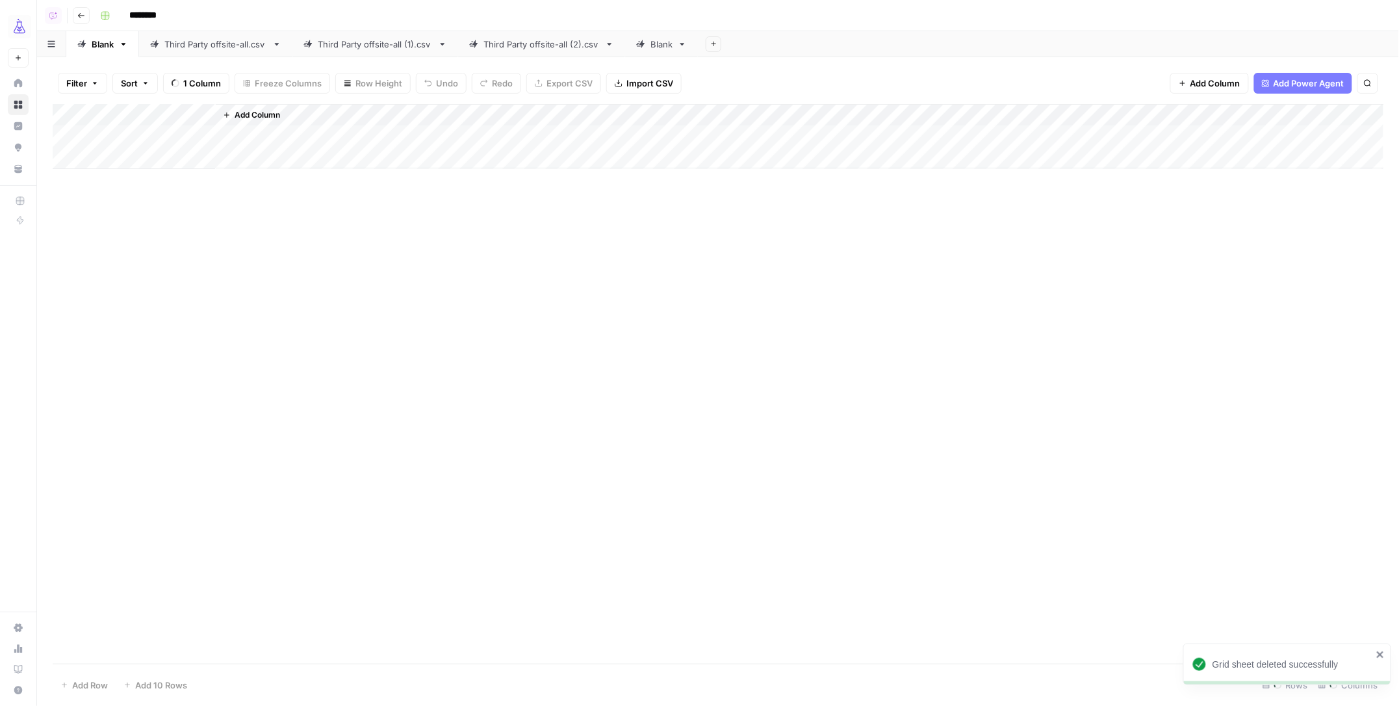
click at [687, 44] on icon at bounding box center [682, 44] width 9 height 9
click at [687, 44] on icon "button" at bounding box center [682, 44] width 9 height 9
click at [711, 88] on span "Duplicate Sheet" at bounding box center [741, 87] width 62 height 13
click at [75, 114] on div "Add Column" at bounding box center [719, 125] width 1332 height 43
click at [138, 684] on span "Add 10 Rows" at bounding box center [161, 684] width 52 height 13
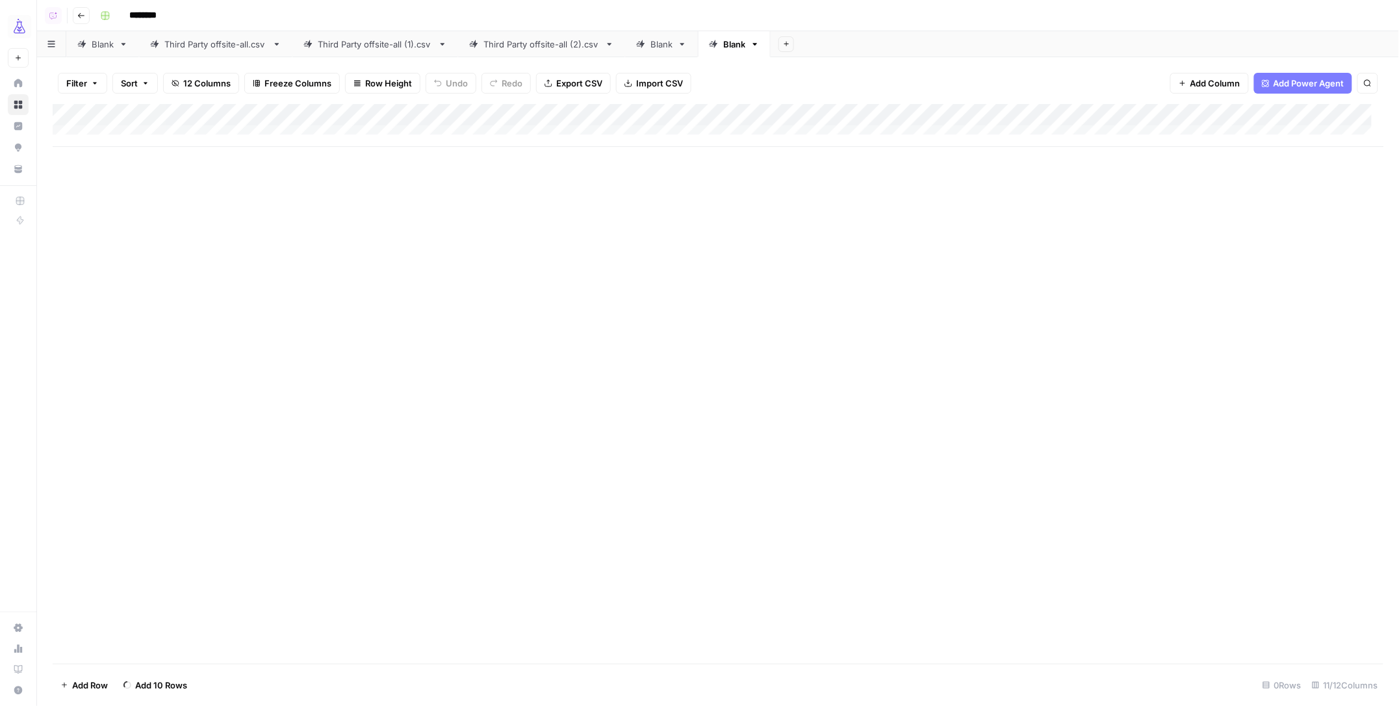
scroll to position [12, 0]
click at [111, 131] on div "Add Column" at bounding box center [719, 236] width 1332 height 264
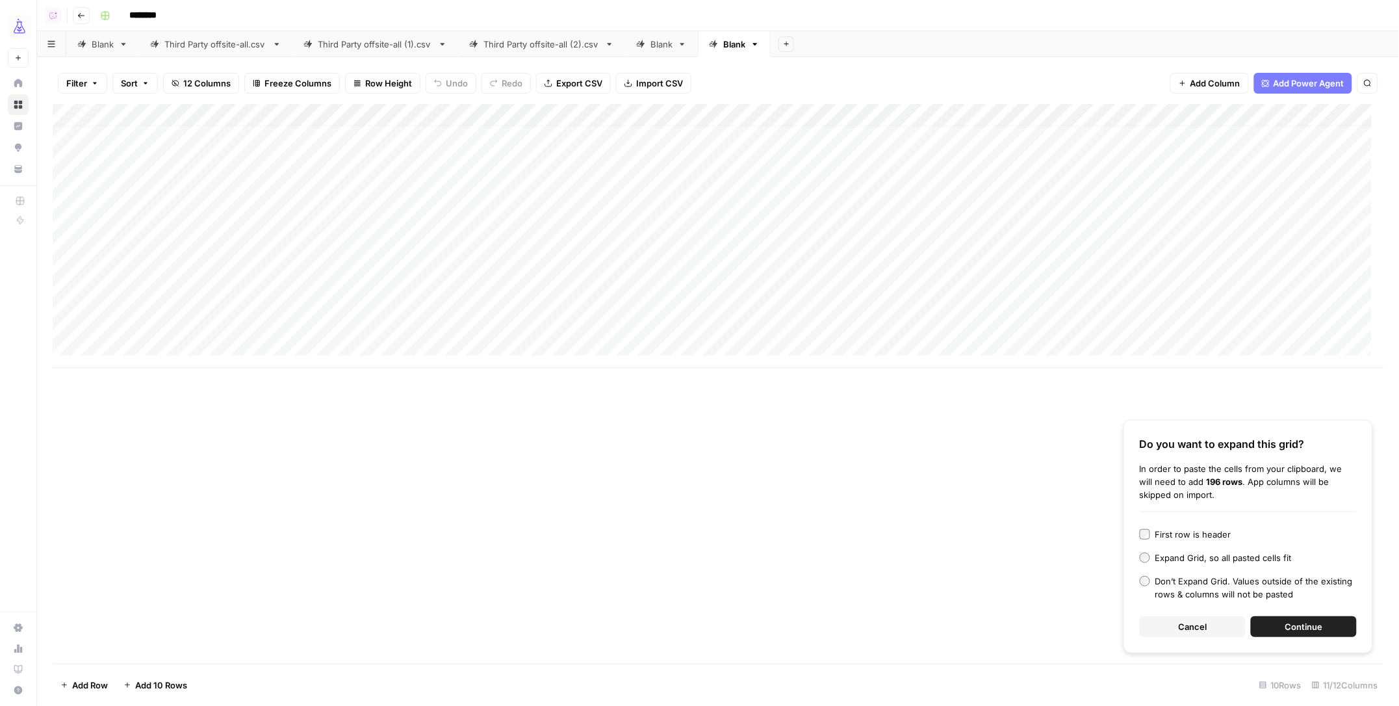
click at [1294, 620] on span "Continue" at bounding box center [1304, 626] width 38 height 13
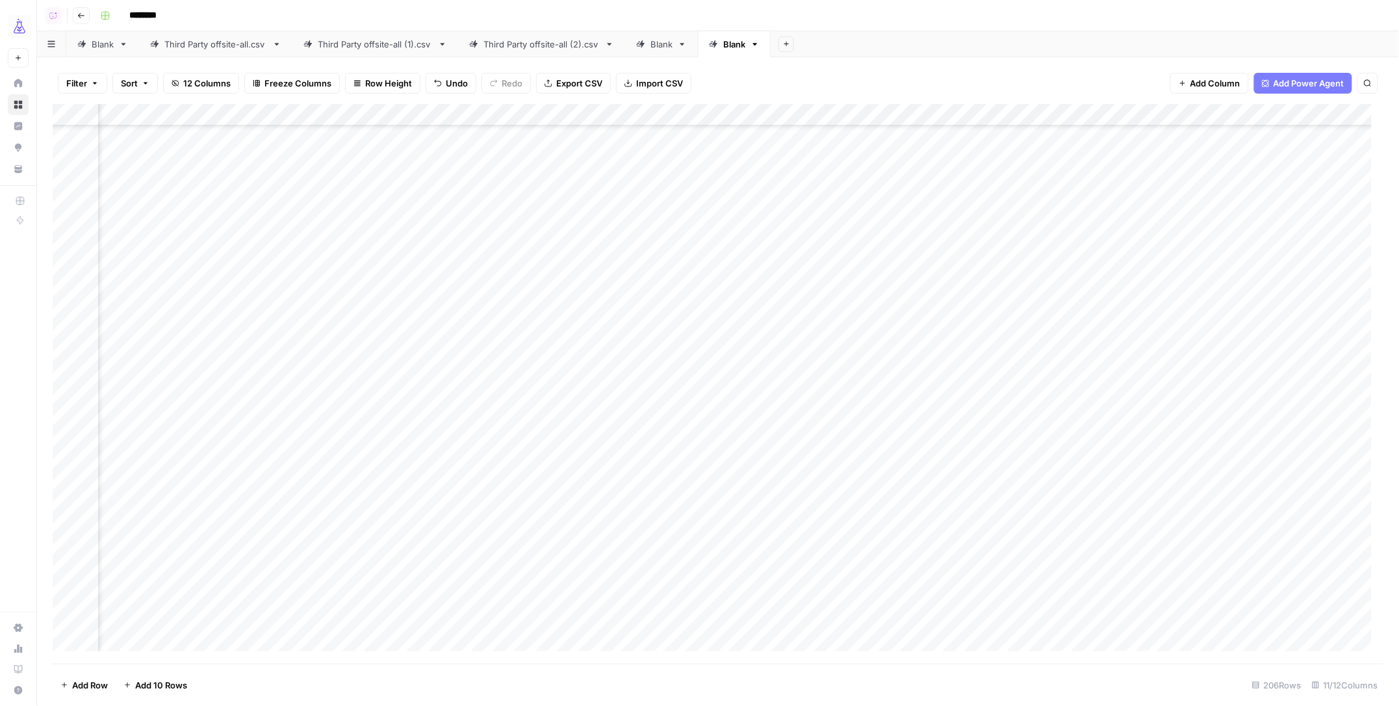
scroll to position [366, 400]
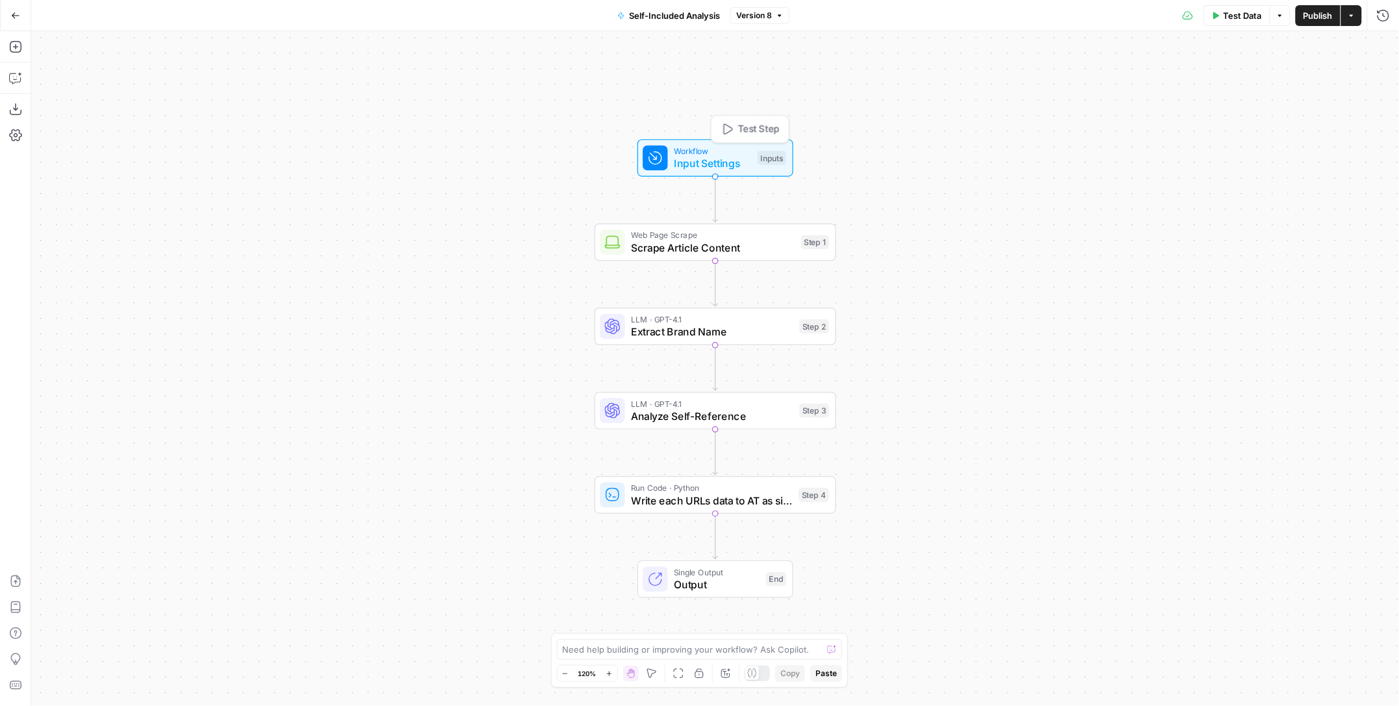
click at [754, 151] on div "Workflow Input Settings Inputs Test Step" at bounding box center [715, 158] width 144 height 27
click at [1228, 294] on button "Add Field" at bounding box center [1258, 301] width 218 height 21
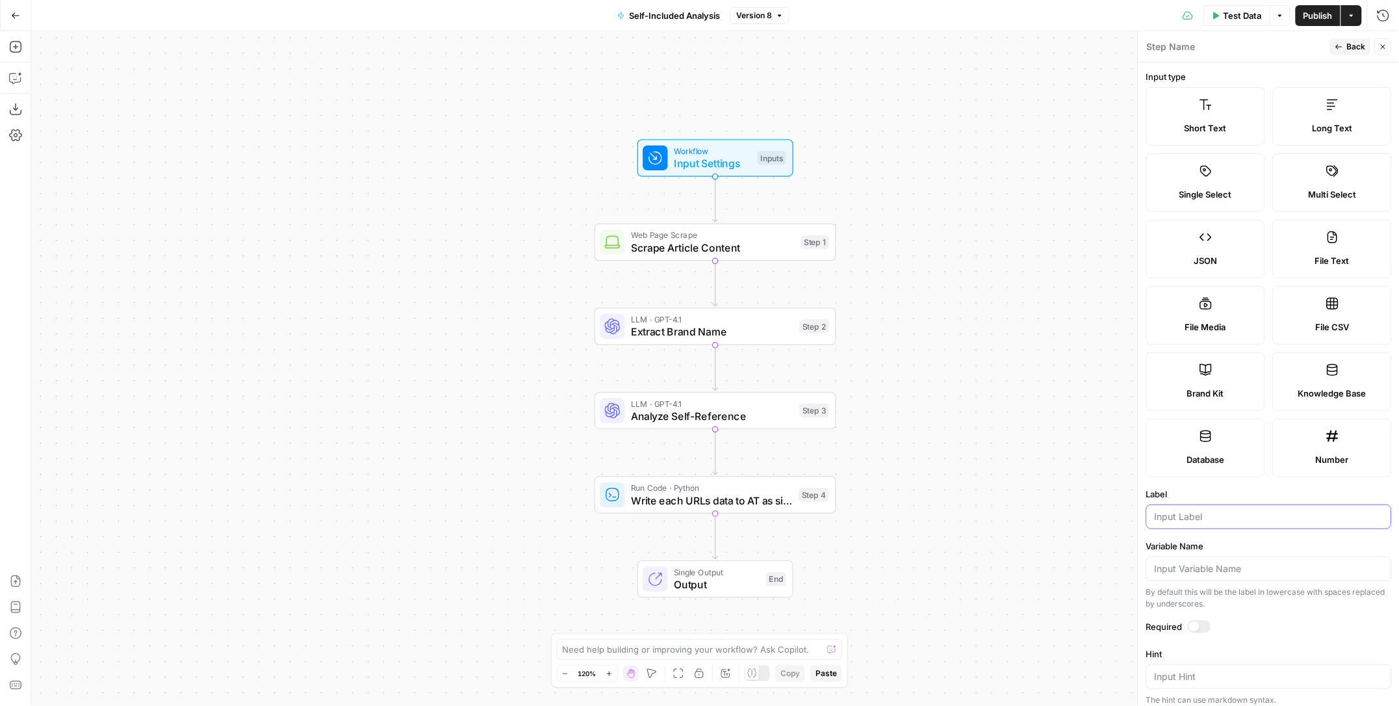
click at [1211, 513] on input "Label" at bounding box center [1269, 516] width 229 height 13
type input "location"
click at [753, 496] on span "Write each URLs data to AT as single records" at bounding box center [711, 501] width 161 height 16
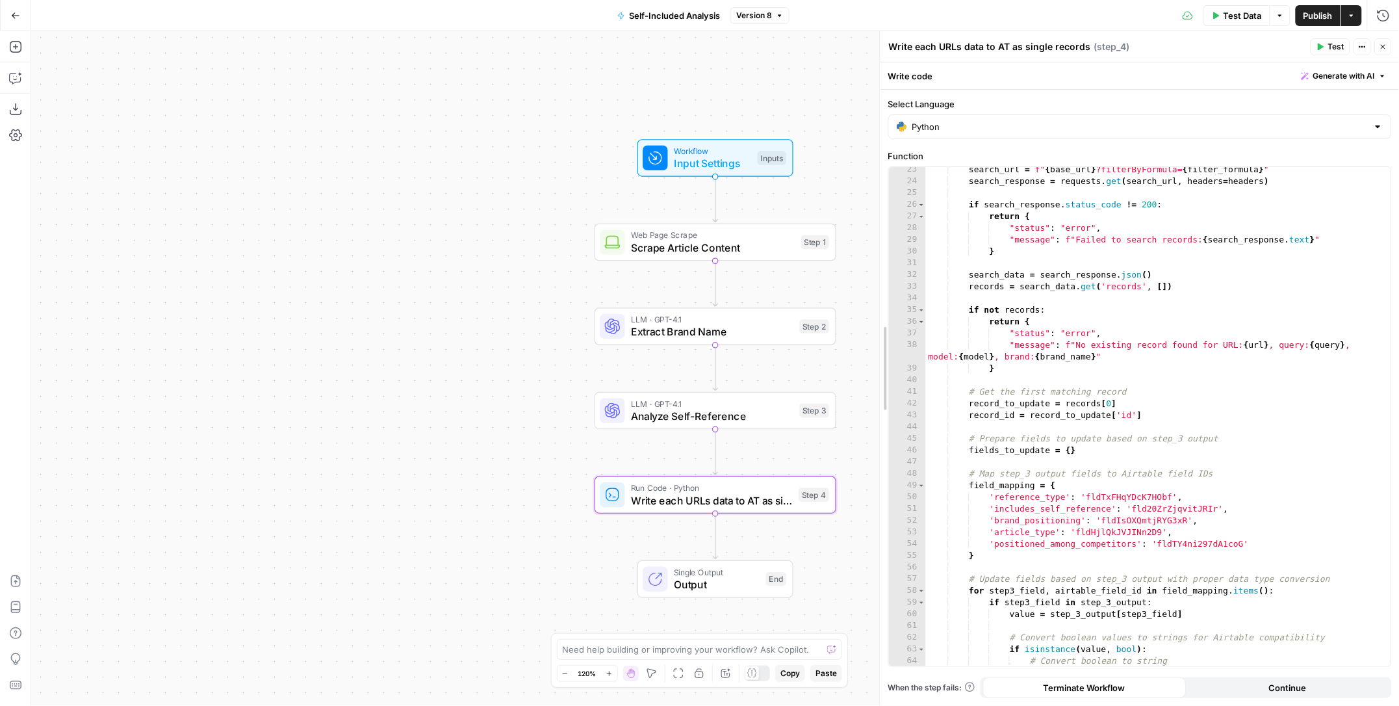
scroll to position [284, 0]
drag, startPoint x: 1144, startPoint y: 392, endPoint x: 773, endPoint y: 385, distance: 370.5
click at [773, 385] on body "AirOps Growth New Home Browse Insights Opportunities Your Data Recent Grids Web…" at bounding box center [699, 353] width 1399 height 706
click at [13, 79] on icon "button" at bounding box center [14, 79] width 3 height 1
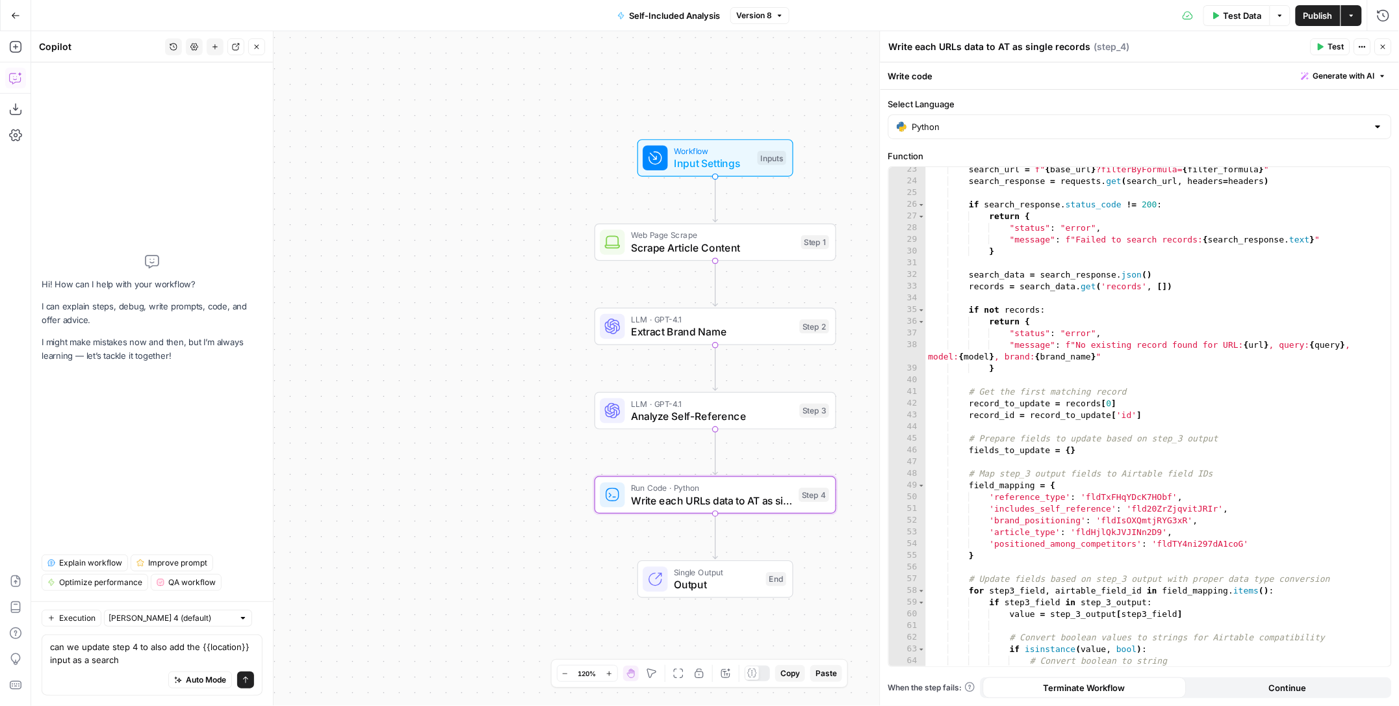
click at [170, 646] on textarea "can we update step 4 to also add the {{location}} input as a search" at bounding box center [152, 653] width 204 height 26
click at [146, 661] on textarea "can we update step 4 to also use the {{location}} input as a search" at bounding box center [152, 653] width 204 height 26
type textarea "can we update step 4 to also use the {{location}} input as a search filter for …"
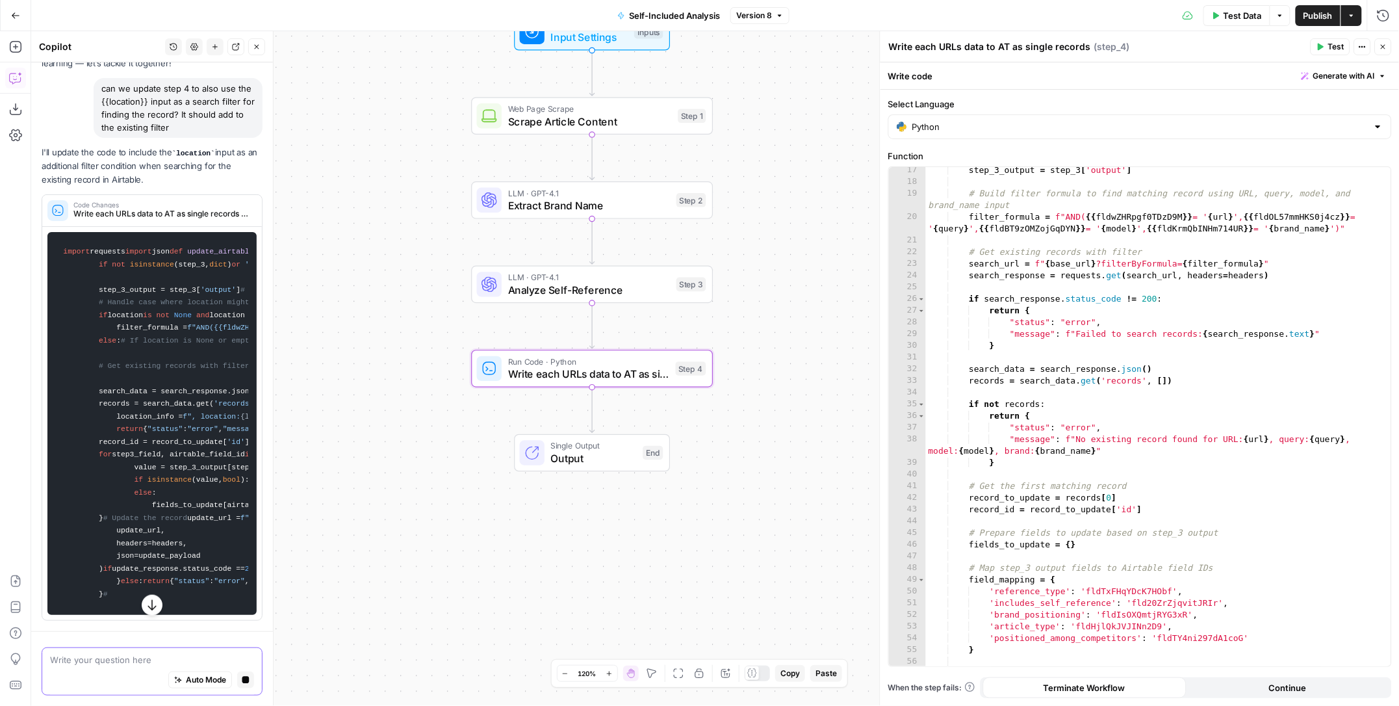
scroll to position [0, 0]
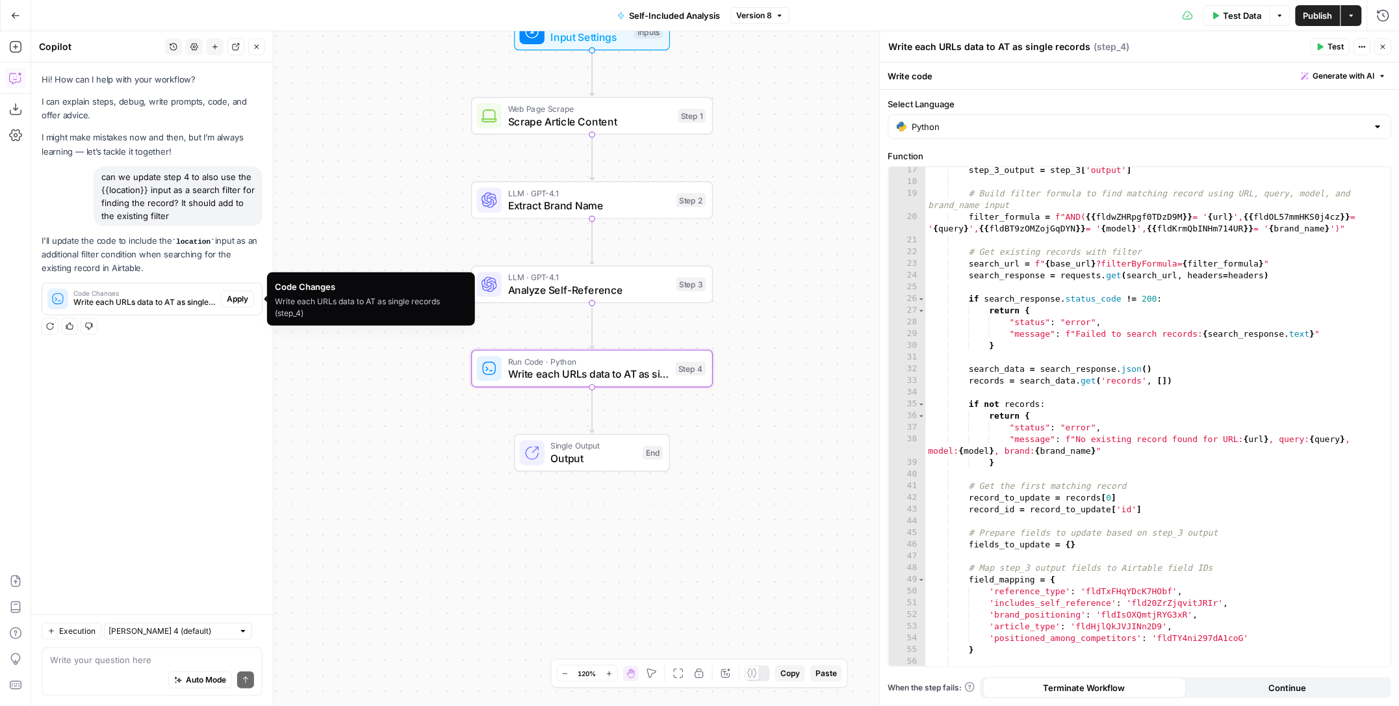
click at [229, 302] on span "Apply" at bounding box center [237, 299] width 21 height 12
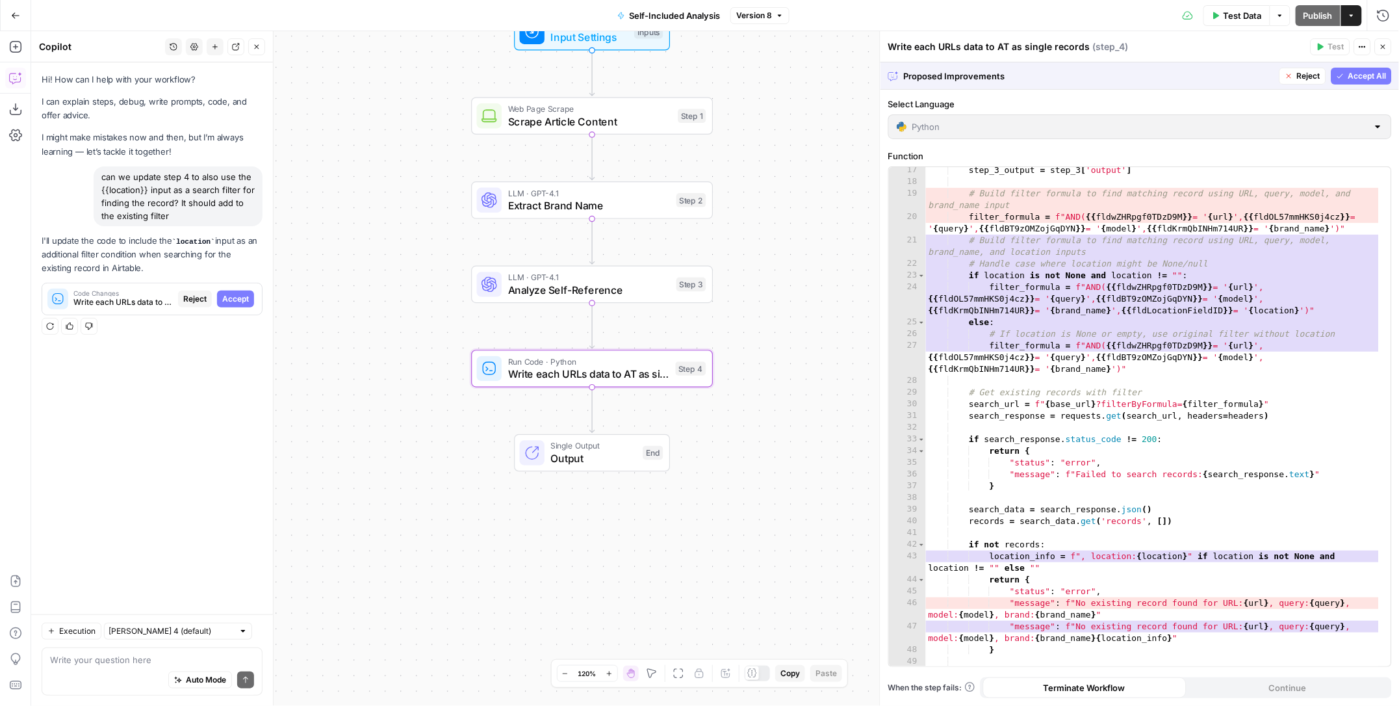
click at [229, 302] on span "Accept" at bounding box center [235, 299] width 27 height 12
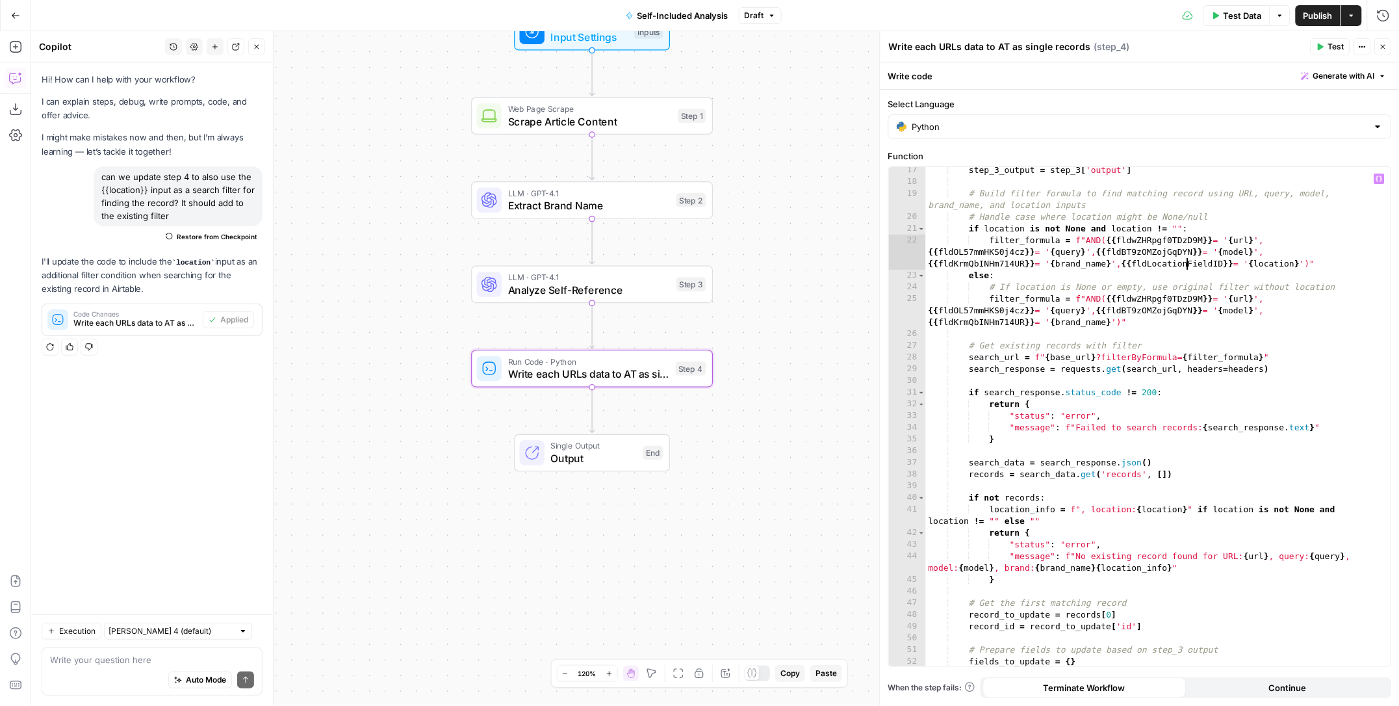
click at [1185, 264] on div "step_3_output = step_3 [ 'output' ] # Build filter formula to find matching rec…" at bounding box center [1152, 425] width 453 height 522
paste textarea
type textarea "**********"
click at [1304, 18] on span "Publish" at bounding box center [1318, 15] width 29 height 13
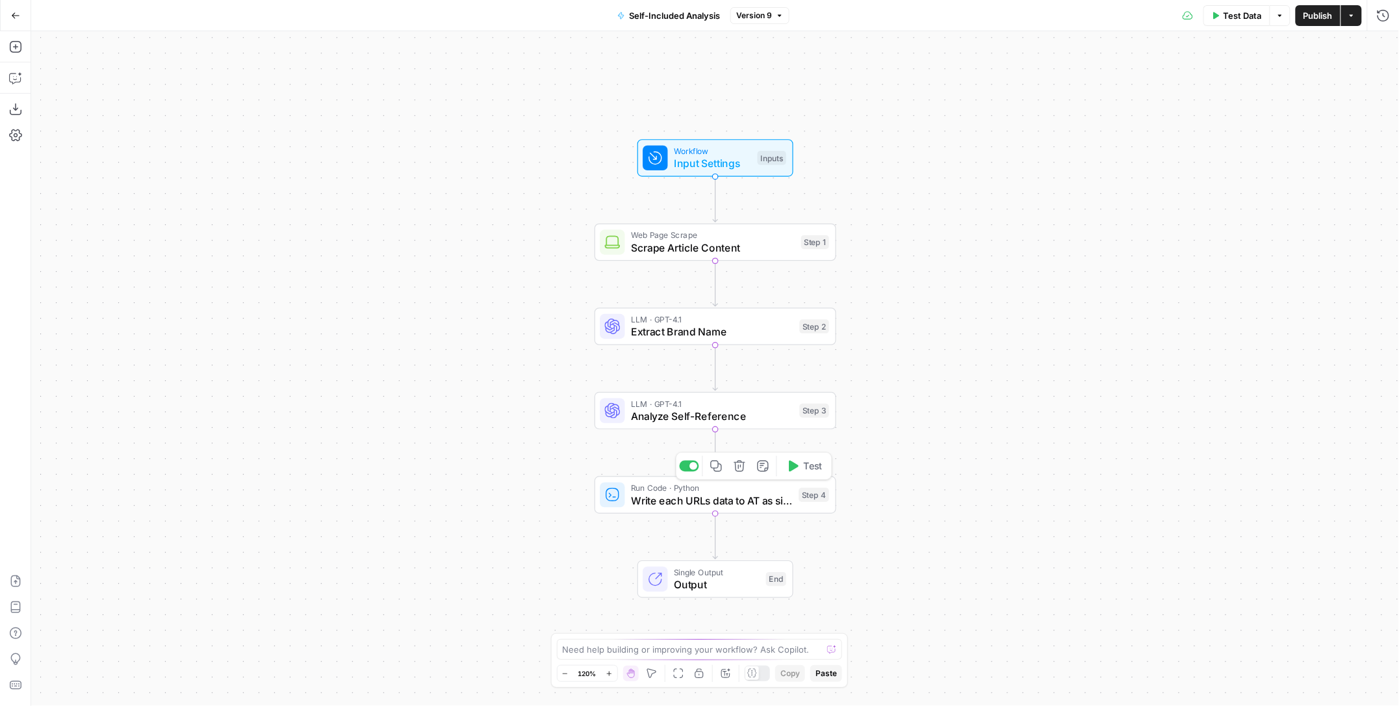
click at [643, 487] on span "Run Code · Python" at bounding box center [711, 488] width 161 height 12
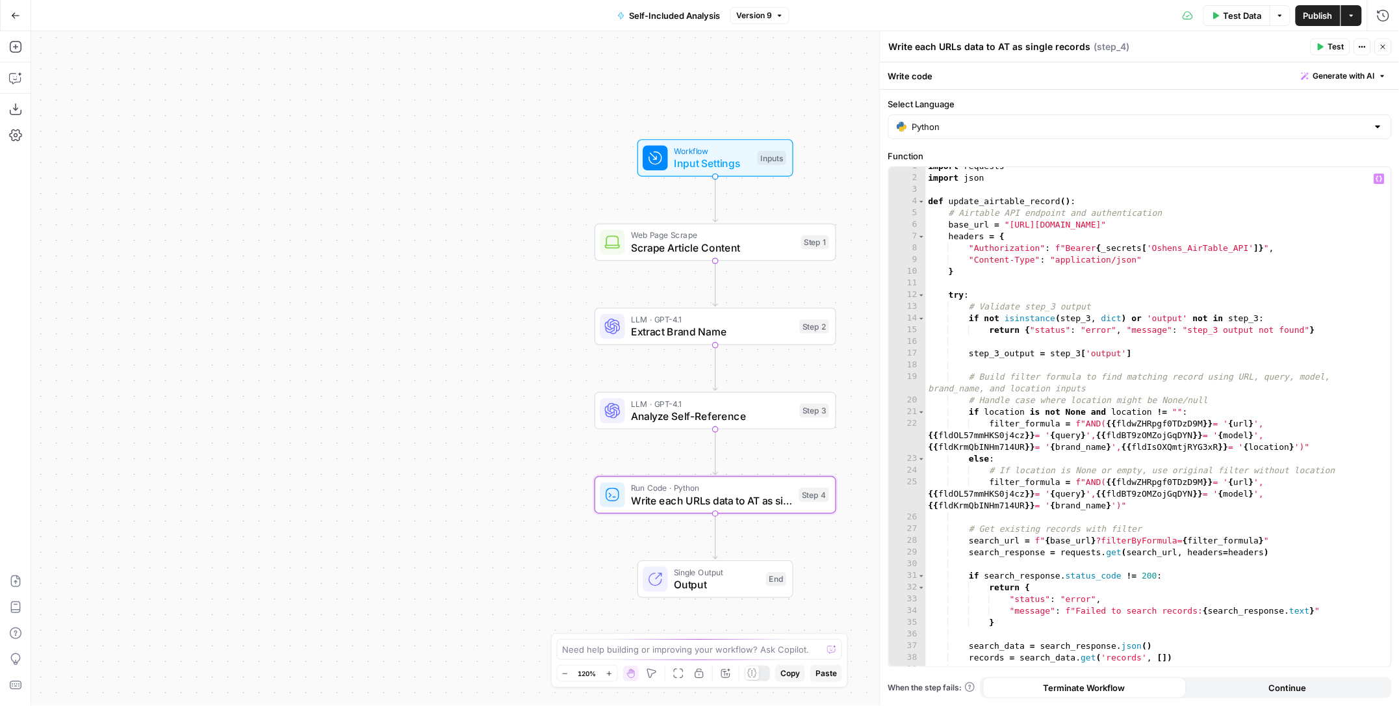
scroll to position [6, 0]
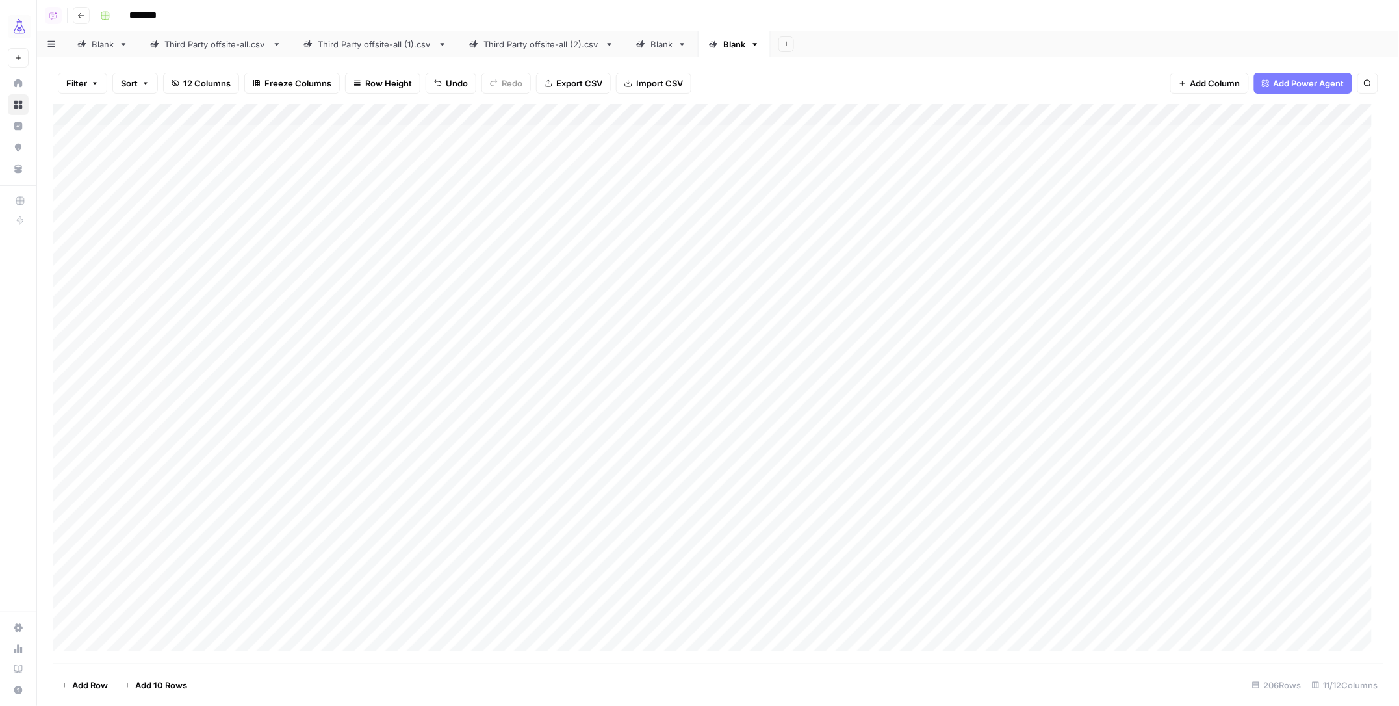
click at [1122, 135] on div "Add Column" at bounding box center [719, 384] width 1332 height 560
click at [1231, 134] on div "Add Column" at bounding box center [719, 384] width 1332 height 560
click at [1224, 619] on div "Add Column" at bounding box center [719, 384] width 1332 height 560
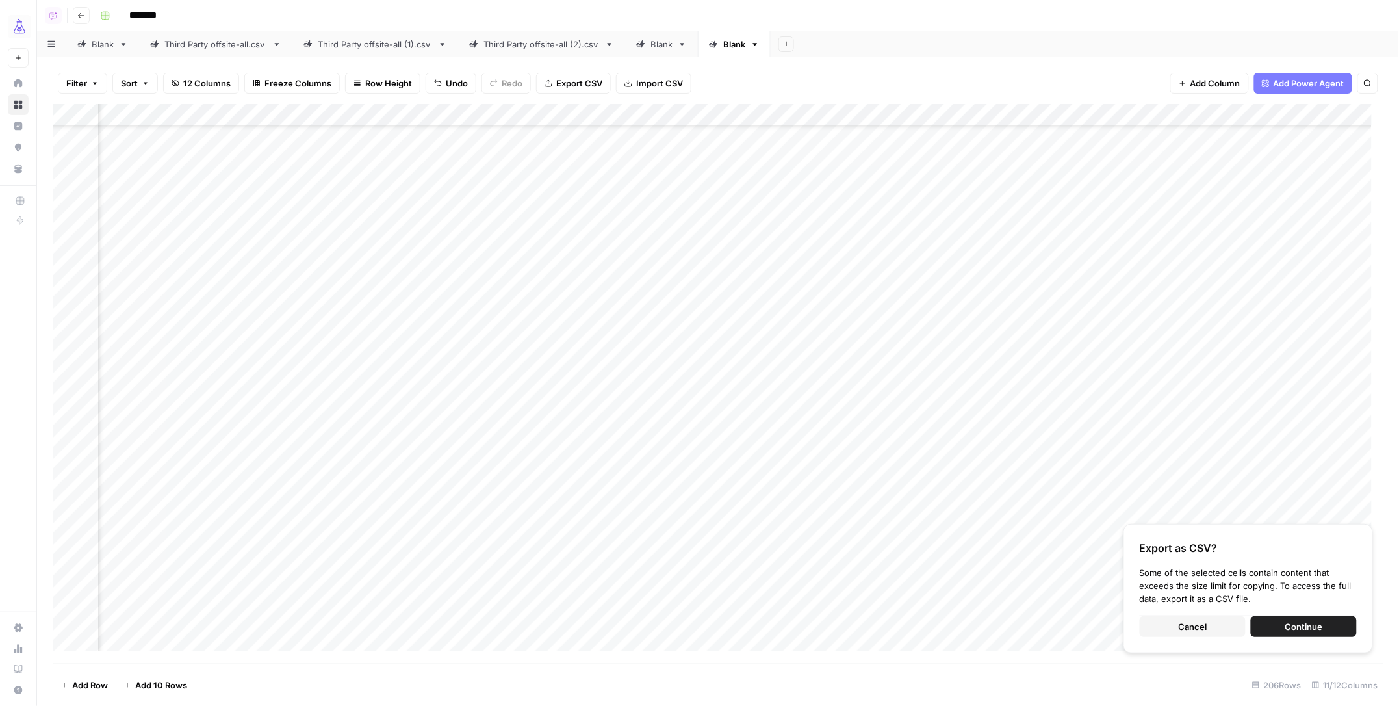
scroll to position [0, 140]
click at [820, 136] on div "Add Column" at bounding box center [719, 384] width 1332 height 560
click at [996, 138] on div "Add Column" at bounding box center [719, 384] width 1332 height 560
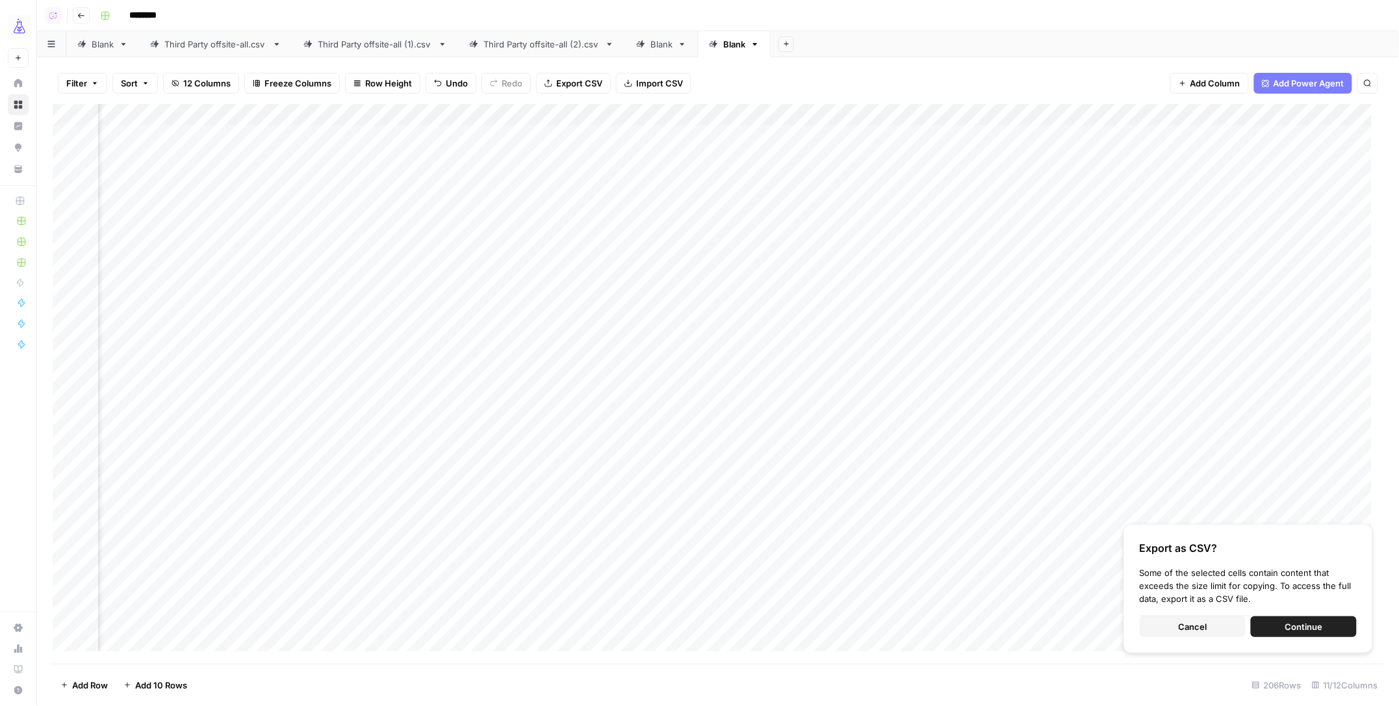
click at [663, 136] on div "Add Column" at bounding box center [719, 384] width 1332 height 560
click at [1199, 632] on span "Cancel" at bounding box center [1193, 626] width 29 height 13
click at [800, 420] on div "Add Column" at bounding box center [719, 384] width 1332 height 560
drag, startPoint x: 840, startPoint y: 430, endPoint x: 825, endPoint y: 529, distance: 100.0
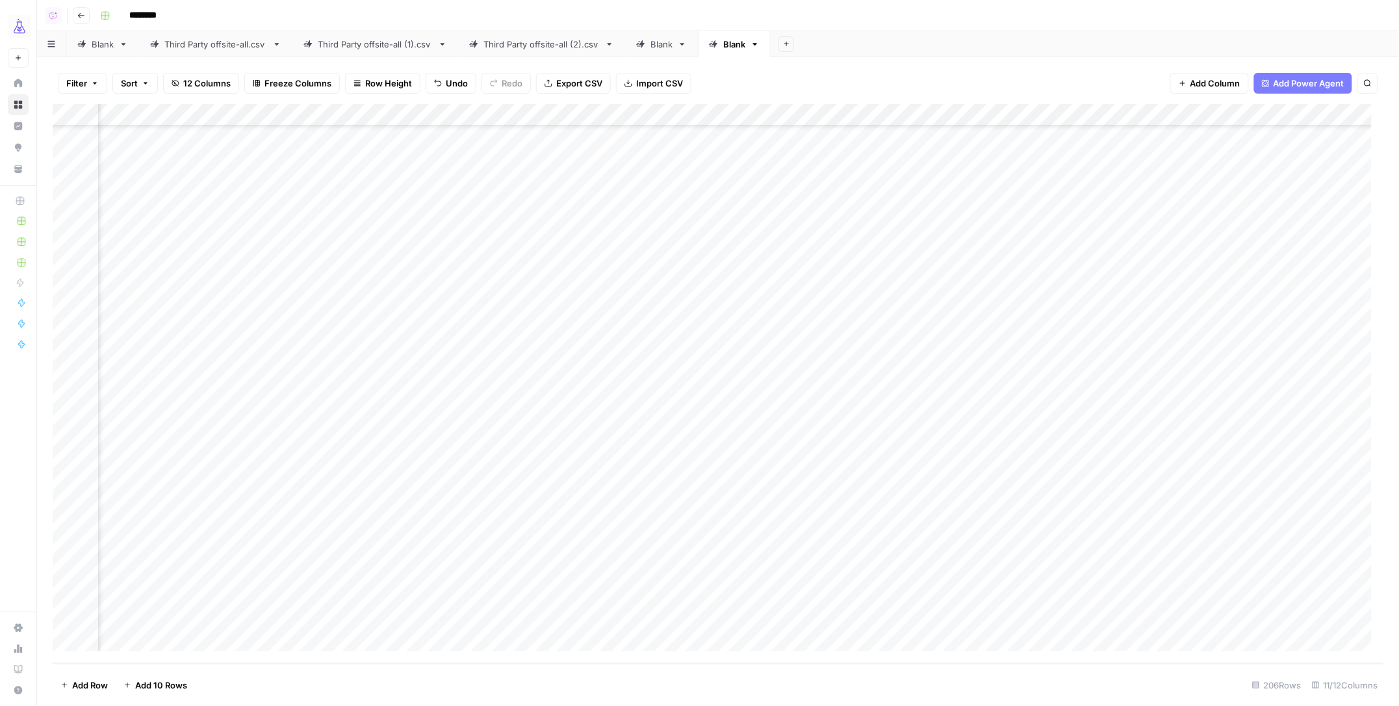
click at [825, 529] on div "Add Column" at bounding box center [719, 384] width 1332 height 560
click at [815, 446] on div "Add Column" at bounding box center [719, 384] width 1332 height 560
click at [798, 457] on div "Add Column" at bounding box center [719, 384] width 1332 height 560
click at [799, 444] on div "Add Column" at bounding box center [719, 384] width 1332 height 560
click at [985, 112] on div "Add Column" at bounding box center [719, 384] width 1332 height 560
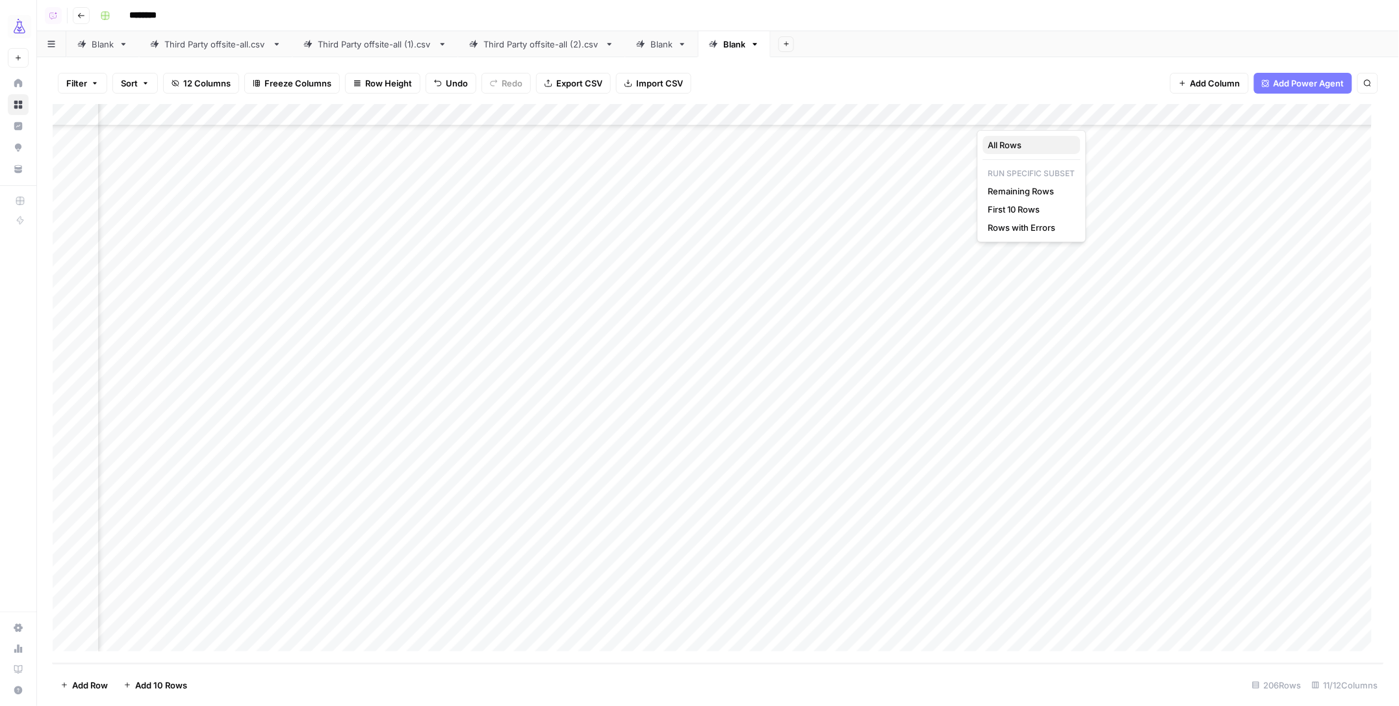
click at [1020, 147] on span "All Rows" at bounding box center [1029, 144] width 82 height 13
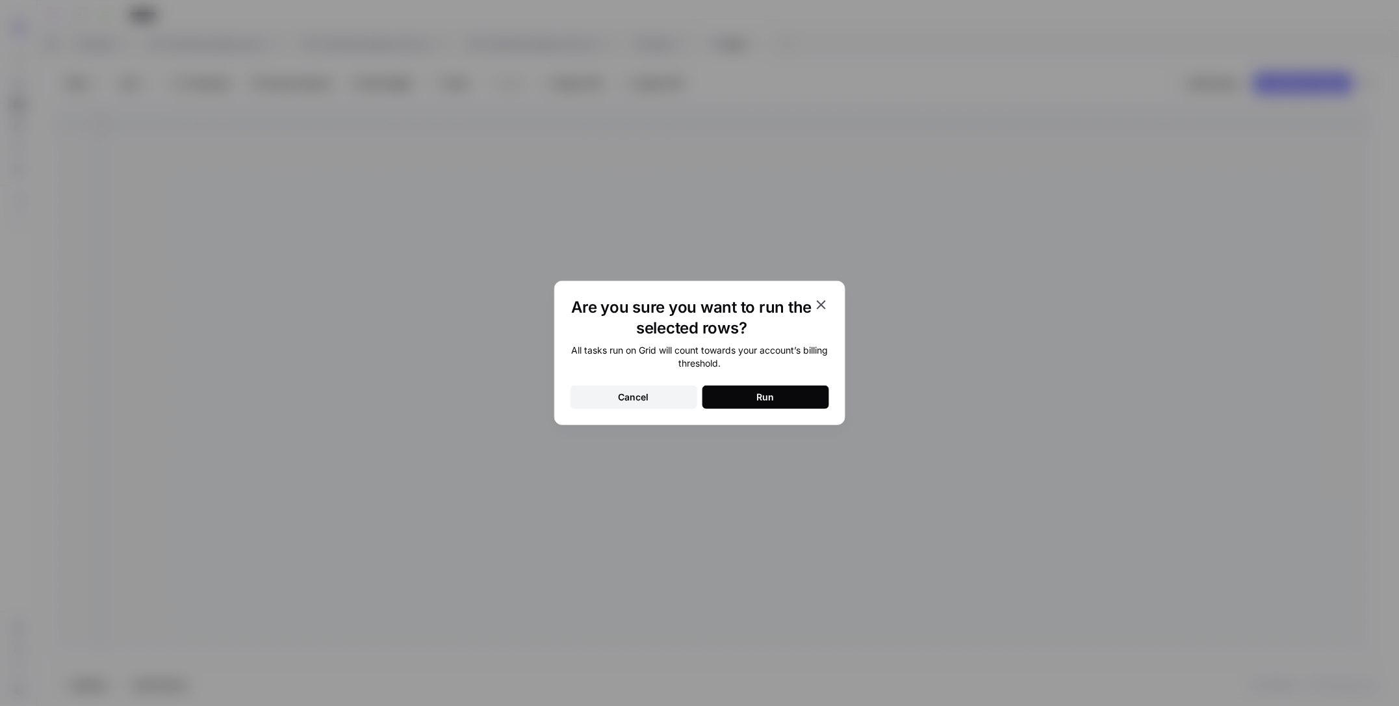
click at [779, 396] on button "Run" at bounding box center [765, 396] width 127 height 23
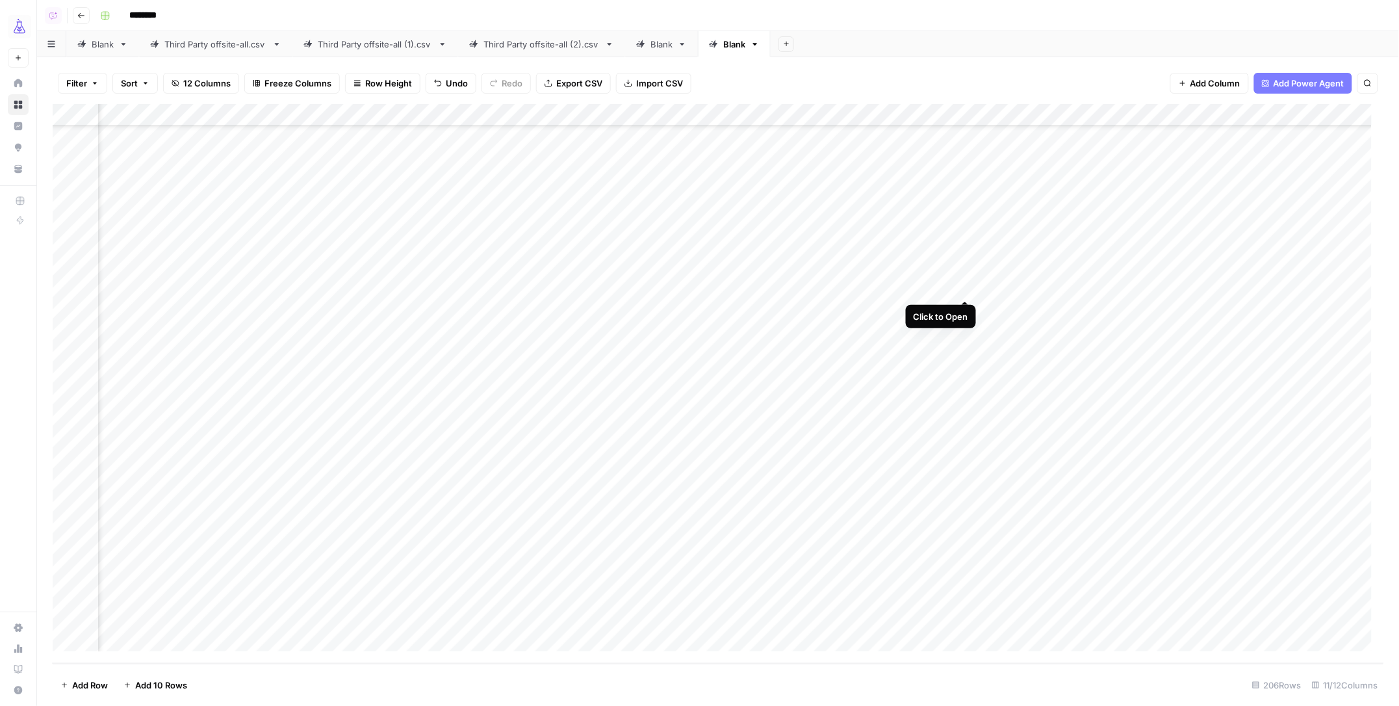
click at [964, 289] on div "Add Column" at bounding box center [719, 384] width 1332 height 560
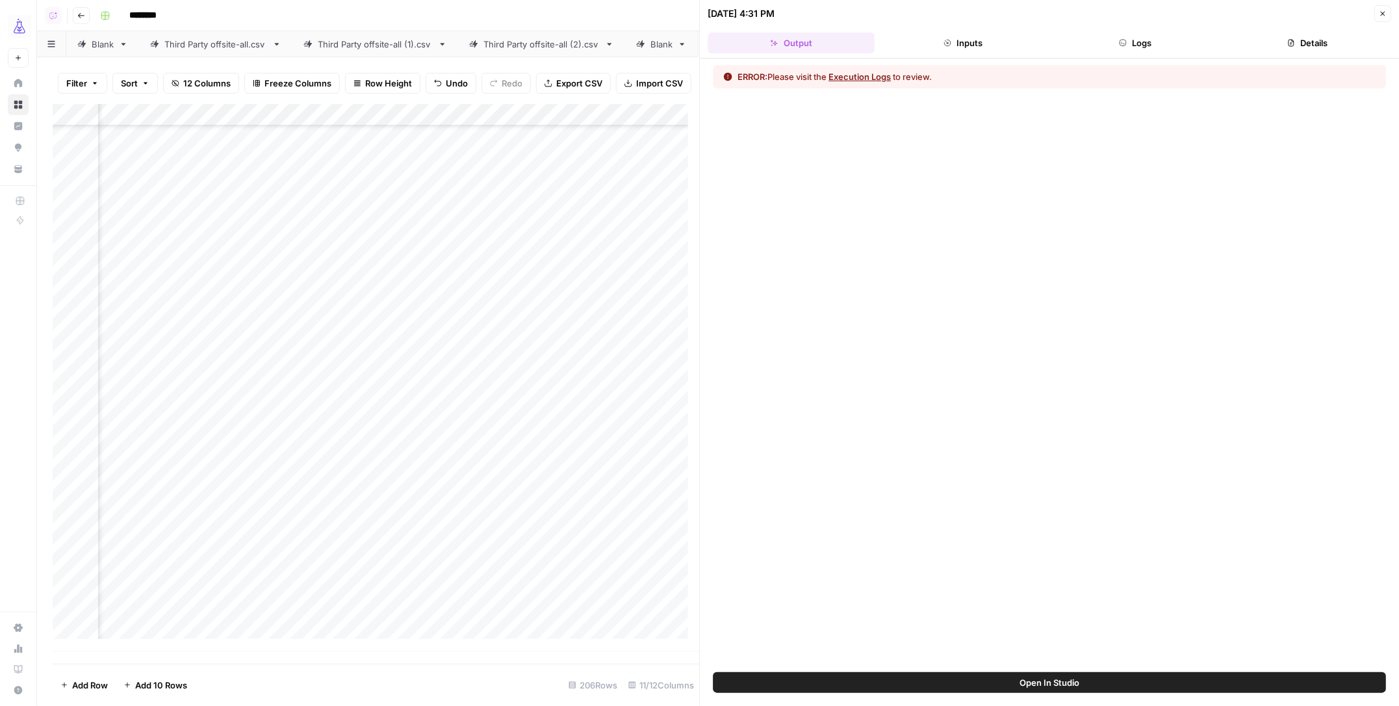
click at [1126, 44] on icon "button" at bounding box center [1123, 43] width 6 height 6
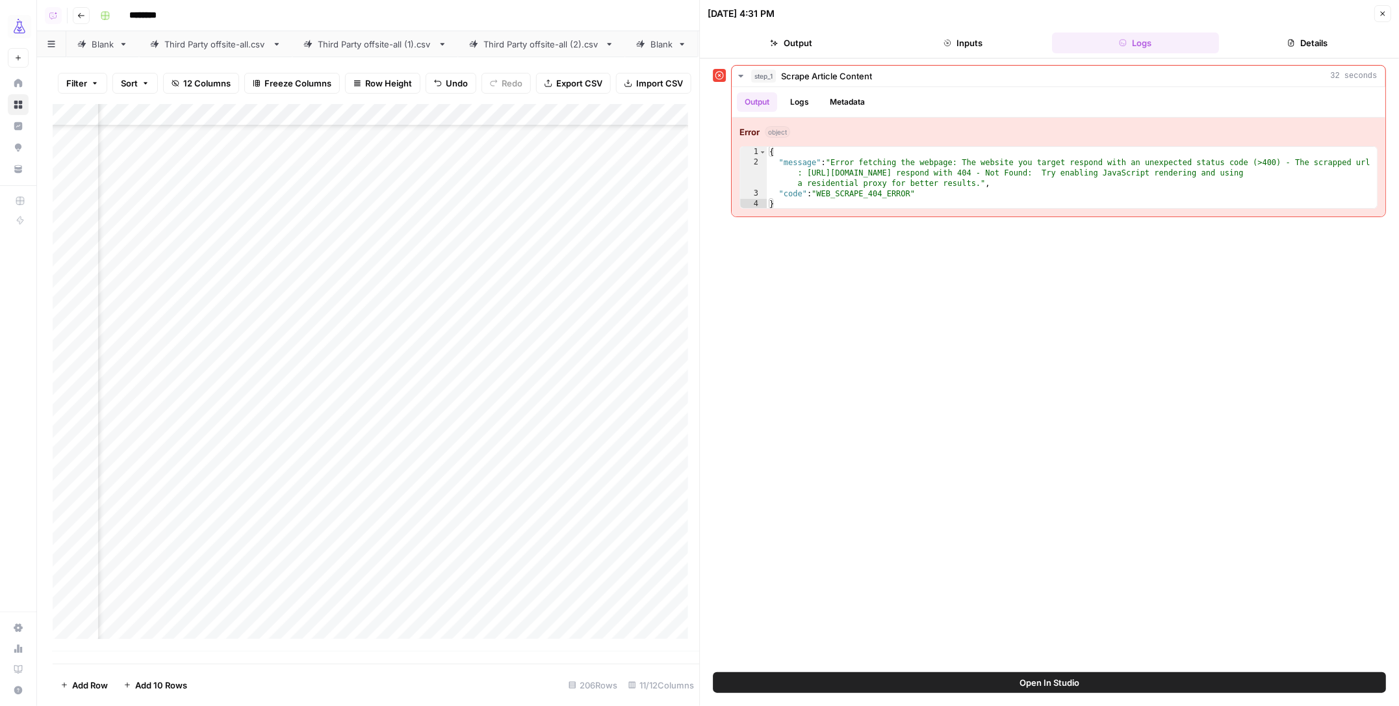
click at [1384, 15] on icon "button" at bounding box center [1383, 14] width 5 height 5
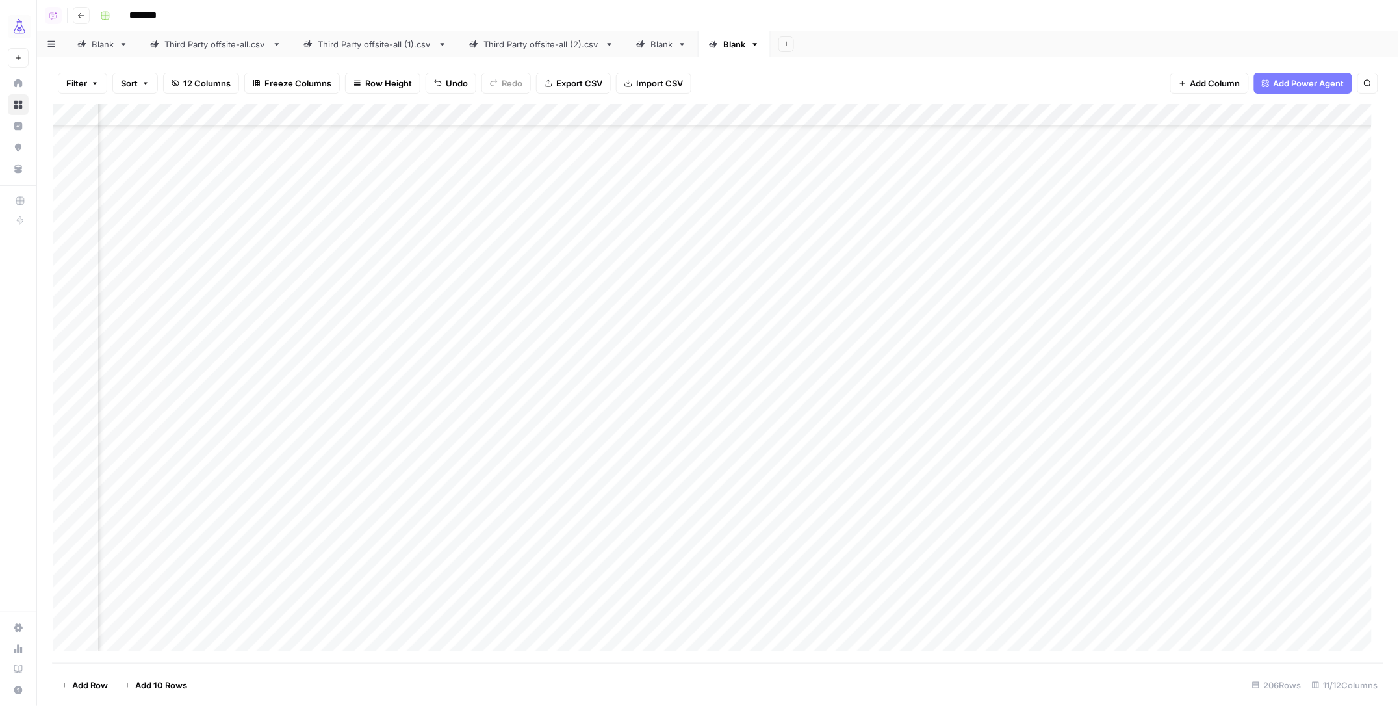
click at [967, 114] on div "Add Column" at bounding box center [719, 384] width 1332 height 560
click at [897, 244] on span "Edit Workflow" at bounding box center [925, 242] width 114 height 13
click at [182, 86] on button "12 Columns" at bounding box center [201, 83] width 76 height 21
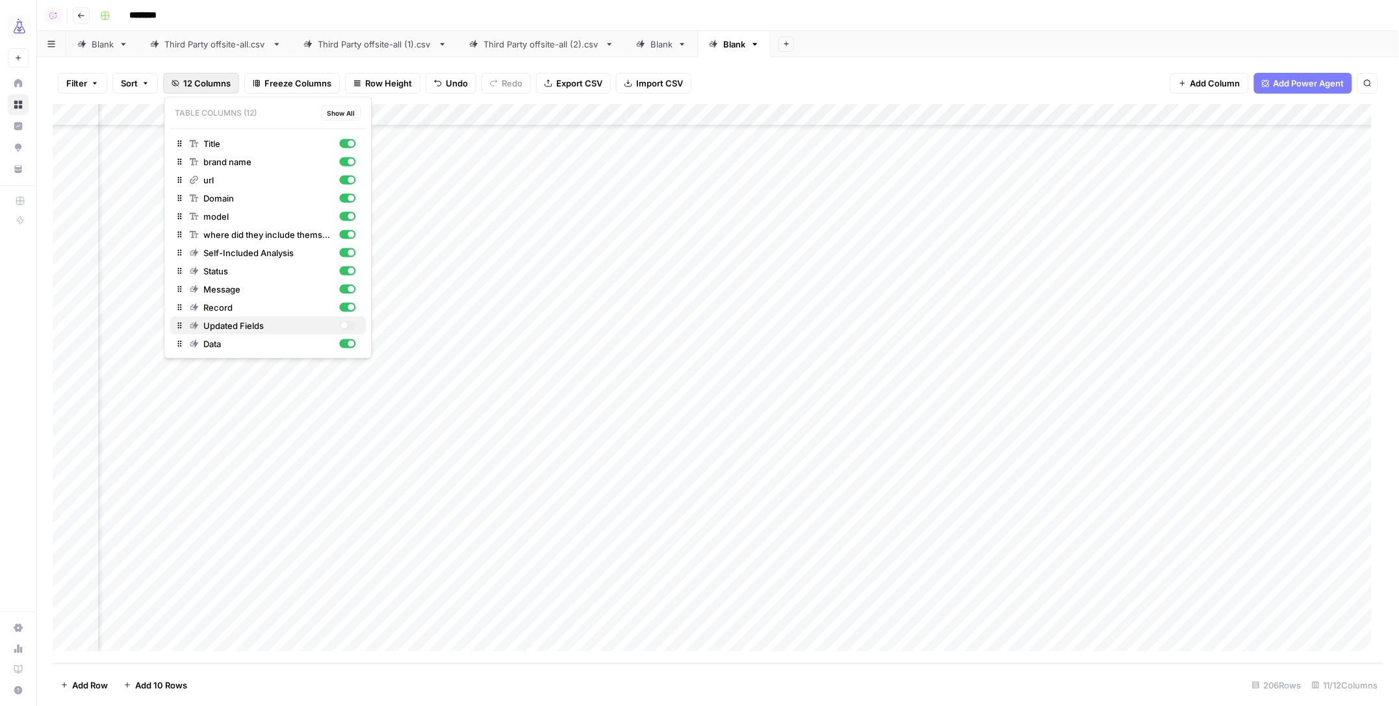
click at [345, 325] on div "button" at bounding box center [344, 325] width 6 height 6
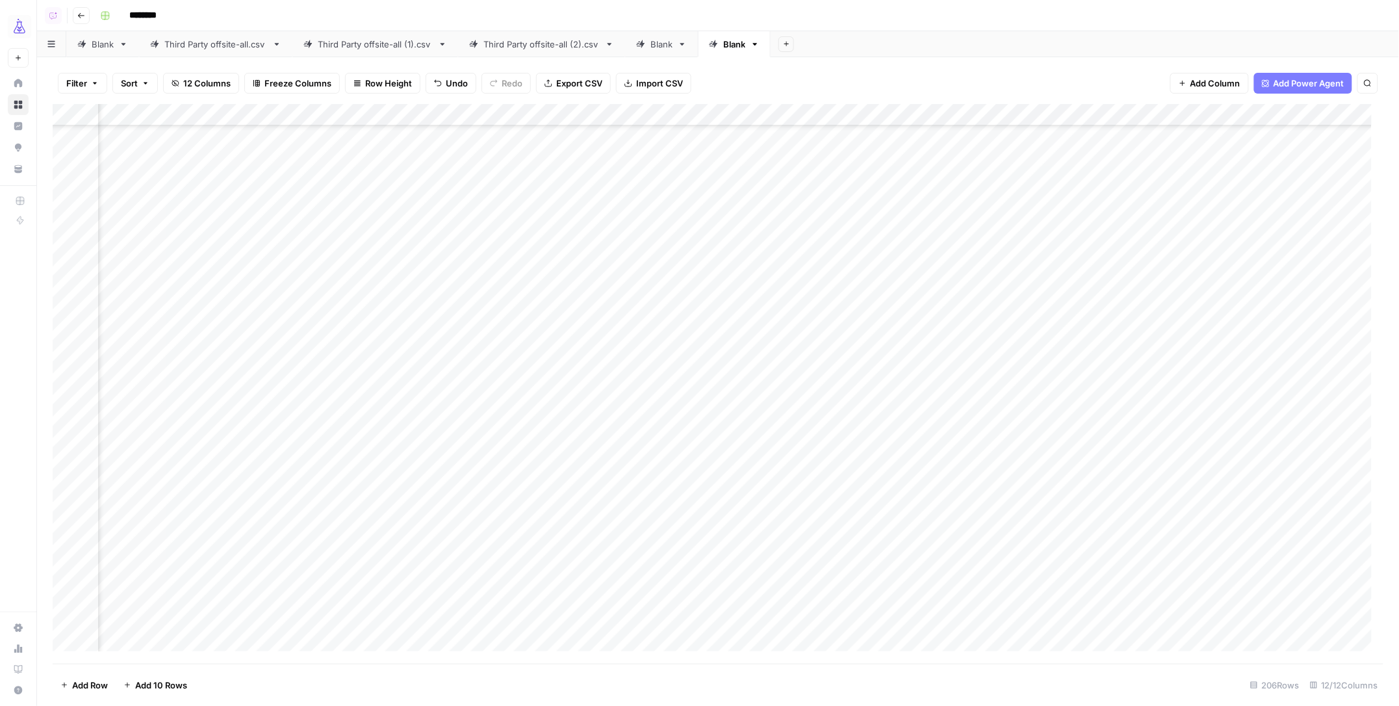
click at [879, 113] on div "Add Column" at bounding box center [719, 384] width 1332 height 560
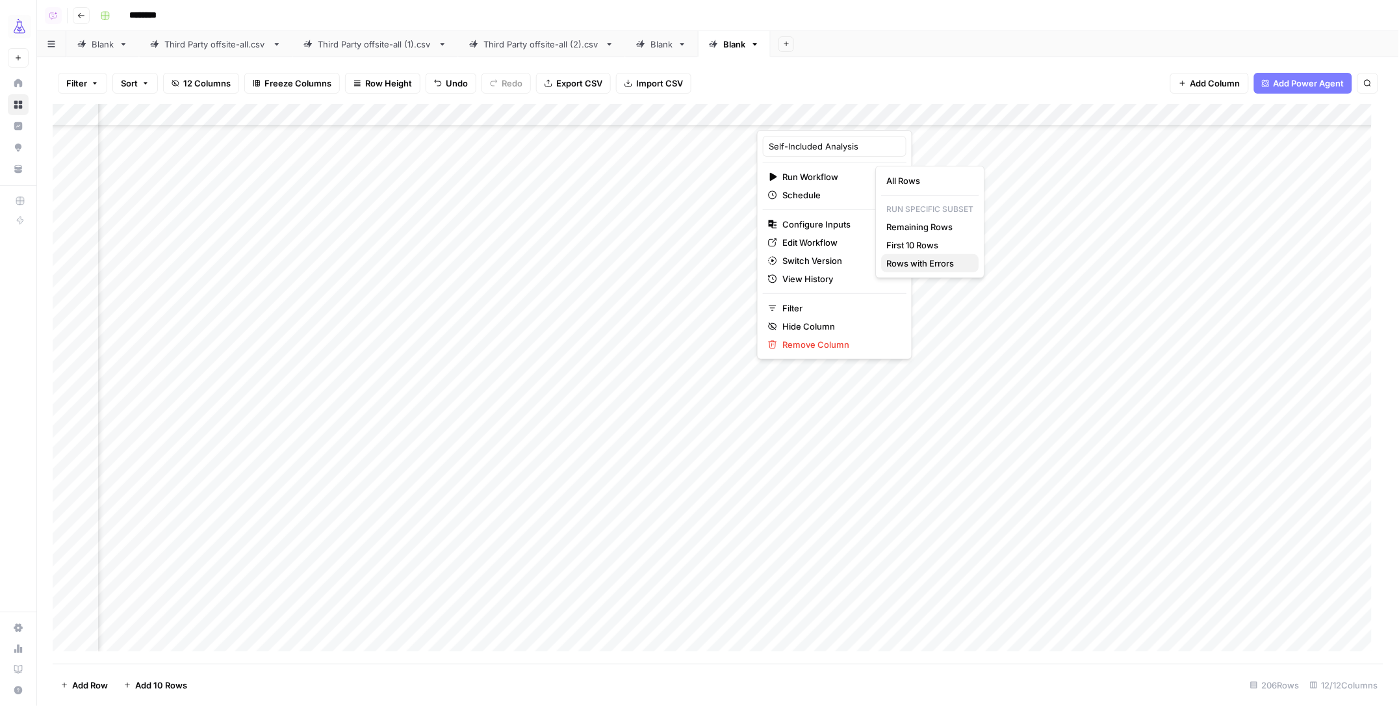
click at [934, 261] on span "Rows with Errors" at bounding box center [928, 263] width 82 height 13
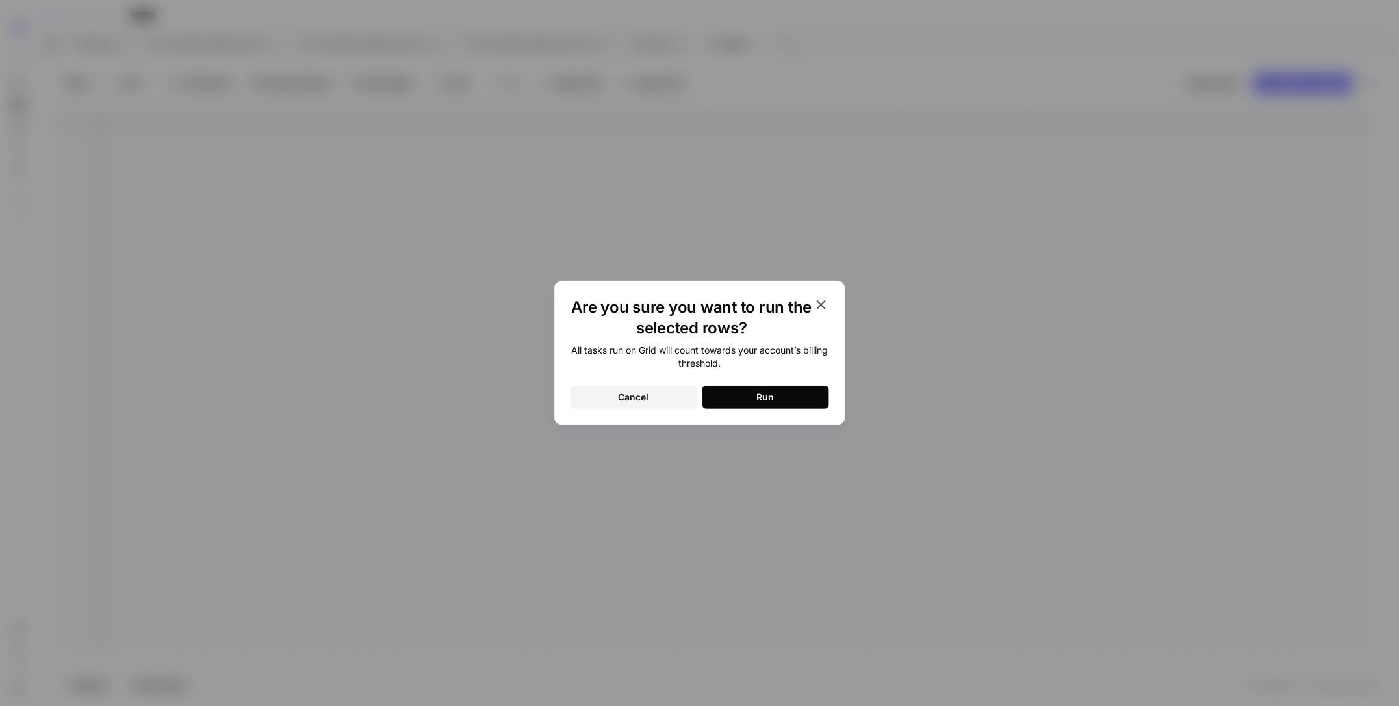
click at [747, 403] on button "Run" at bounding box center [765, 396] width 127 height 23
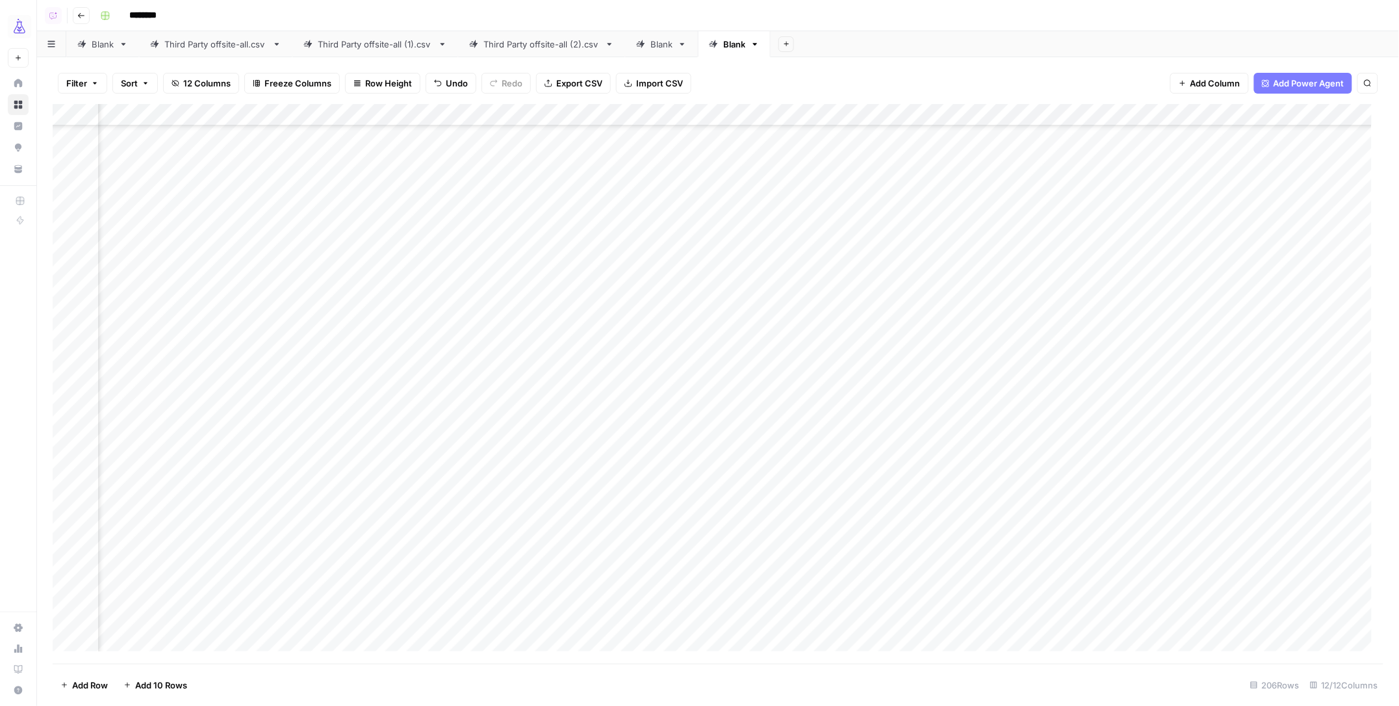
scroll to position [817, 509]
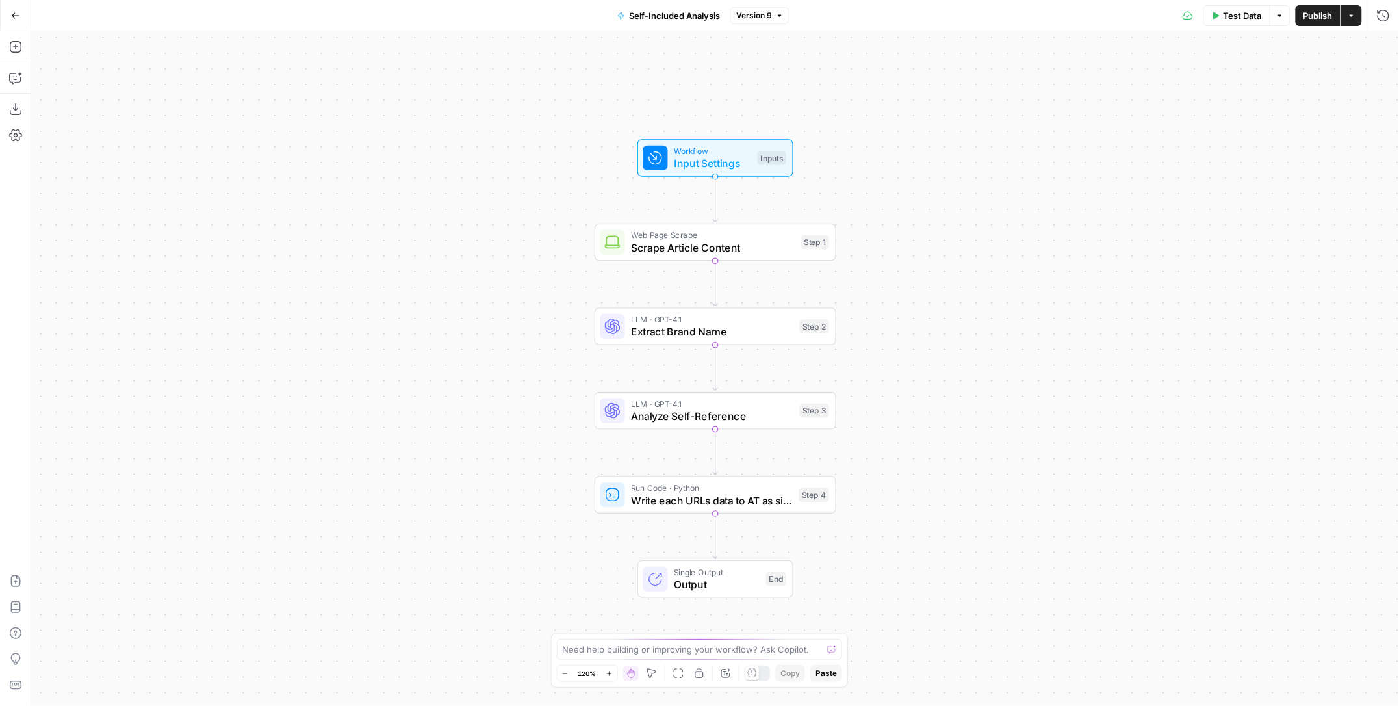
click at [671, 240] on span "Scrape Article Content" at bounding box center [713, 248] width 164 height 16
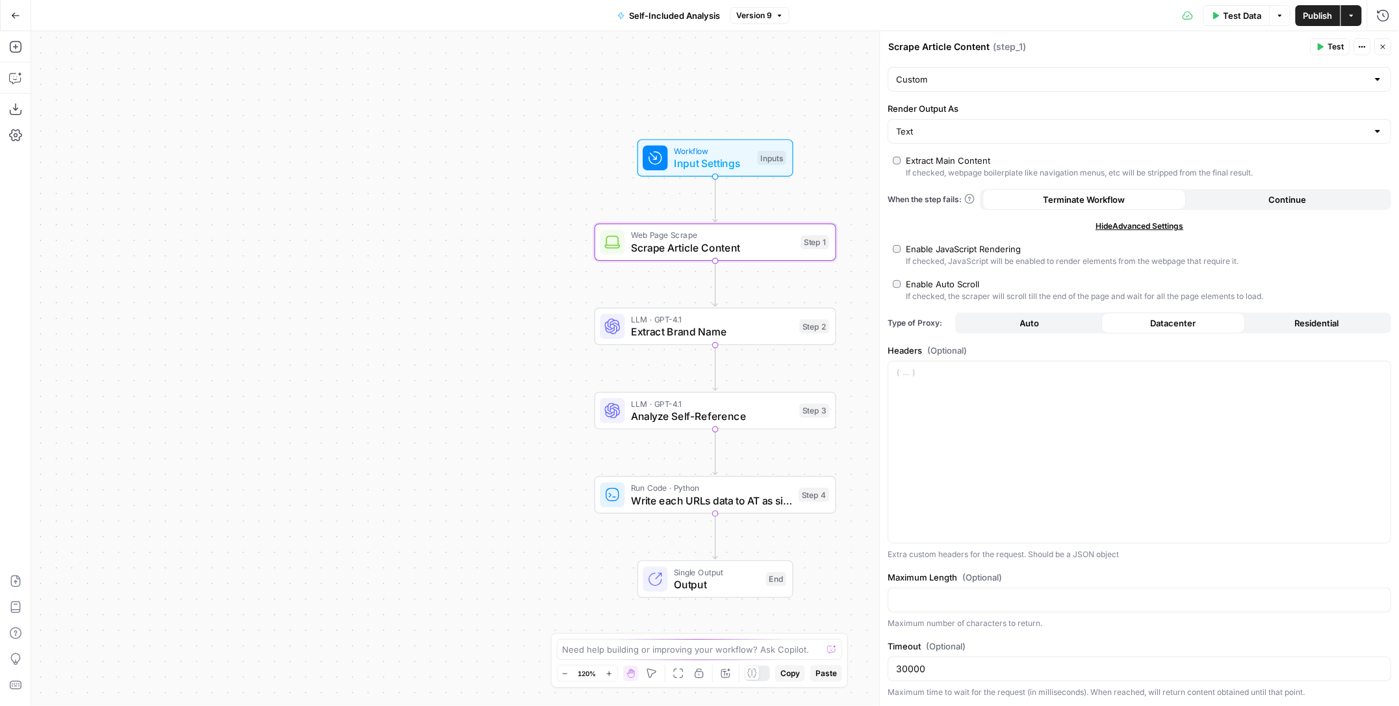
scroll to position [67, 0]
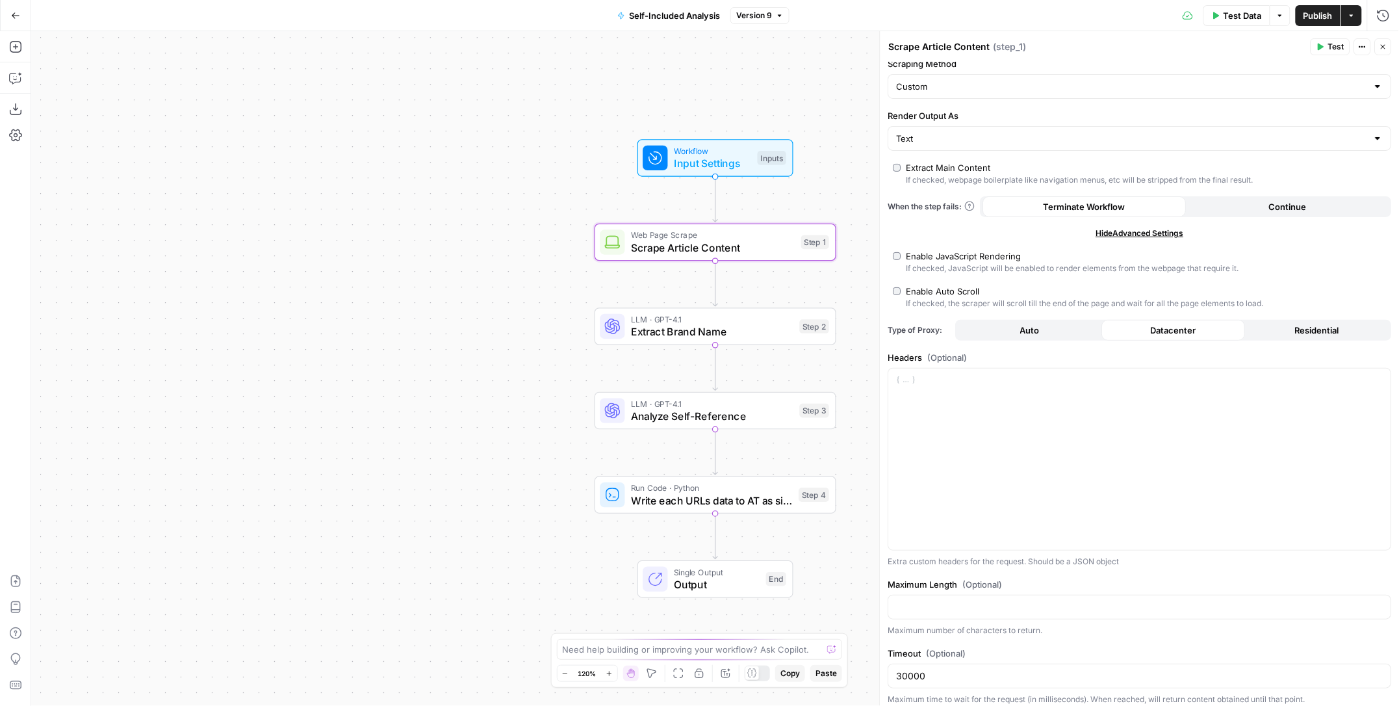
click at [1302, 328] on span "Residential" at bounding box center [1317, 330] width 44 height 13
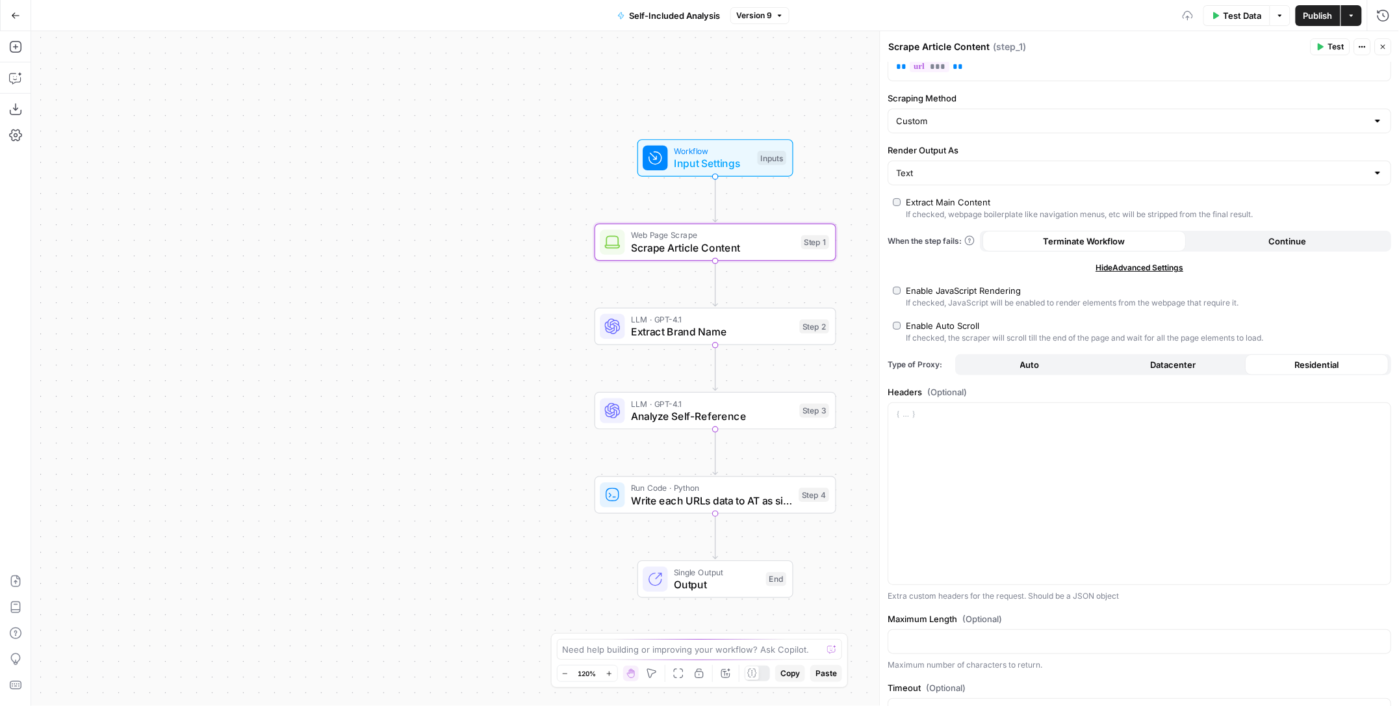
scroll to position [0, 0]
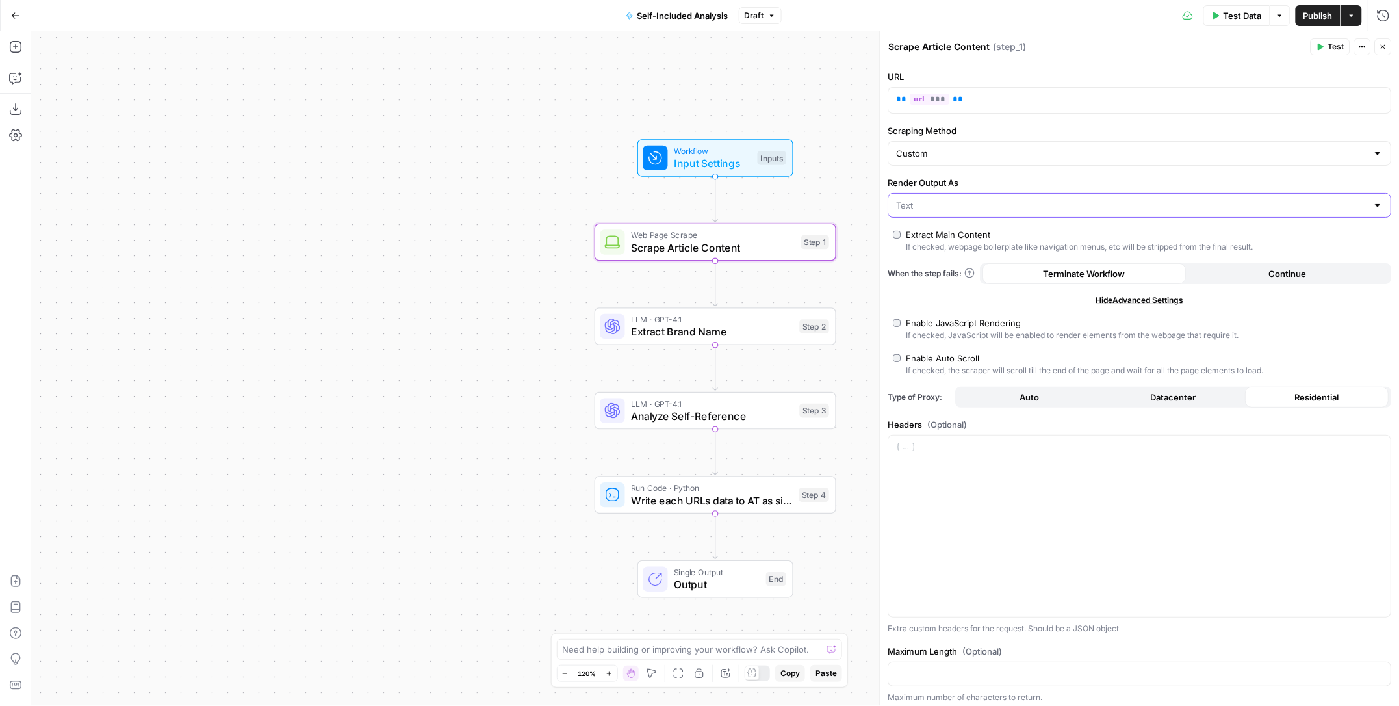
click at [1096, 201] on input "Render Output As" at bounding box center [1132, 205] width 471 height 13
type input "Text"
click at [1336, 148] on input "Scraping Method" at bounding box center [1132, 153] width 471 height 13
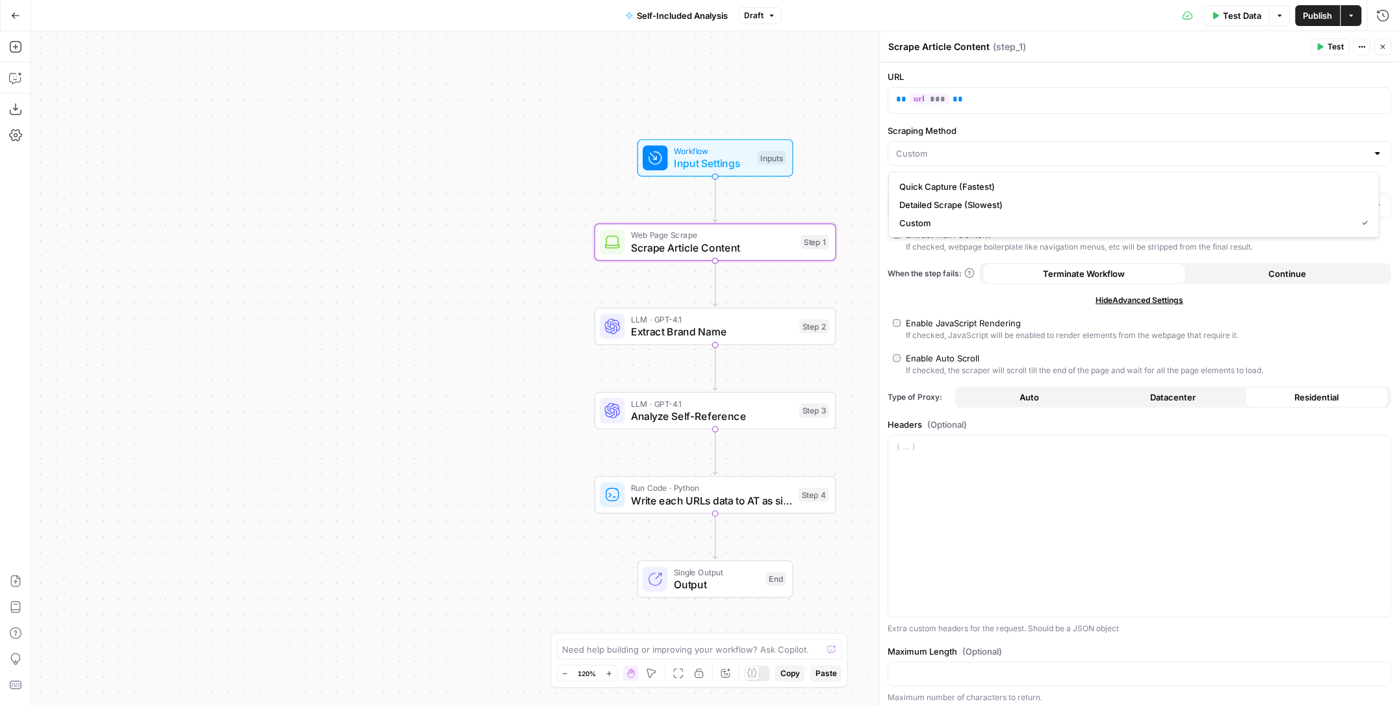
type input "Custom"
click at [1307, 14] on span "Publish" at bounding box center [1318, 15] width 29 height 13
